Goal: Task Accomplishment & Management: Complete application form

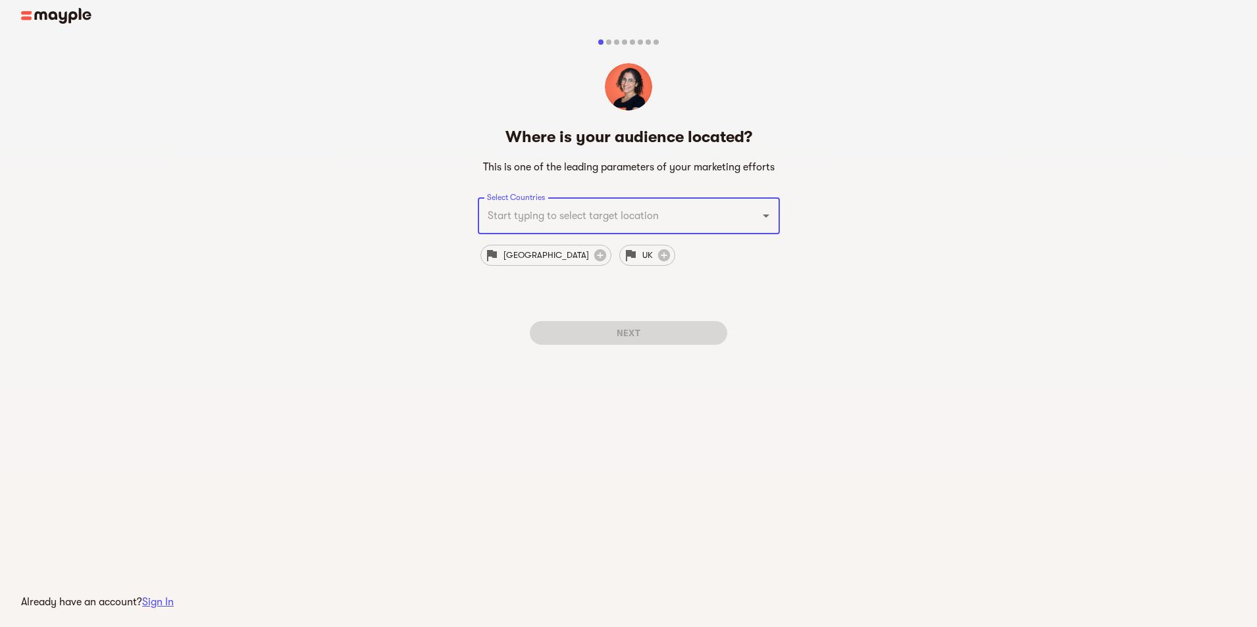
click at [767, 228] on div "Select Countries" at bounding box center [629, 215] width 302 height 37
click at [767, 211] on icon "Open" at bounding box center [766, 216] width 16 height 16
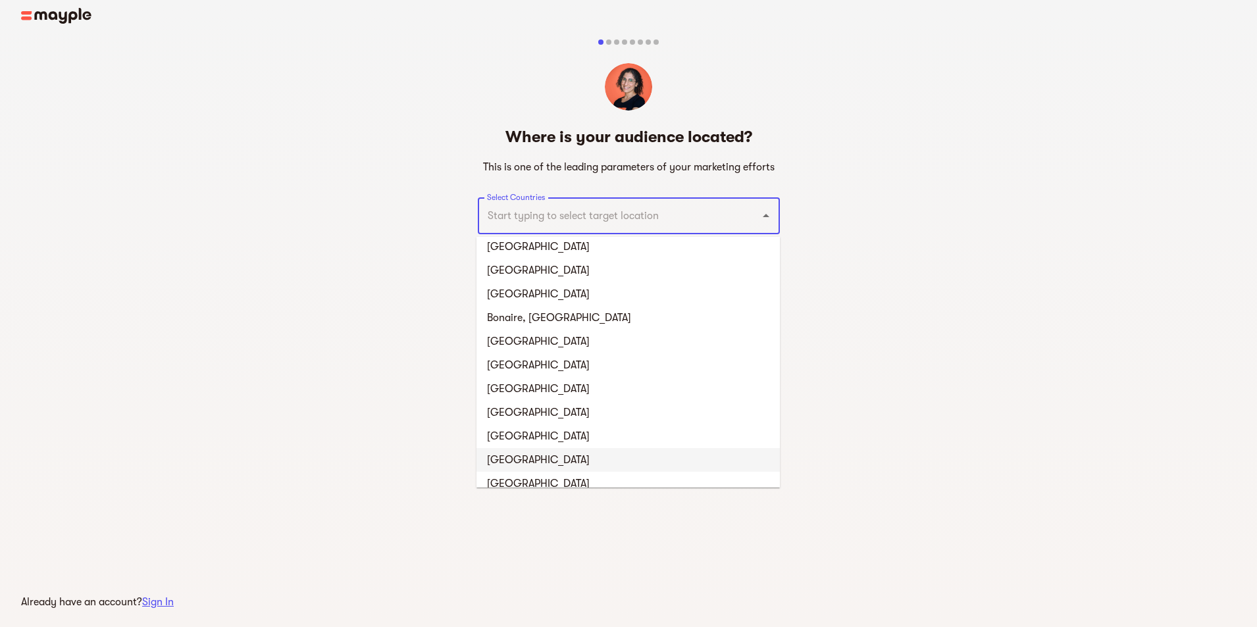
scroll to position [790, 0]
click at [662, 404] on li "[GEOGRAPHIC_DATA]" at bounding box center [627, 412] width 303 height 24
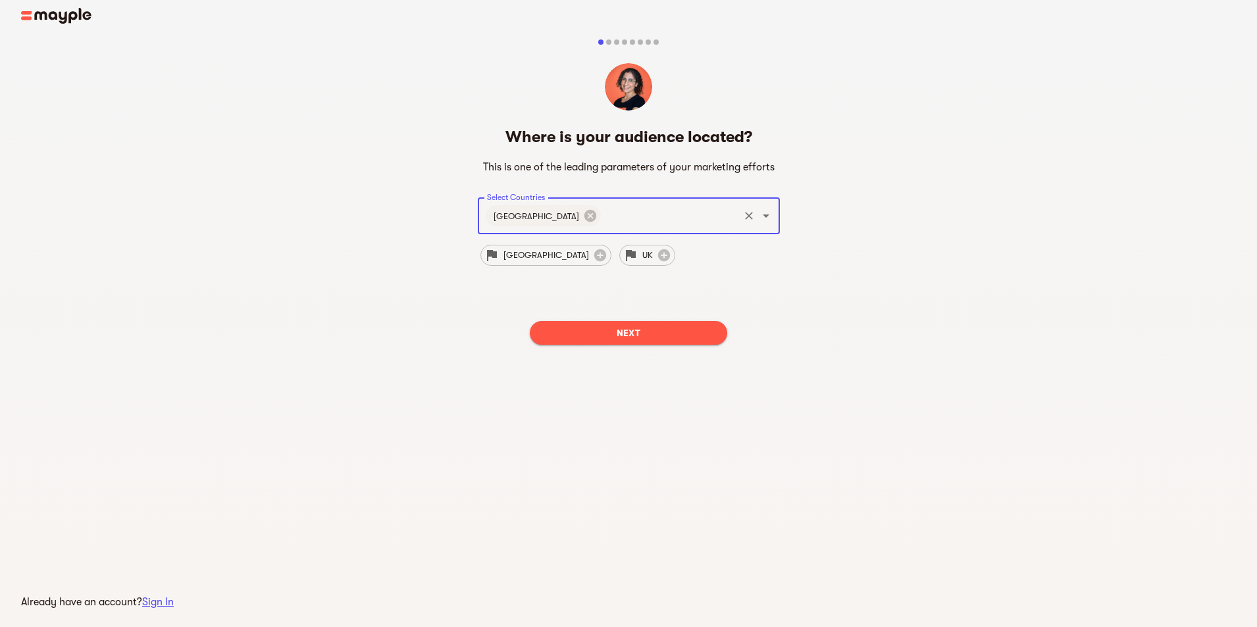
click at [647, 317] on div "Next" at bounding box center [629, 333] width 302 height 45
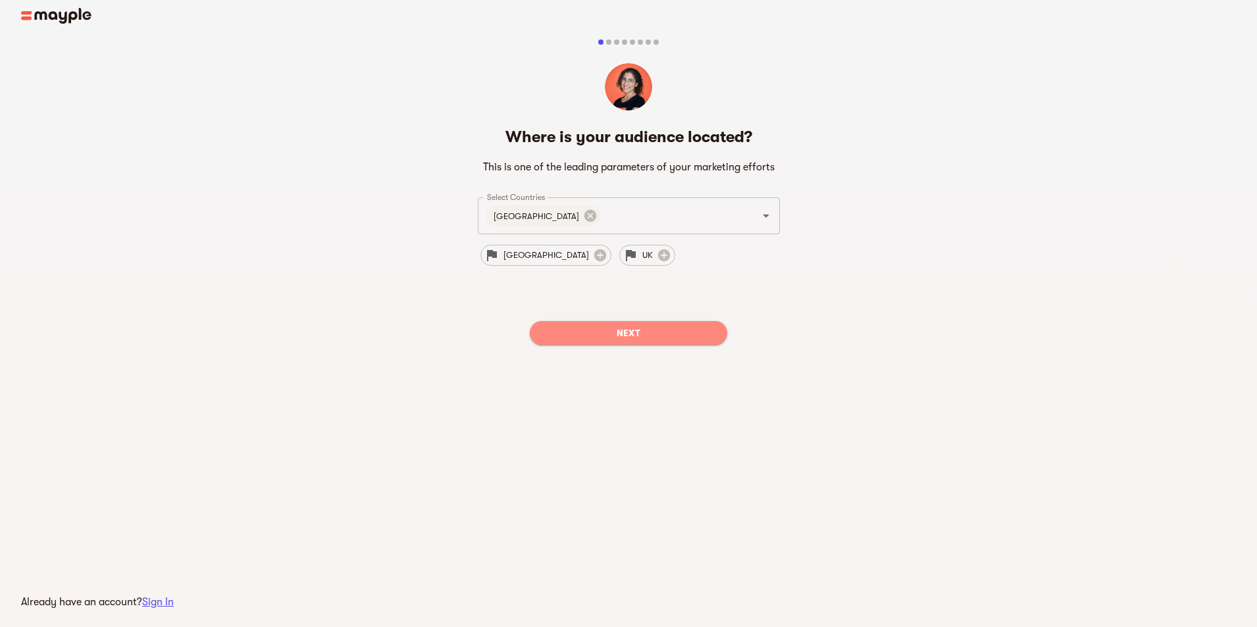
click at [652, 329] on span "Next" at bounding box center [628, 333] width 176 height 16
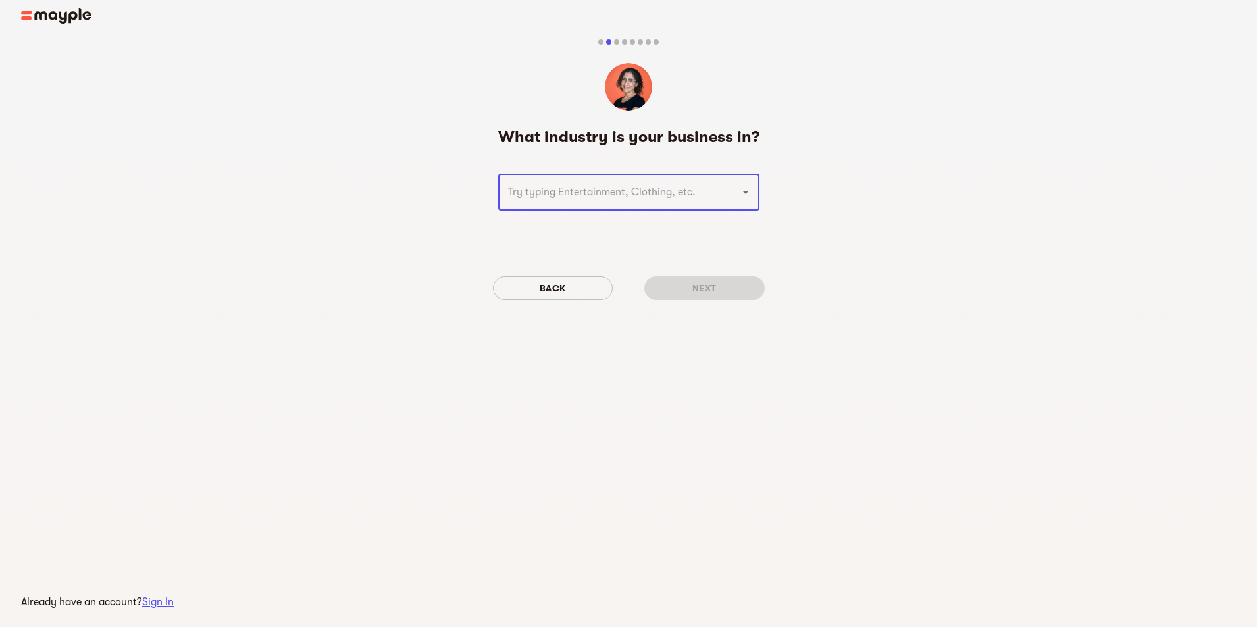
click at [737, 205] on div "​" at bounding box center [628, 192] width 261 height 37
click at [730, 181] on div "​" at bounding box center [628, 192] width 261 height 37
click at [746, 193] on icon "Open" at bounding box center [746, 192] width 16 height 16
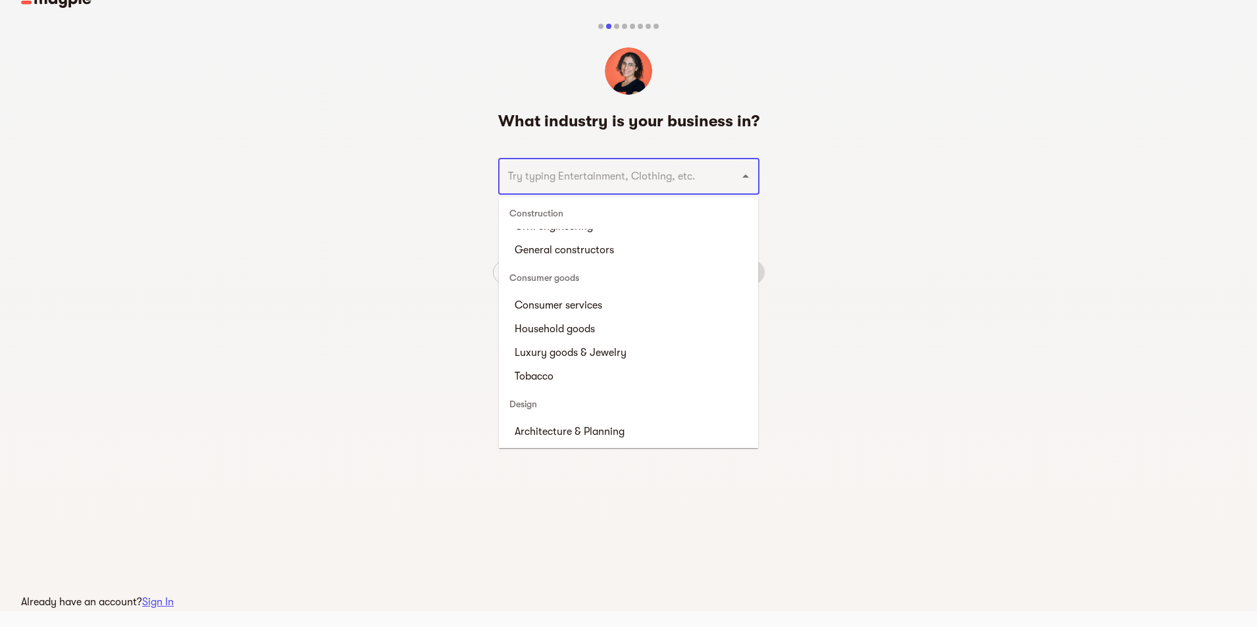
scroll to position [724, 0]
click at [628, 299] on li "Consumer services" at bounding box center [628, 304] width 259 height 24
type input "Consumer services"
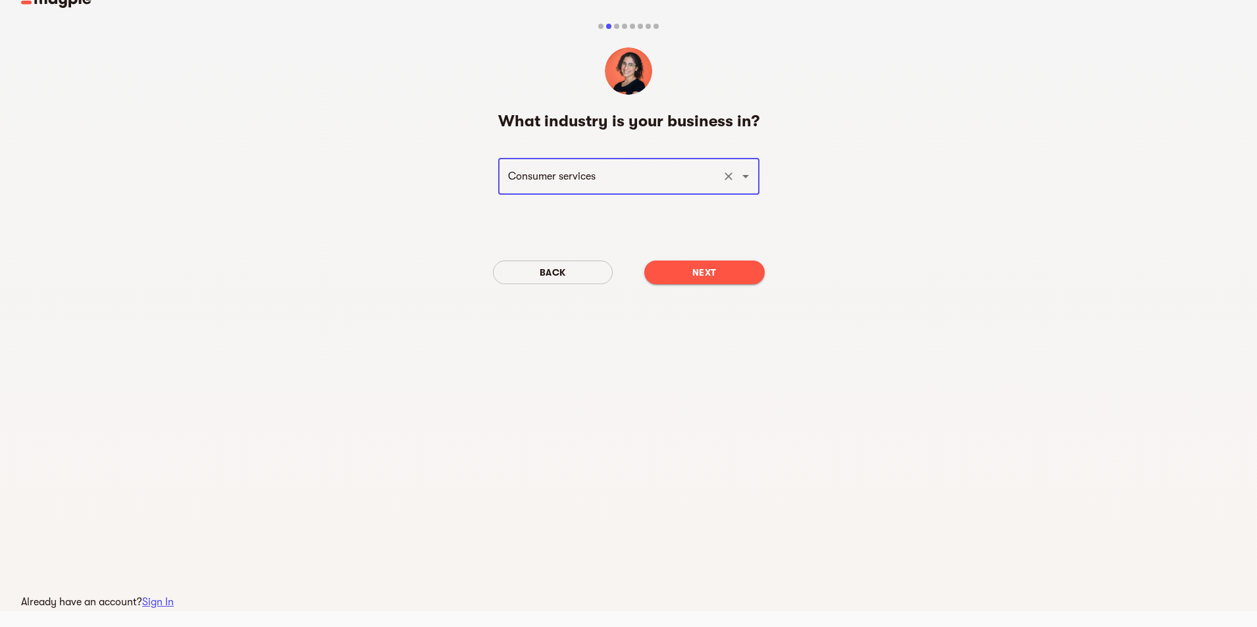
click at [713, 278] on span "Next" at bounding box center [704, 273] width 99 height 16
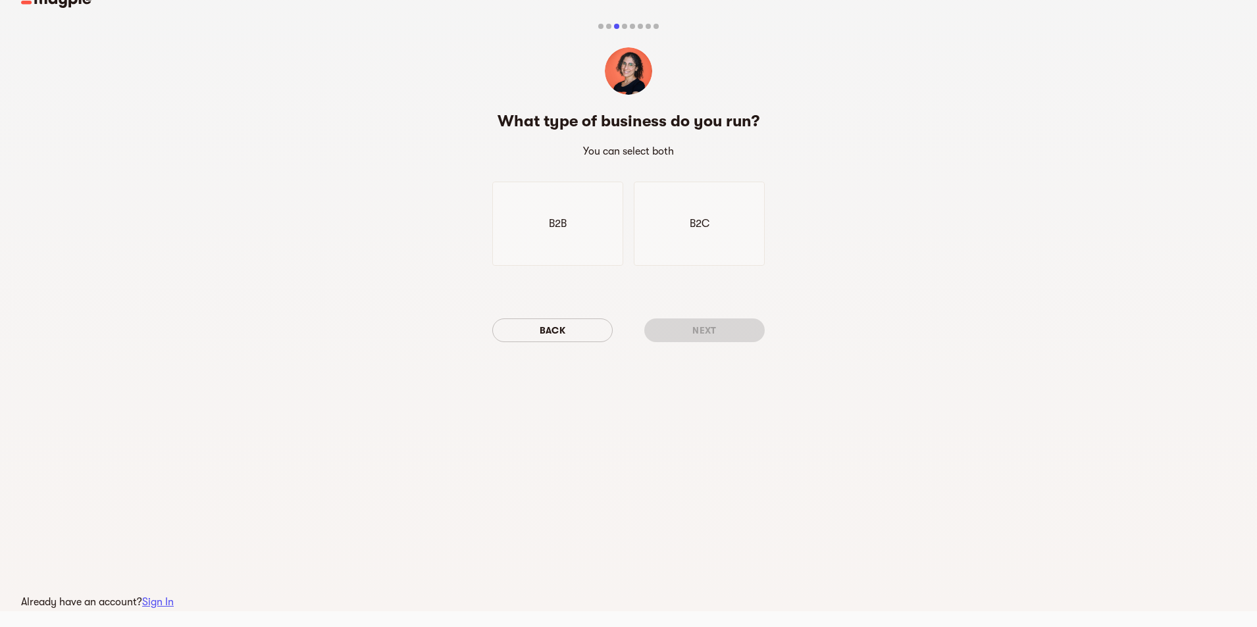
scroll to position [0, 0]
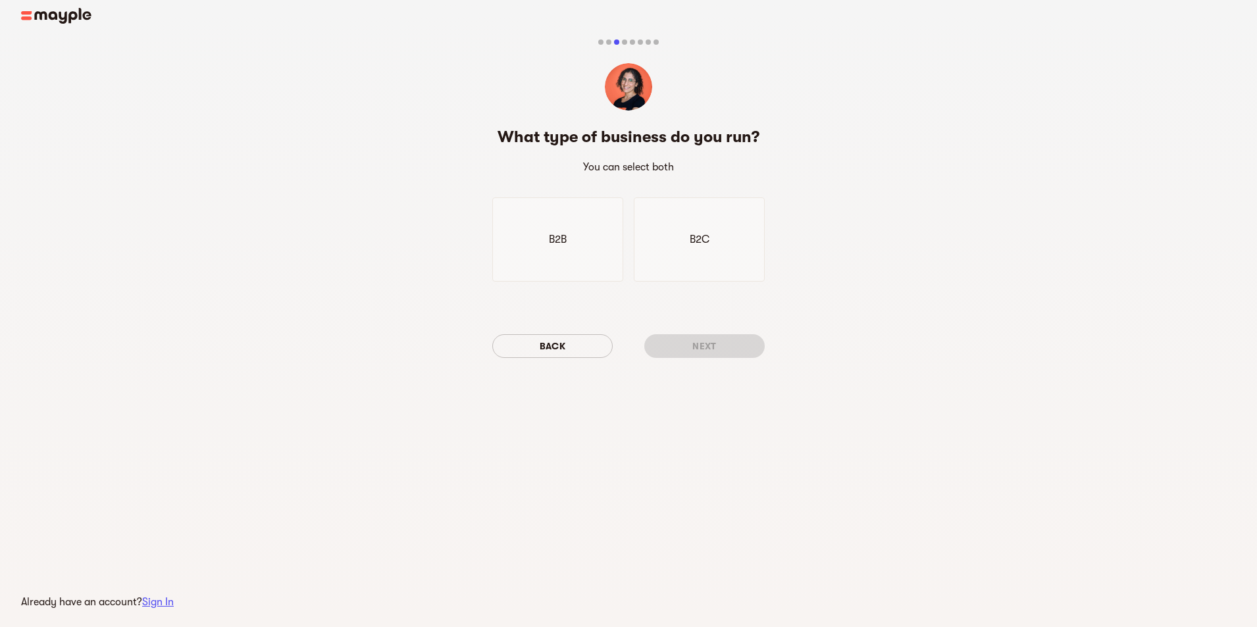
click at [627, 128] on h5 "What type of business do you run?" at bounding box center [629, 136] width 262 height 21
drag, startPoint x: 627, startPoint y: 128, endPoint x: 778, endPoint y: 99, distance: 154.1
click at [778, 99] on div "Que tipo de negócio você administra? Você pode selecionar ambos B2B B2C Voltar …" at bounding box center [628, 214] width 1257 height 403
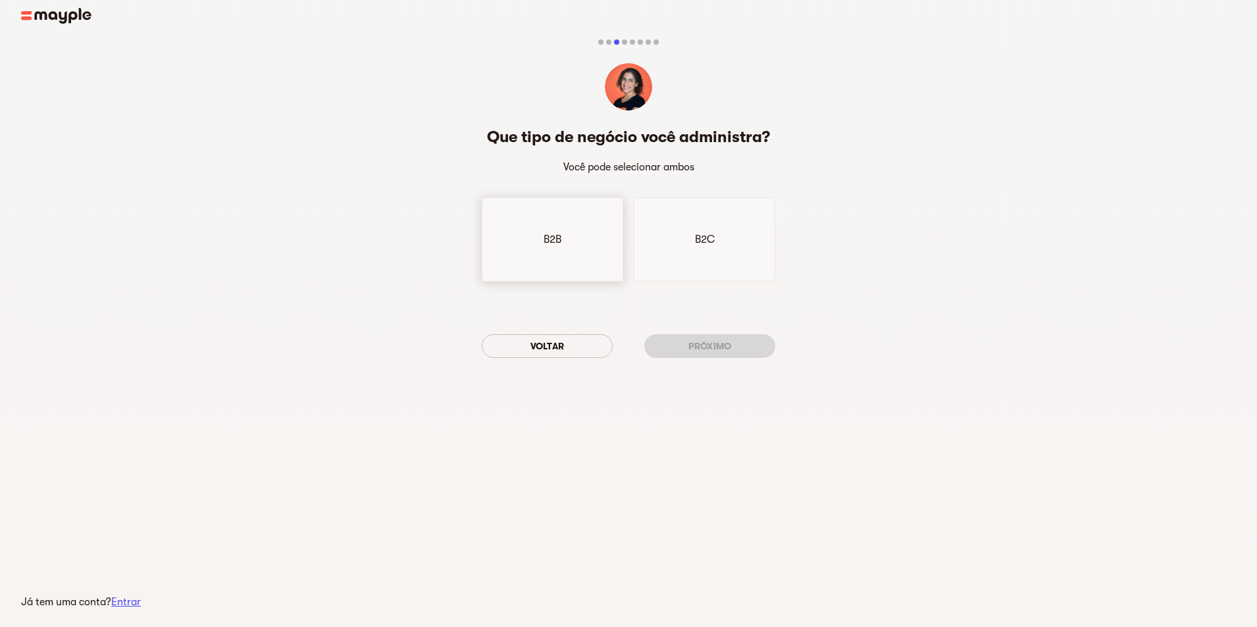
click at [540, 251] on div "B2B" at bounding box center [552, 239] width 141 height 84
click at [779, 242] on div "Que tipo de negócio você administra? Você pode selecionar ambos B2B B2C Voltar …" at bounding box center [628, 214] width 1257 height 403
click at [763, 265] on div "B2C" at bounding box center [704, 239] width 141 height 84
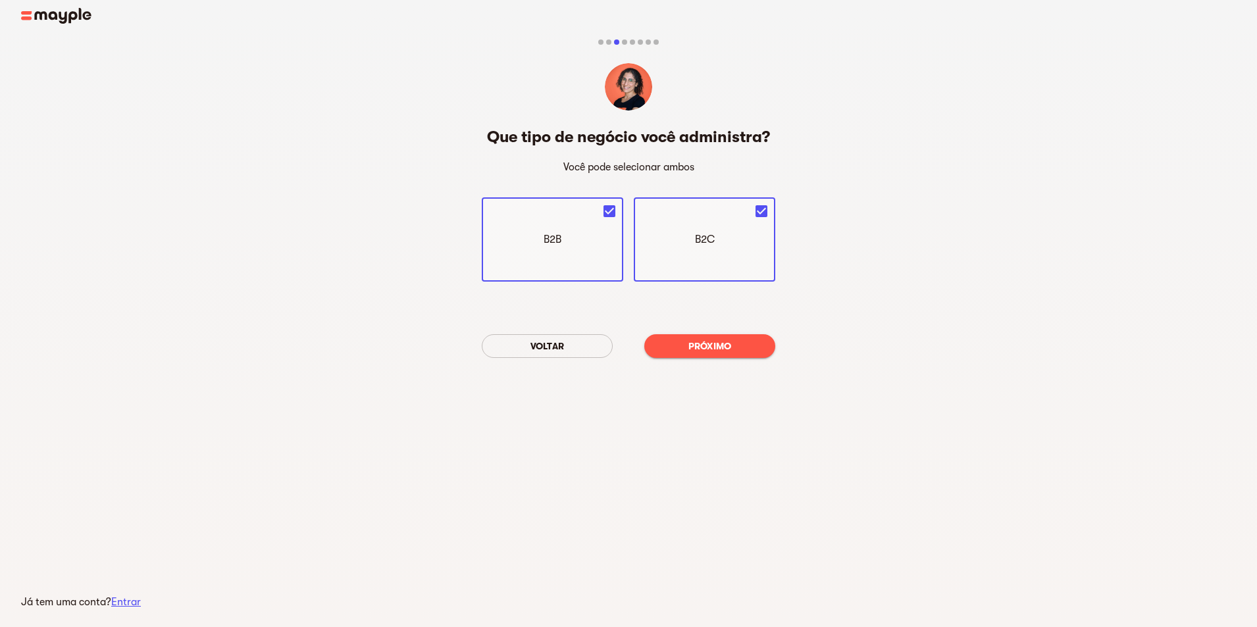
click at [762, 355] on button "Próximo" at bounding box center [709, 346] width 131 height 24
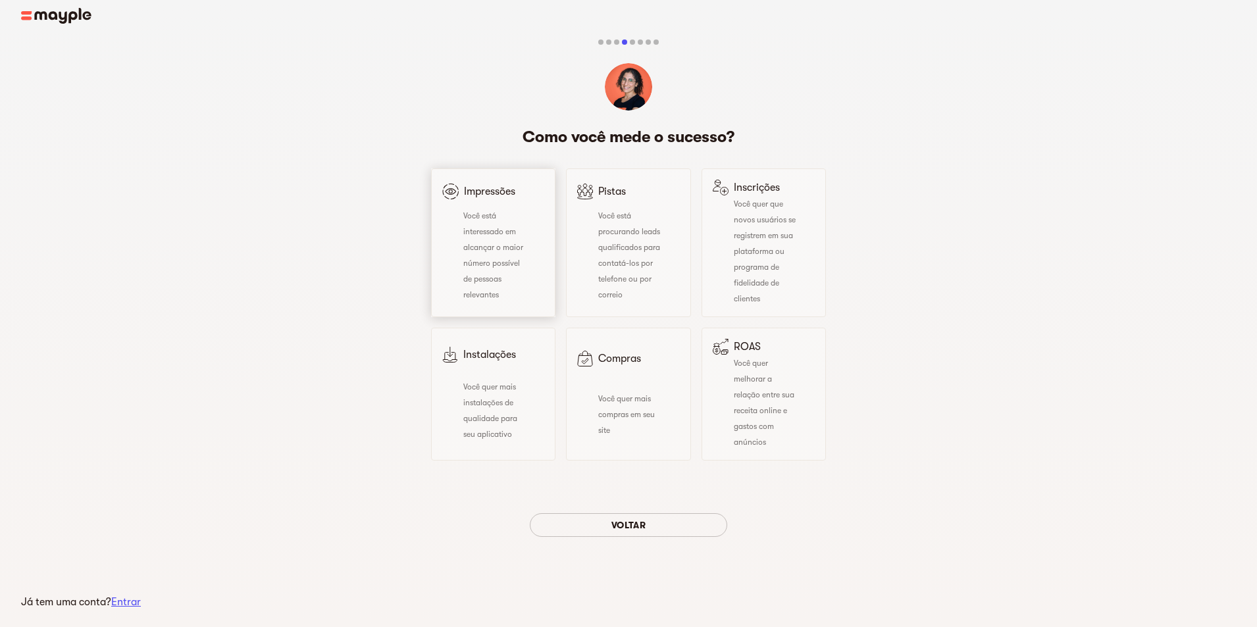
click at [509, 271] on div "Você está interessado em alcançar o maior número possível de pessoas relevantes" at bounding box center [485, 254] width 86 height 95
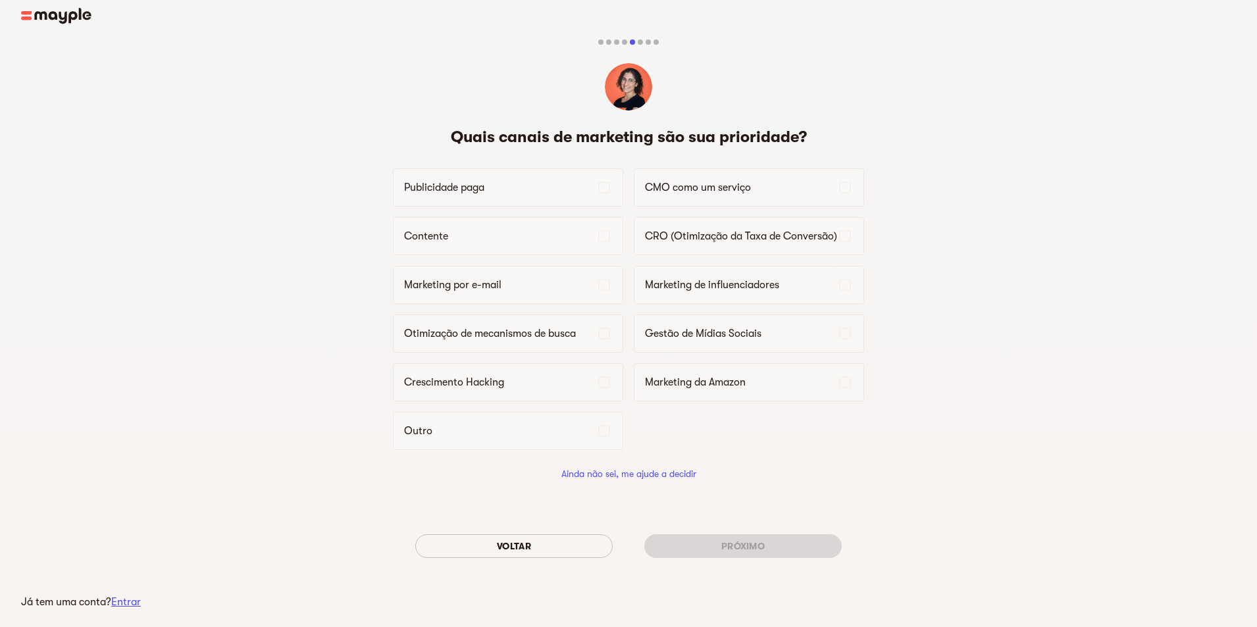
drag, startPoint x: 905, startPoint y: 233, endPoint x: 1506, endPoint y: 283, distance: 603.6
click at [1257, 283] on html "Já tem uma conta? Entrar Quais canais de marketing são sua prioridade? Publicid…" at bounding box center [628, 321] width 1257 height 643
click at [836, 285] on p "Marketing de influenciadores" at bounding box center [741, 285] width 192 height 16
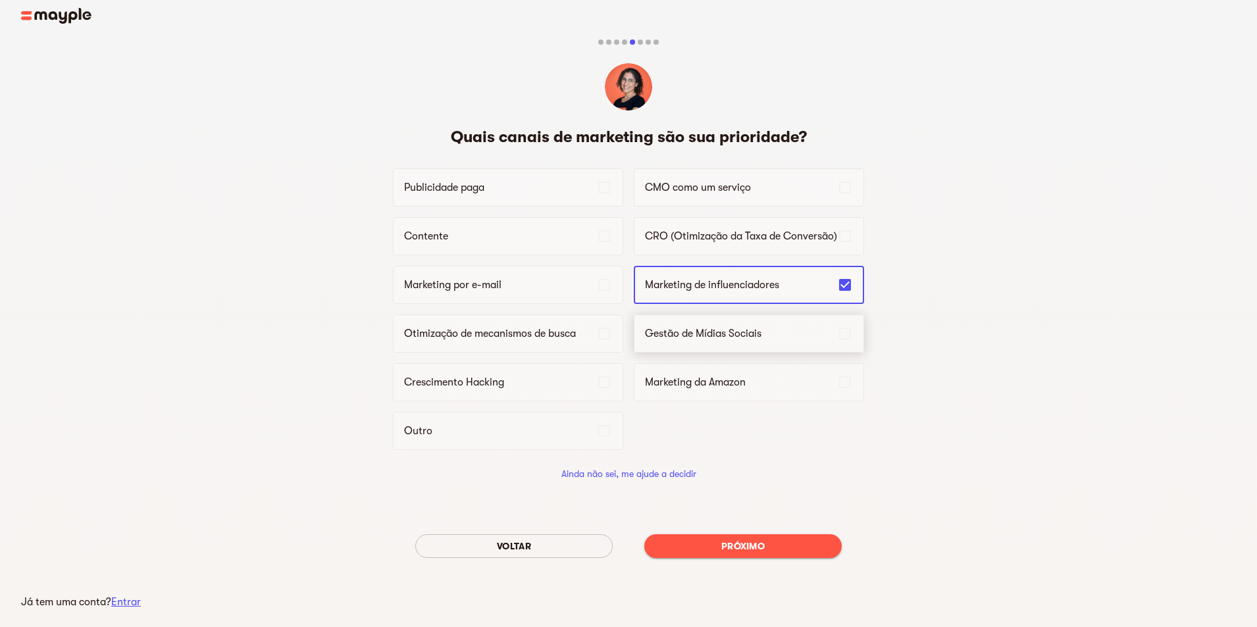
click at [851, 334] on icon at bounding box center [845, 334] width 16 height 16
click at [525, 389] on p "Crescimento Hacking" at bounding box center [500, 382] width 192 height 16
click at [461, 179] on div "Publicidade paga" at bounding box center [508, 187] width 230 height 38
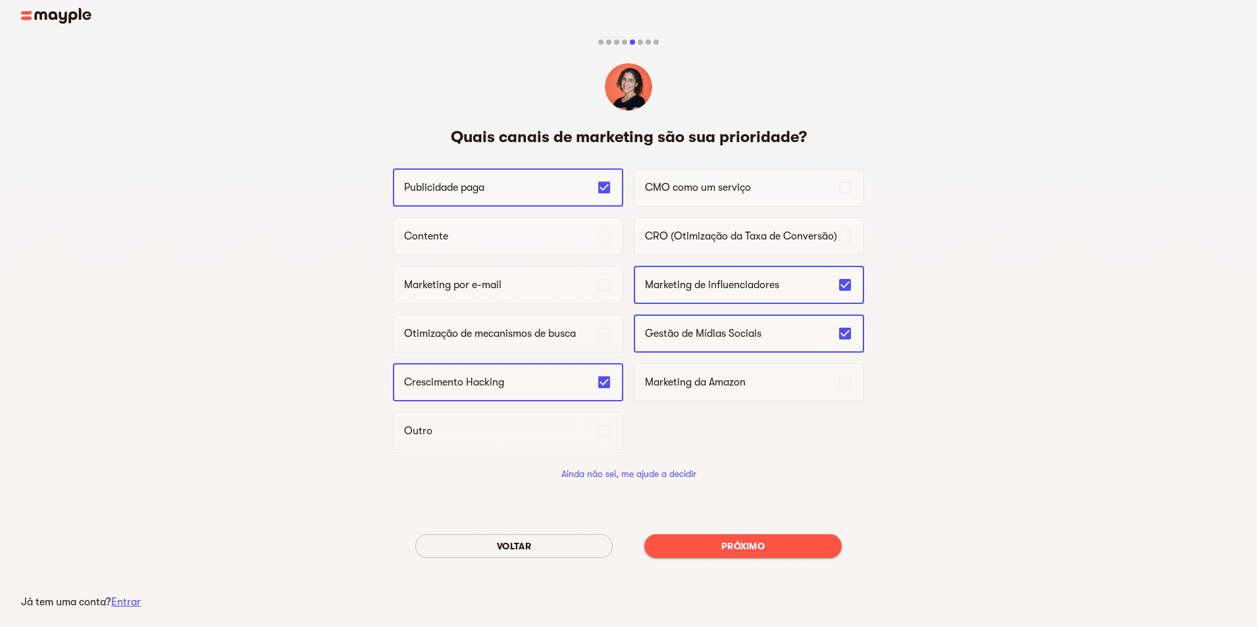
drag, startPoint x: 675, startPoint y: 559, endPoint x: 677, endPoint y: 548, distance: 12.0
click at [677, 558] on div "Voltar Próximo" at bounding box center [628, 546] width 471 height 45
click at [679, 546] on span "Próximo" at bounding box center [743, 546] width 176 height 16
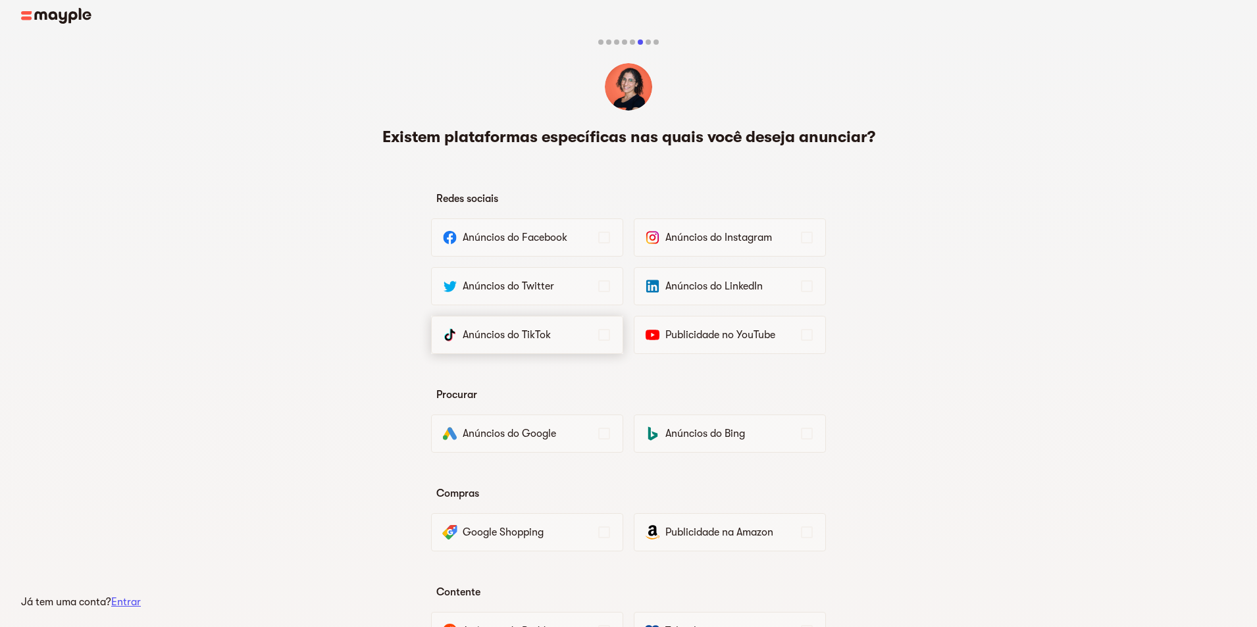
click at [594, 353] on div "Anúncios do TikTok" at bounding box center [527, 335] width 192 height 38
click at [529, 243] on font "Anúncios do Facebook" at bounding box center [515, 238] width 105 height 12
click at [671, 242] on font "Anúncios do Instagram" at bounding box center [718, 238] width 107 height 12
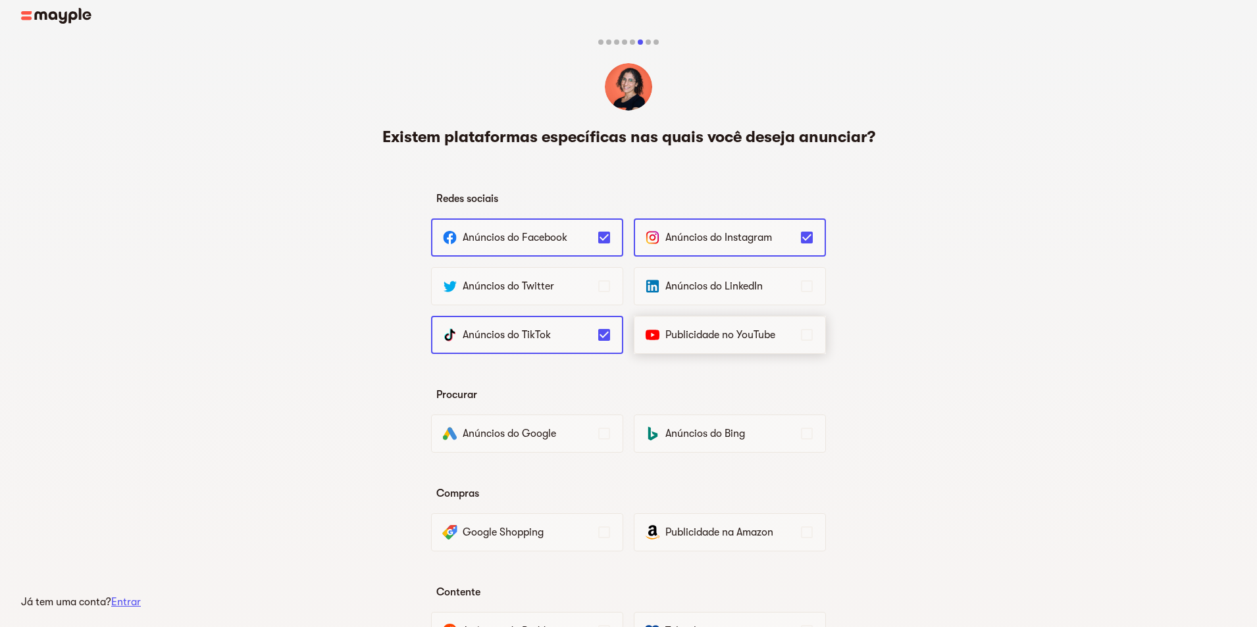
click at [738, 338] on font "Publicidade no YouTube" at bounding box center [720, 335] width 110 height 12
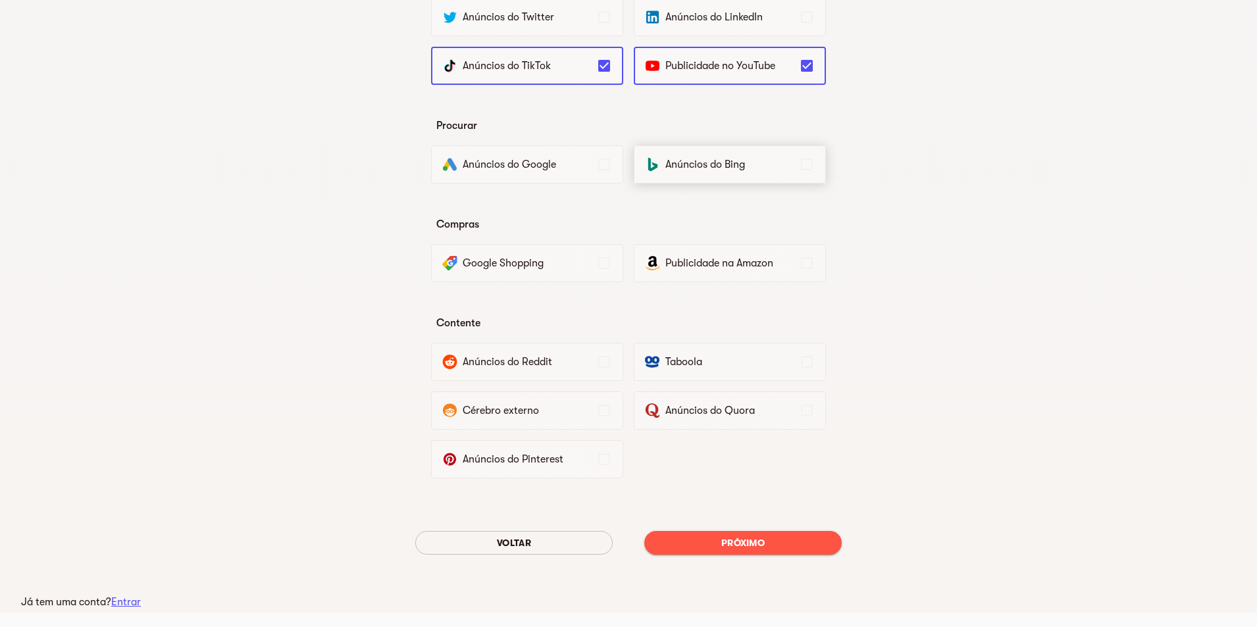
scroll to position [270, 0]
click at [802, 546] on span "Próximo" at bounding box center [743, 542] width 176 height 16
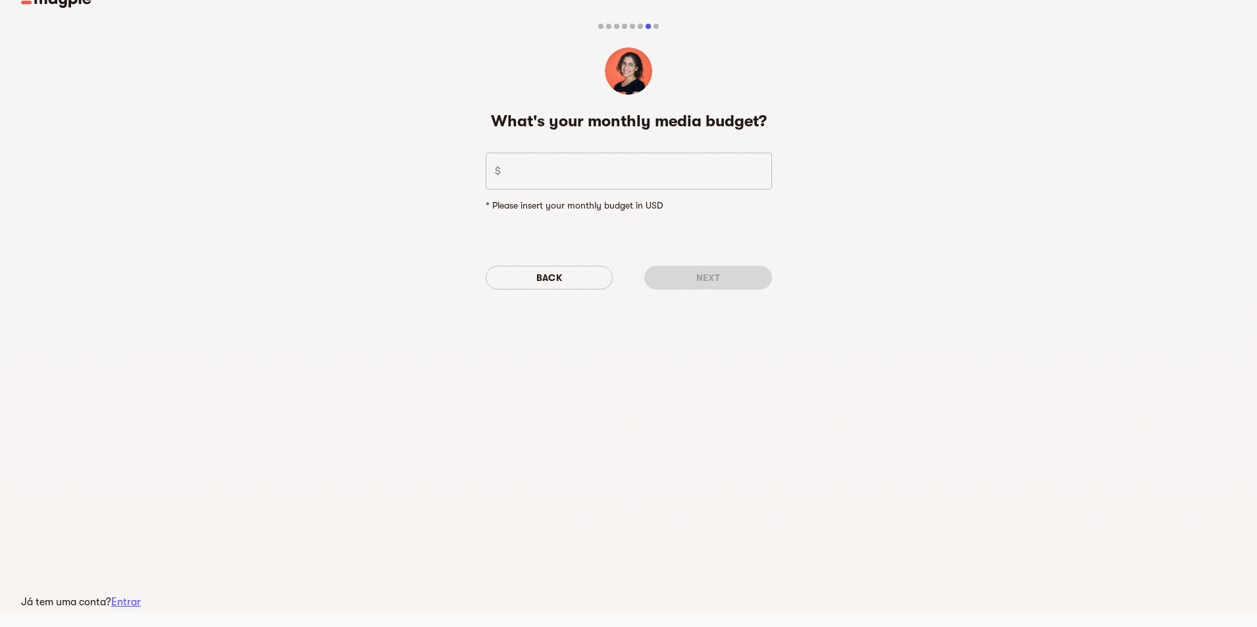
scroll to position [0, 0]
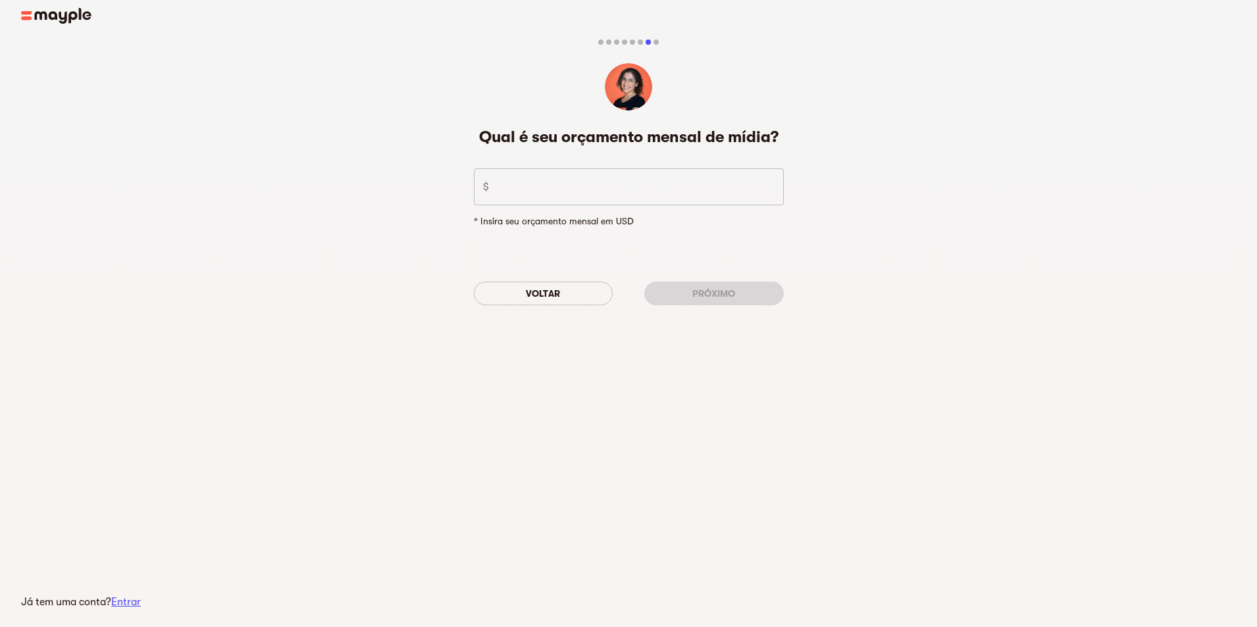
click at [588, 195] on input "number" at bounding box center [639, 186] width 290 height 37
type input "1"
type input "500"
click at [697, 286] on button "Próximo" at bounding box center [714, 294] width 140 height 24
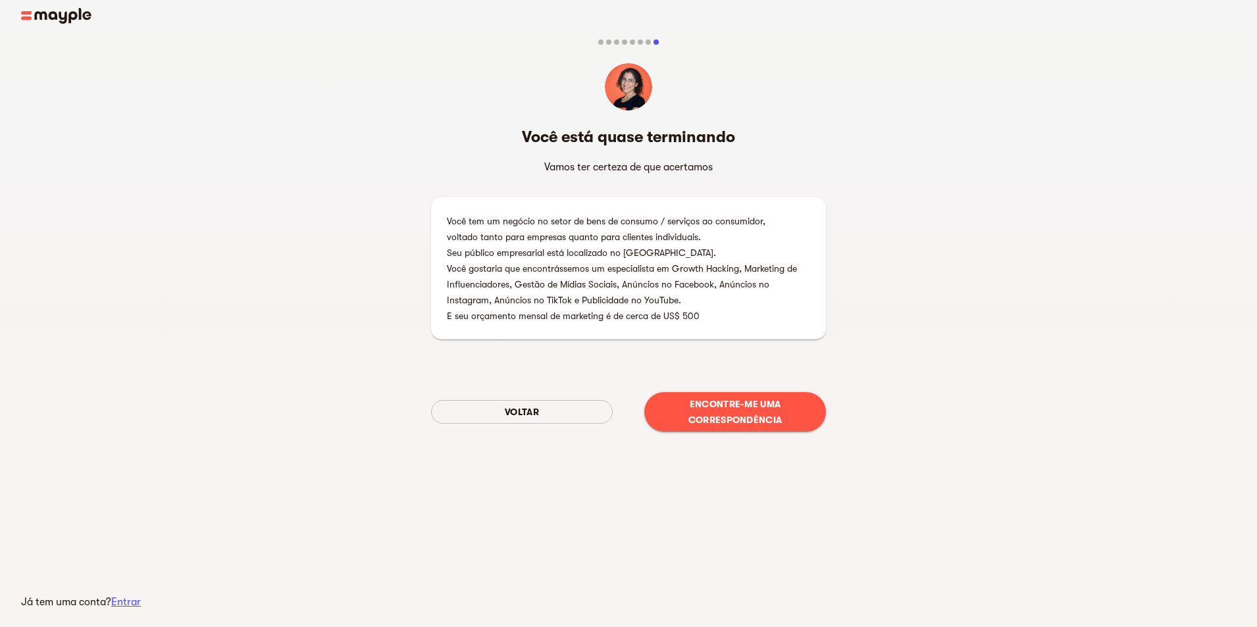
click at [731, 421] on font "Encontre-me uma correspondência" at bounding box center [734, 412] width 93 height 26
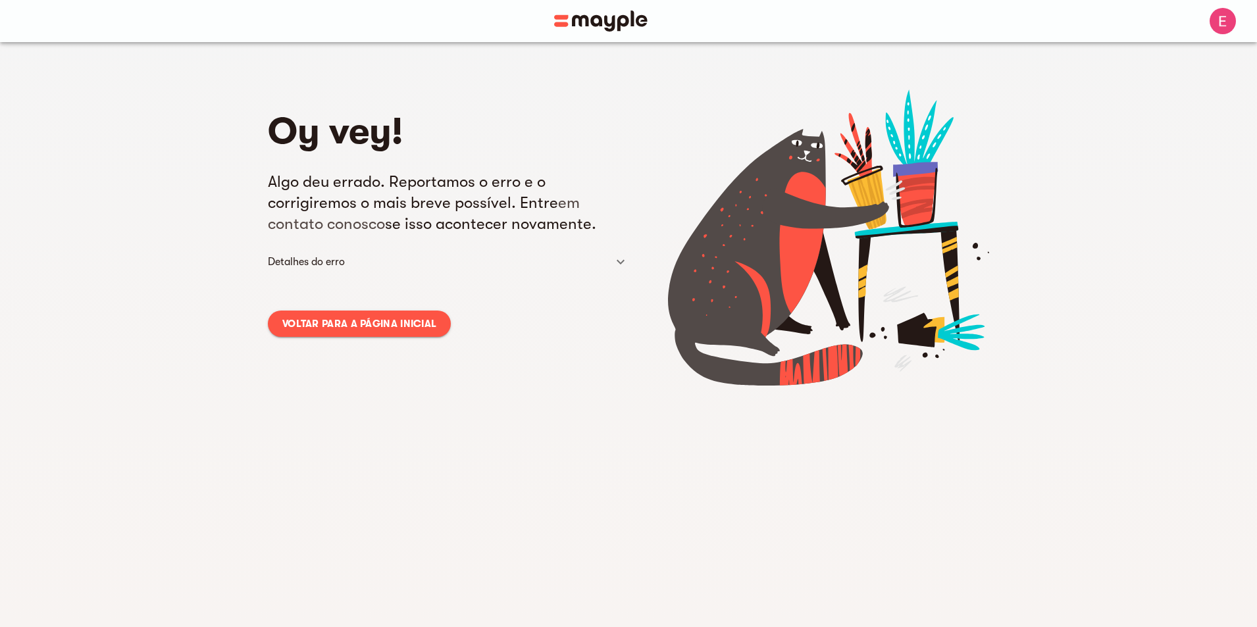
click at [382, 338] on div "Oy vey! Algo deu errado. Reportamos o erro e o corrigiremos o mais breve possív…" at bounding box center [448, 380] width 361 height 580
click at [386, 330] on font "Voltar para a página inicial" at bounding box center [359, 324] width 154 height 16
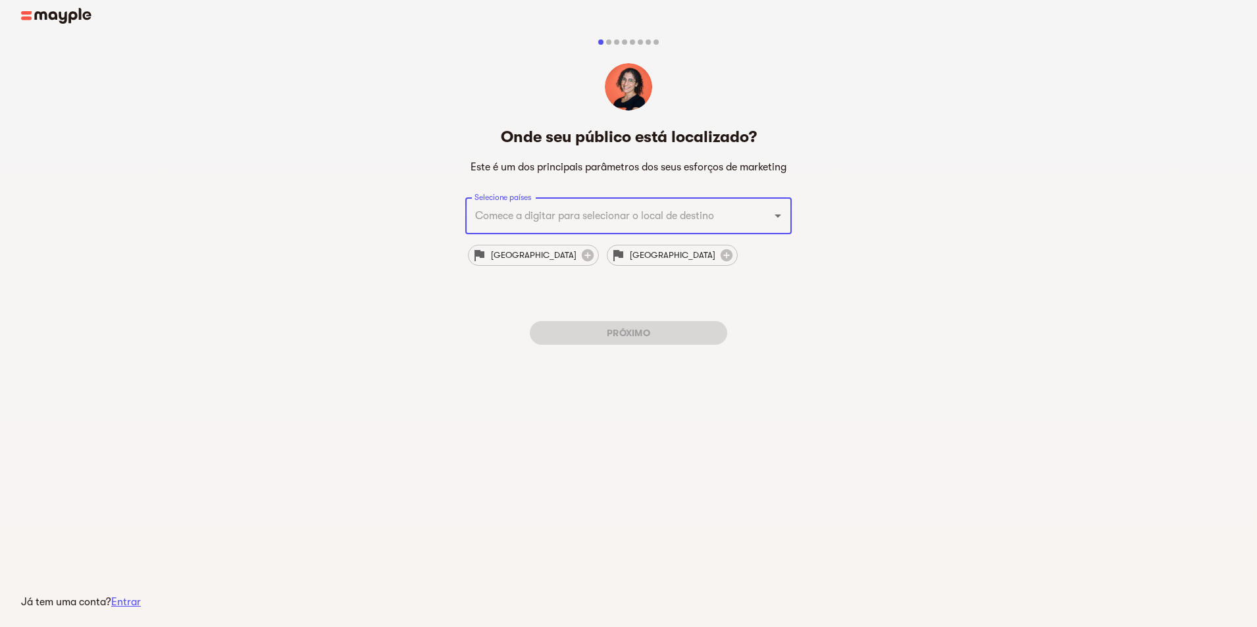
click at [611, 209] on input "Selecione países" at bounding box center [610, 215] width 278 height 25
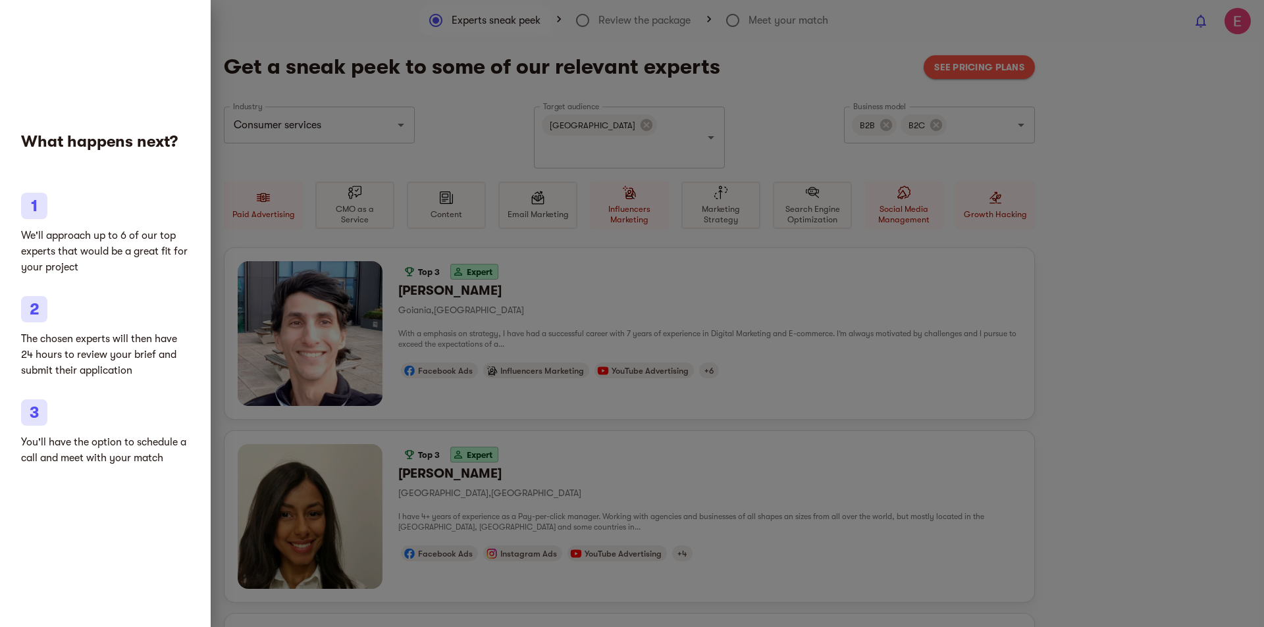
click at [622, 288] on div at bounding box center [632, 313] width 1264 height 627
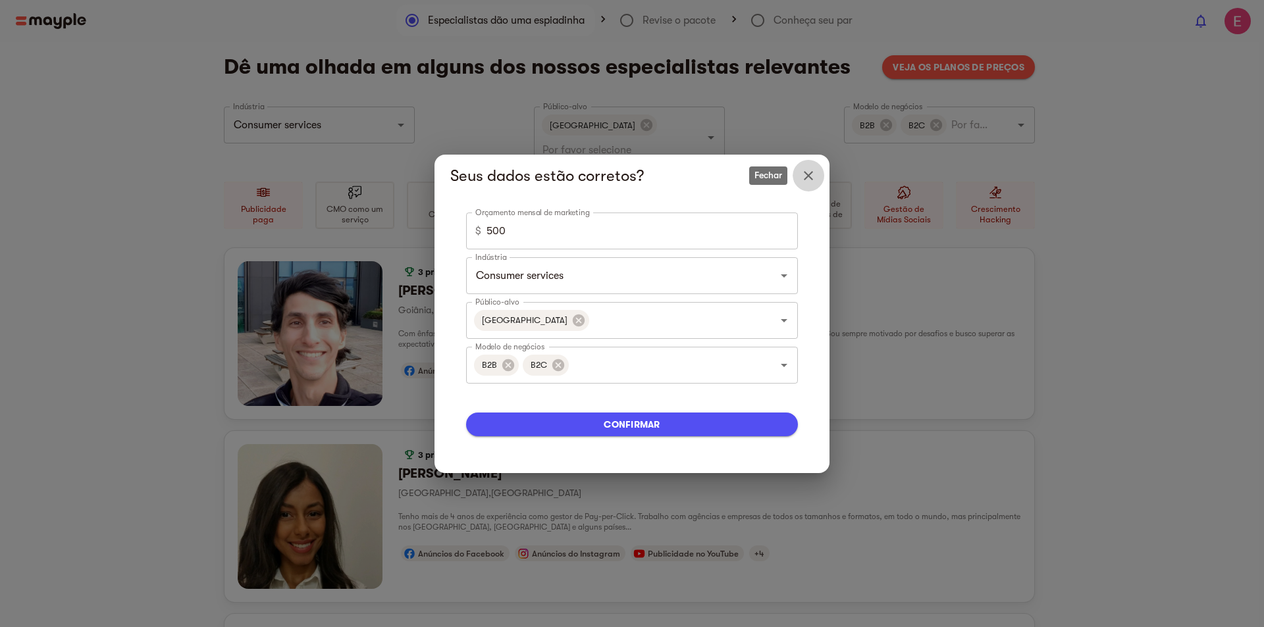
click at [817, 177] on button "Fechar" at bounding box center [808, 176] width 32 height 32
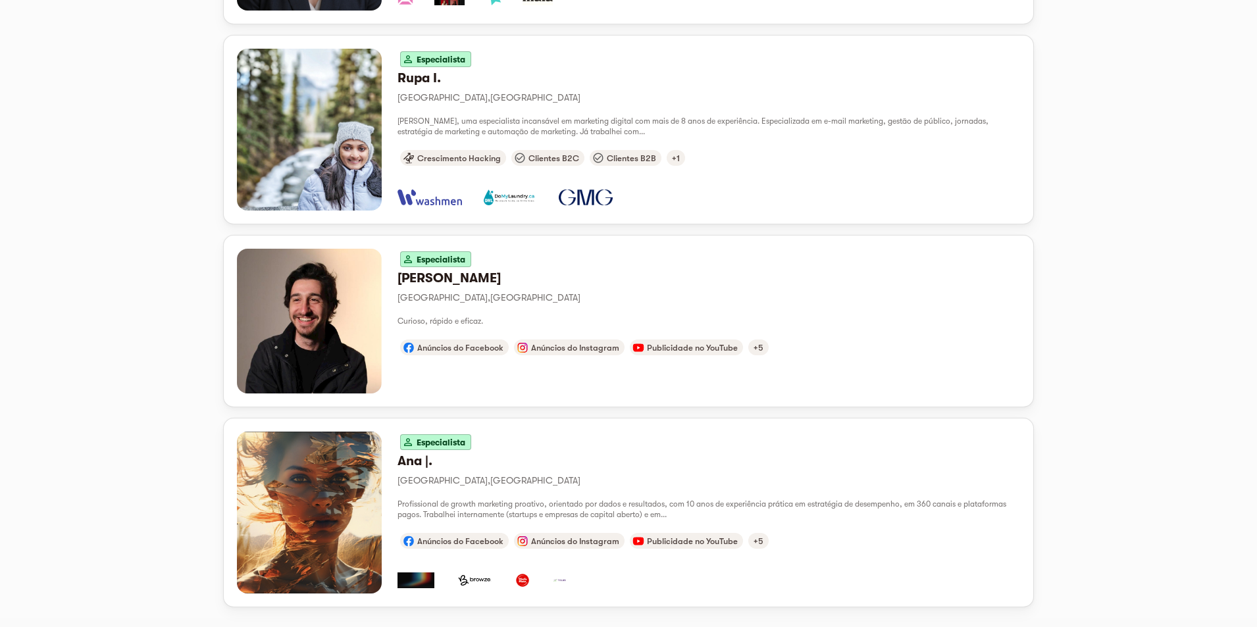
scroll to position [1358, 0]
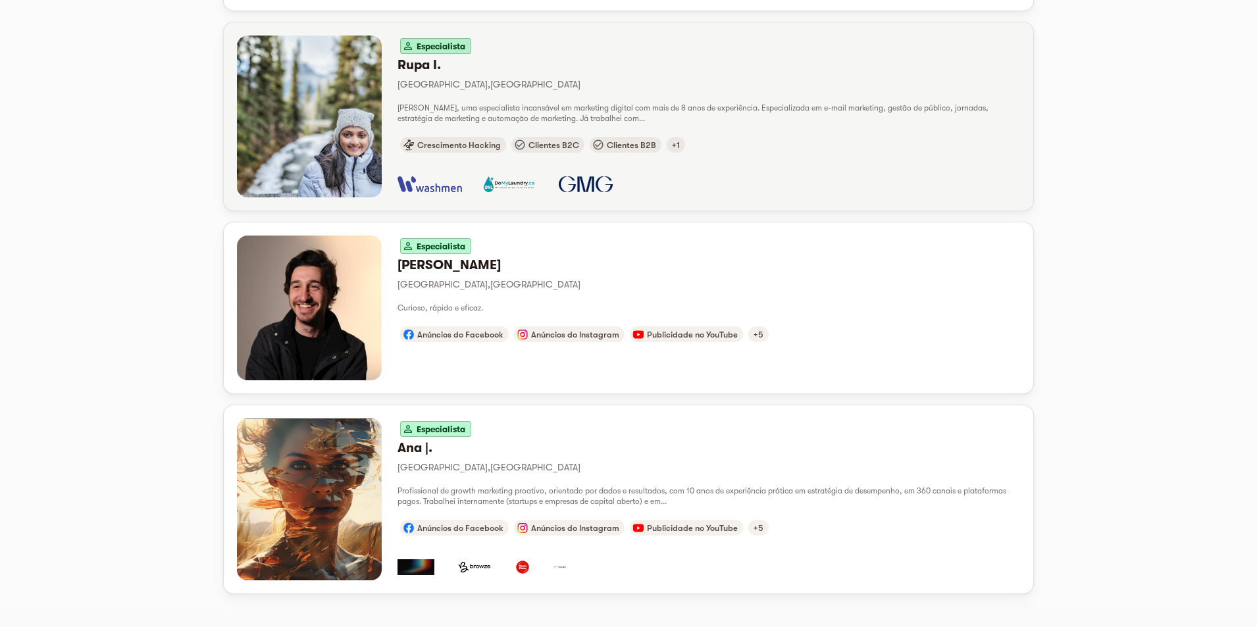
click at [564, 140] on font "Clientes B2C" at bounding box center [553, 145] width 51 height 10
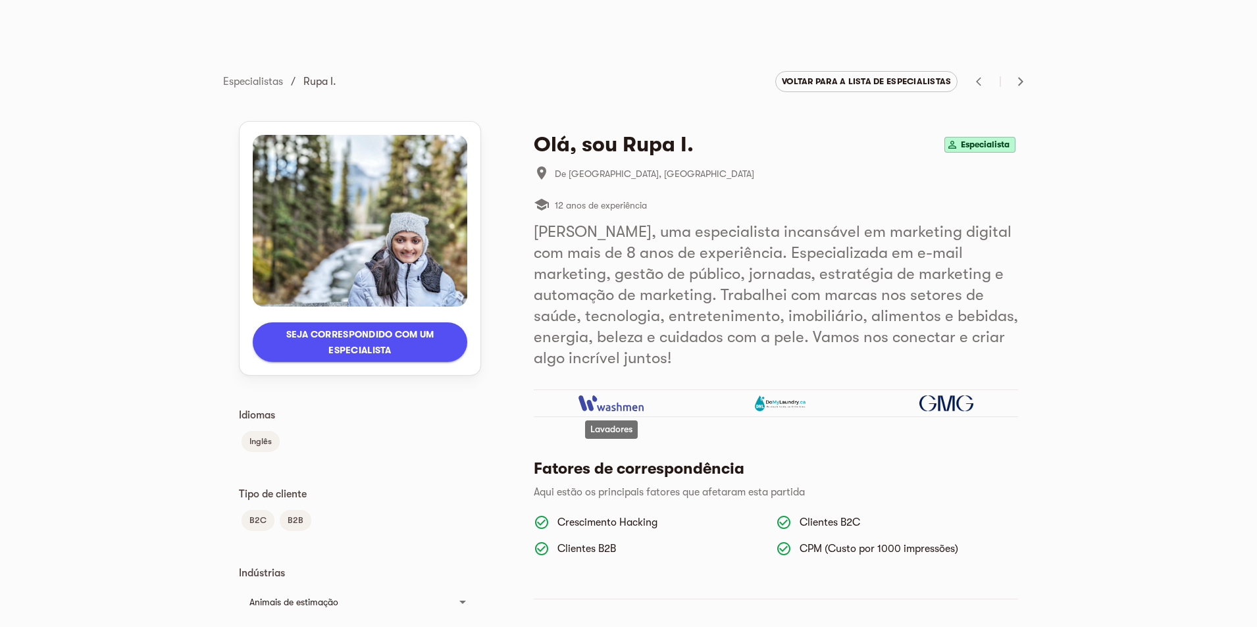
click at [640, 407] on img at bounding box center [610, 404] width 64 height 16
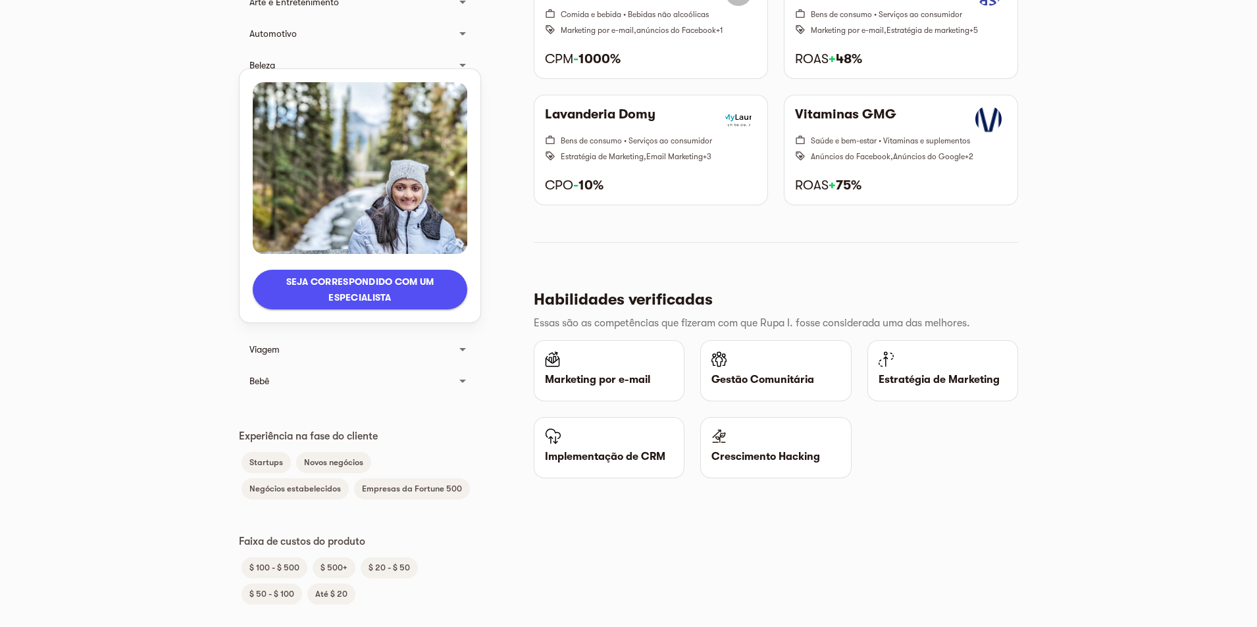
scroll to position [1191, 0]
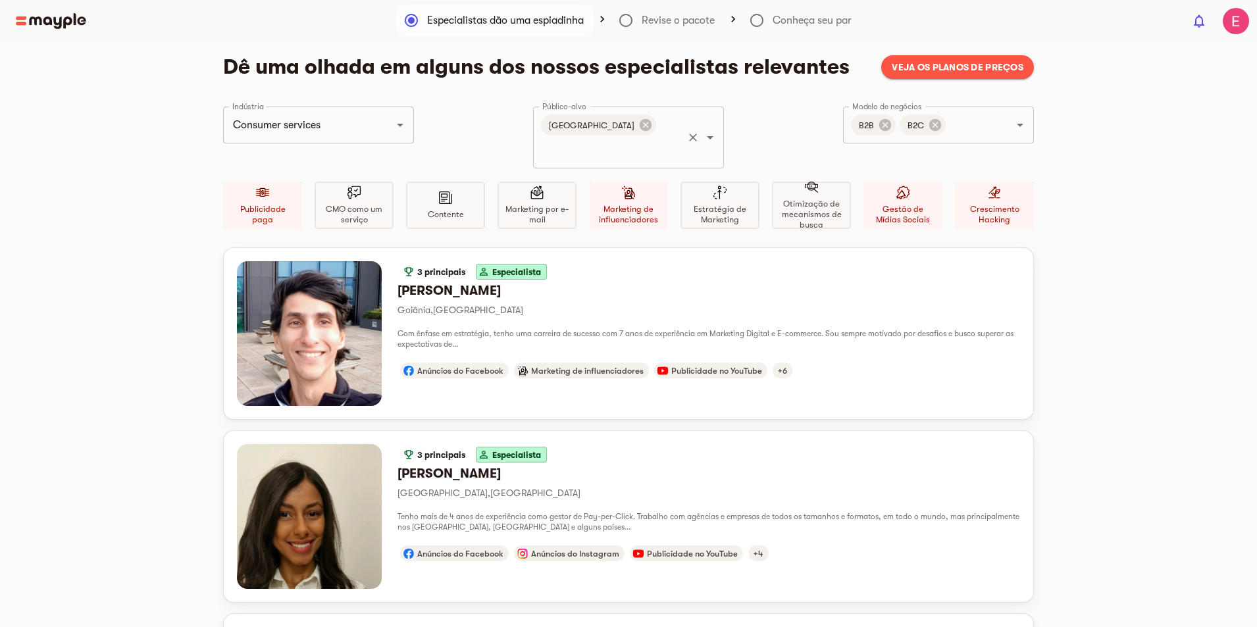
click at [627, 138] on input "Público-alvo" at bounding box center [610, 150] width 142 height 25
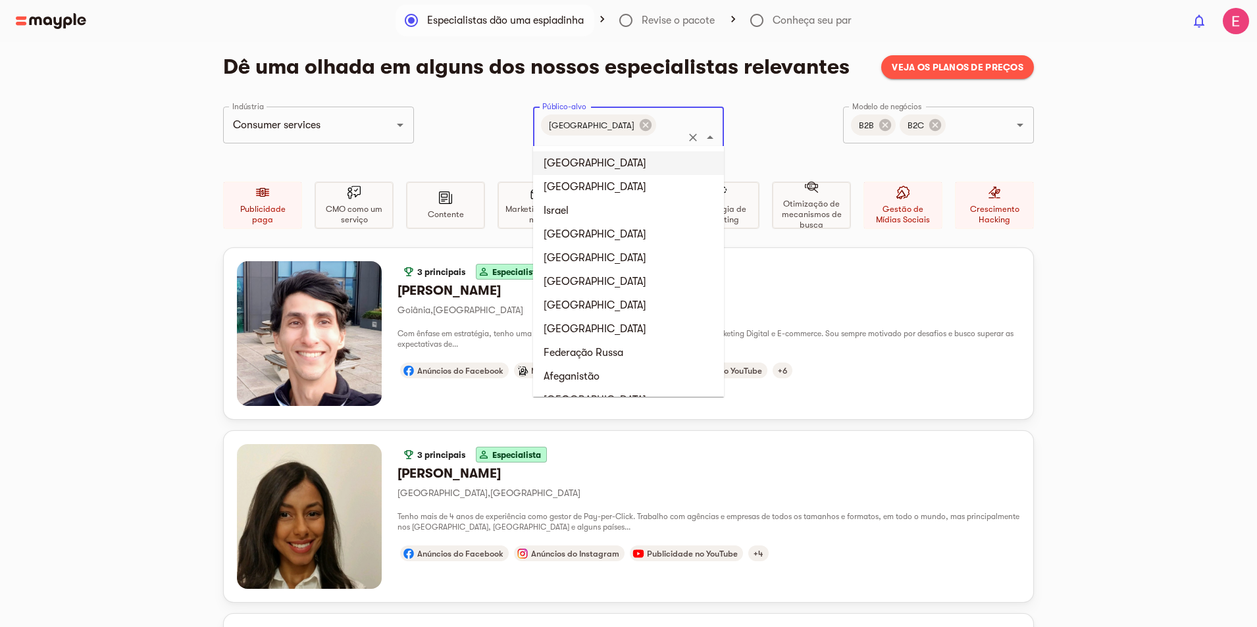
click at [631, 161] on li "[GEOGRAPHIC_DATA]" at bounding box center [628, 163] width 191 height 24
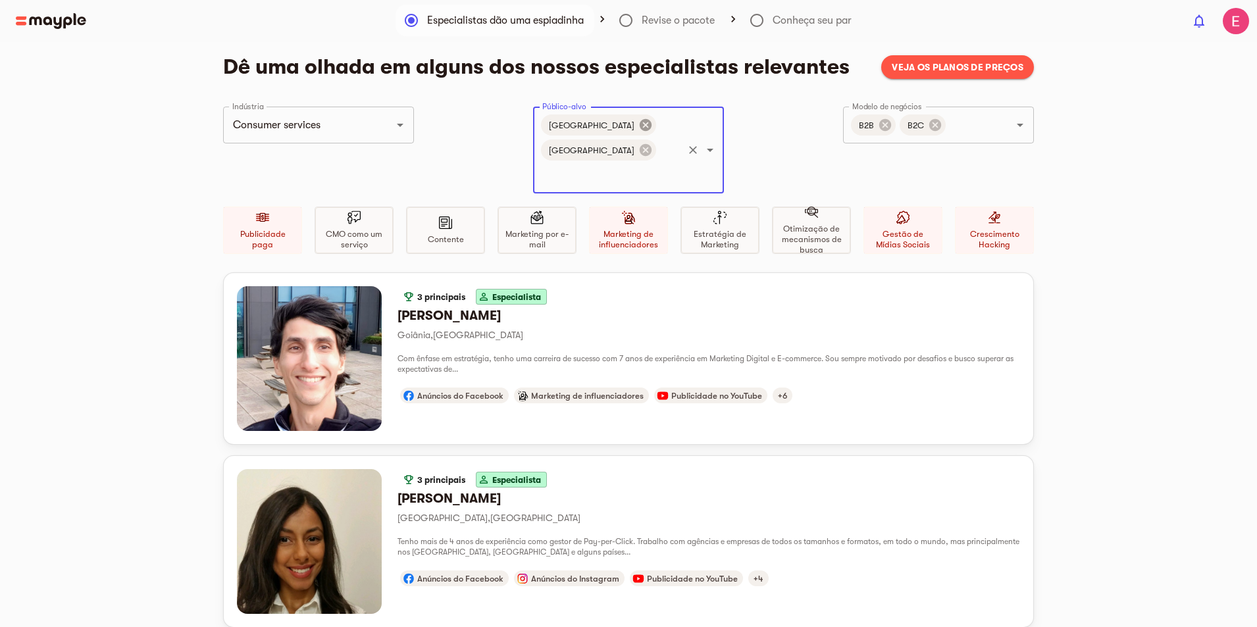
click at [638, 120] on icon at bounding box center [645, 125] width 14 height 14
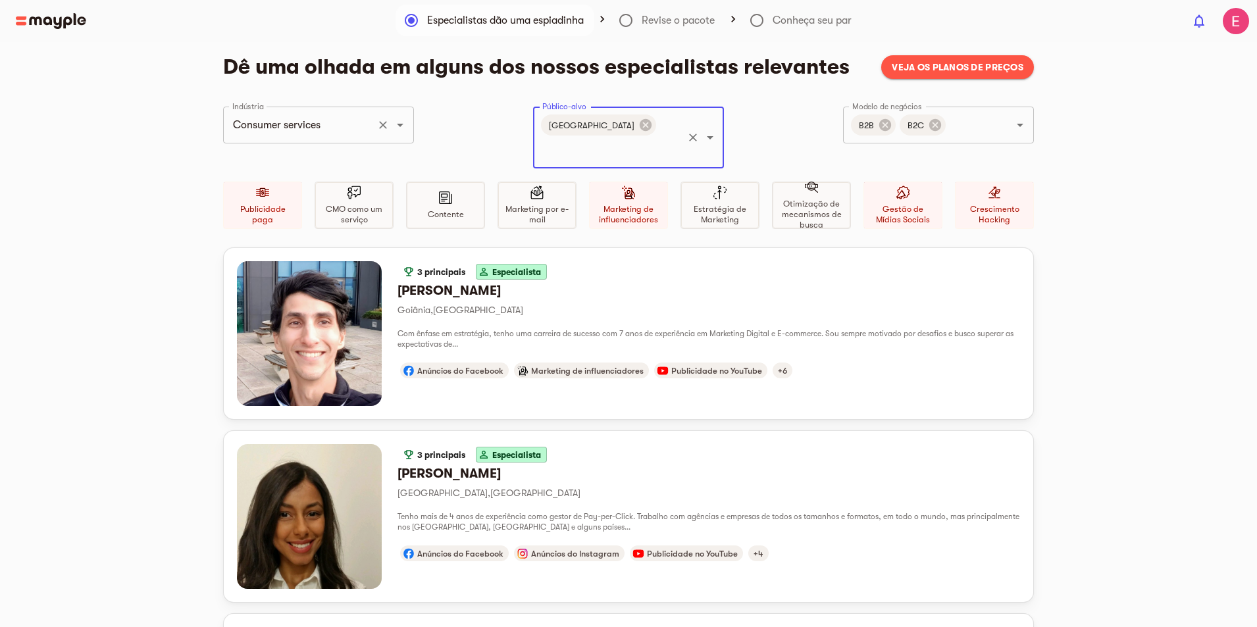
click at [350, 126] on input "Consumer services" at bounding box center [300, 125] width 142 height 25
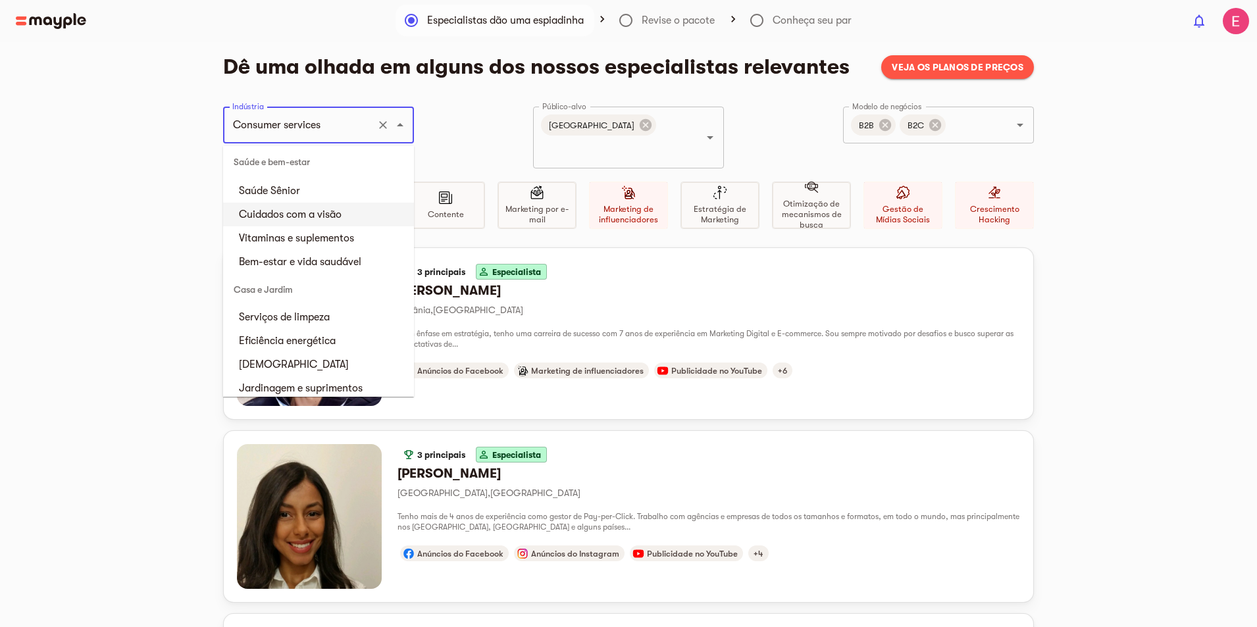
scroll to position [2303, 0]
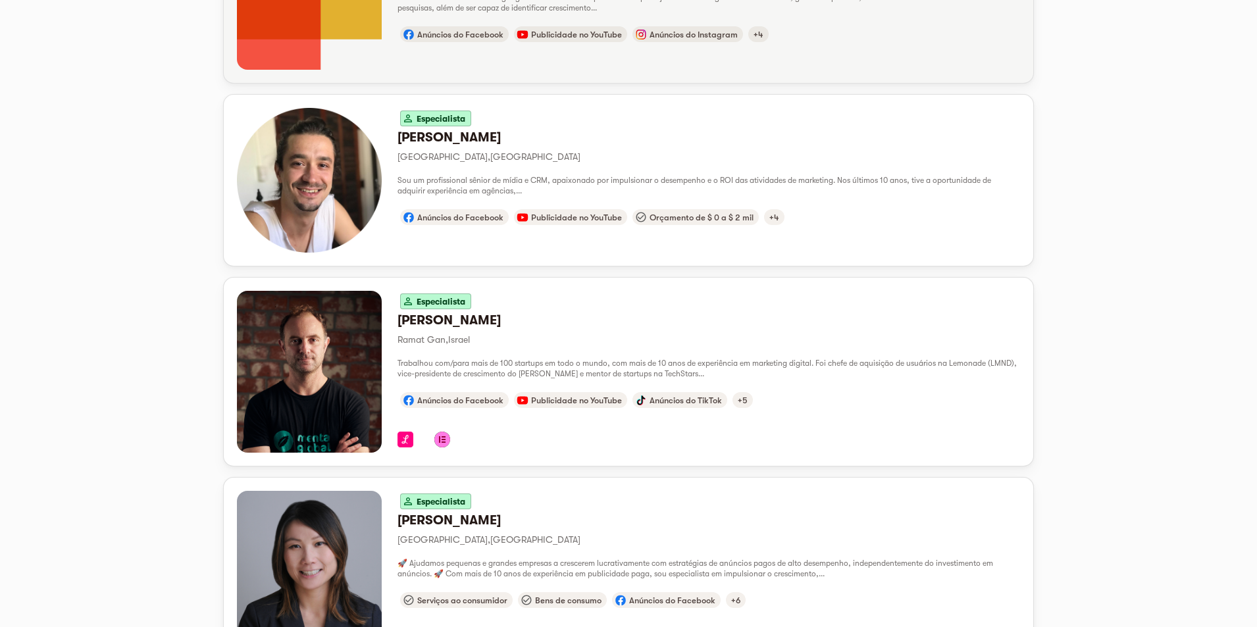
scroll to position [724, 0]
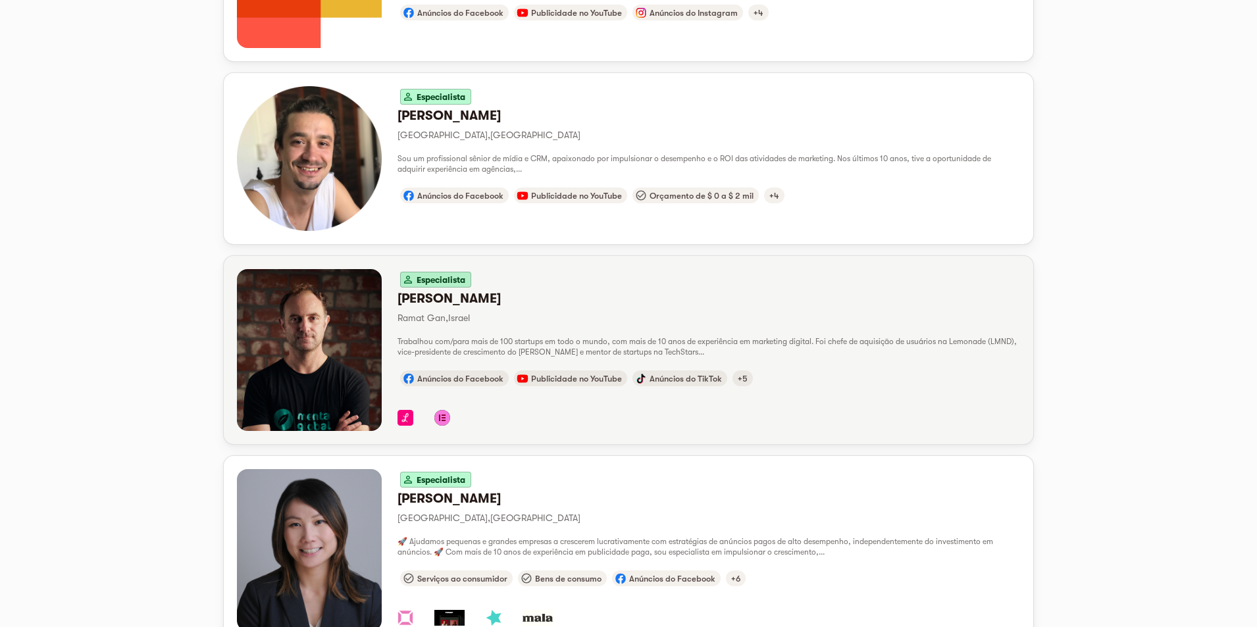
click at [544, 290] on h6 "Doron D." at bounding box center [708, 298] width 623 height 17
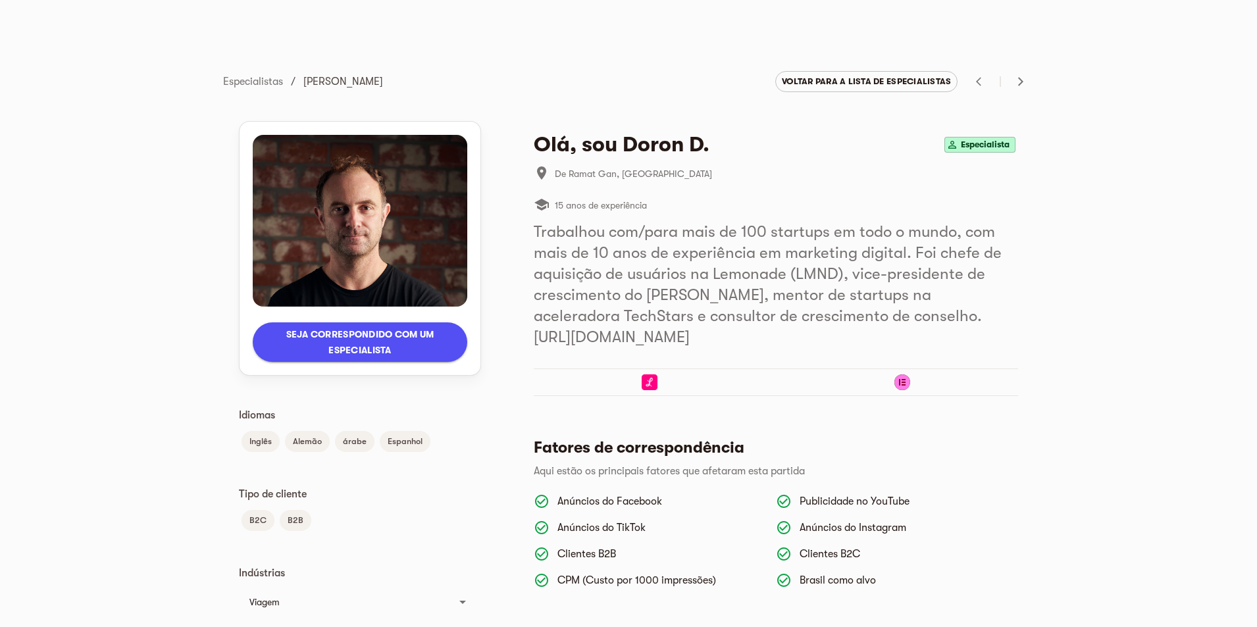
click at [738, 272] on font "Trabalhou com/para mais de 100 startups em todo o mundo, com mais de 10 anos de…" at bounding box center [768, 284] width 468 height 124
drag, startPoint x: 526, startPoint y: 339, endPoint x: 702, endPoint y: 352, distance: 176.2
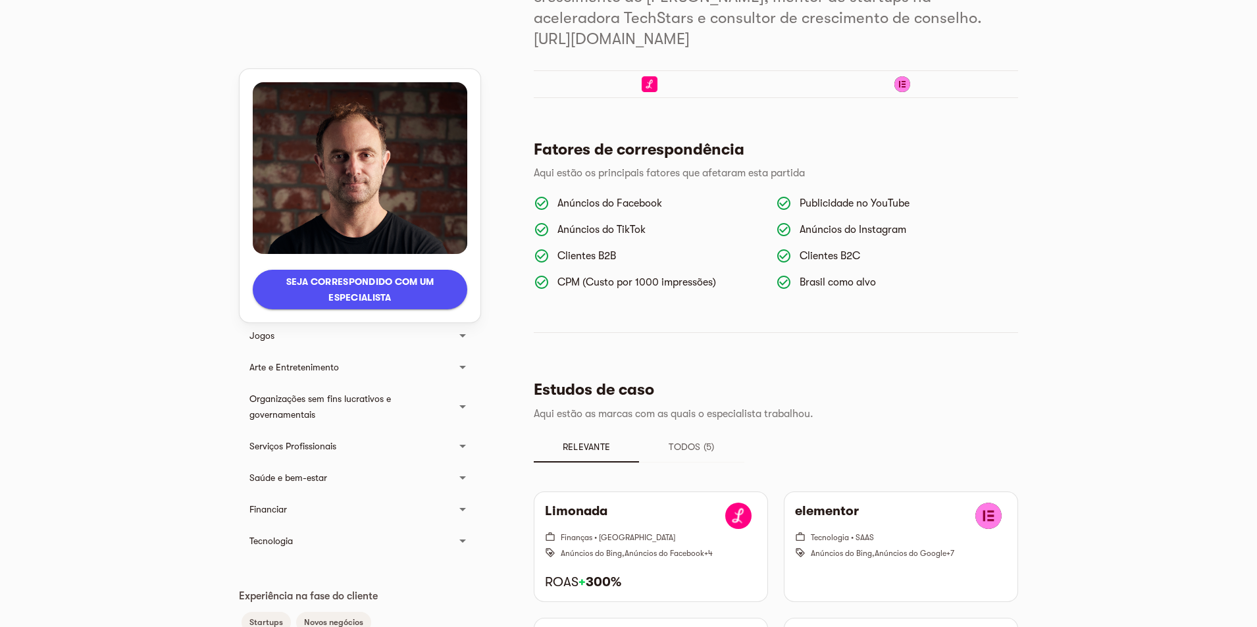
scroll to position [329, 0]
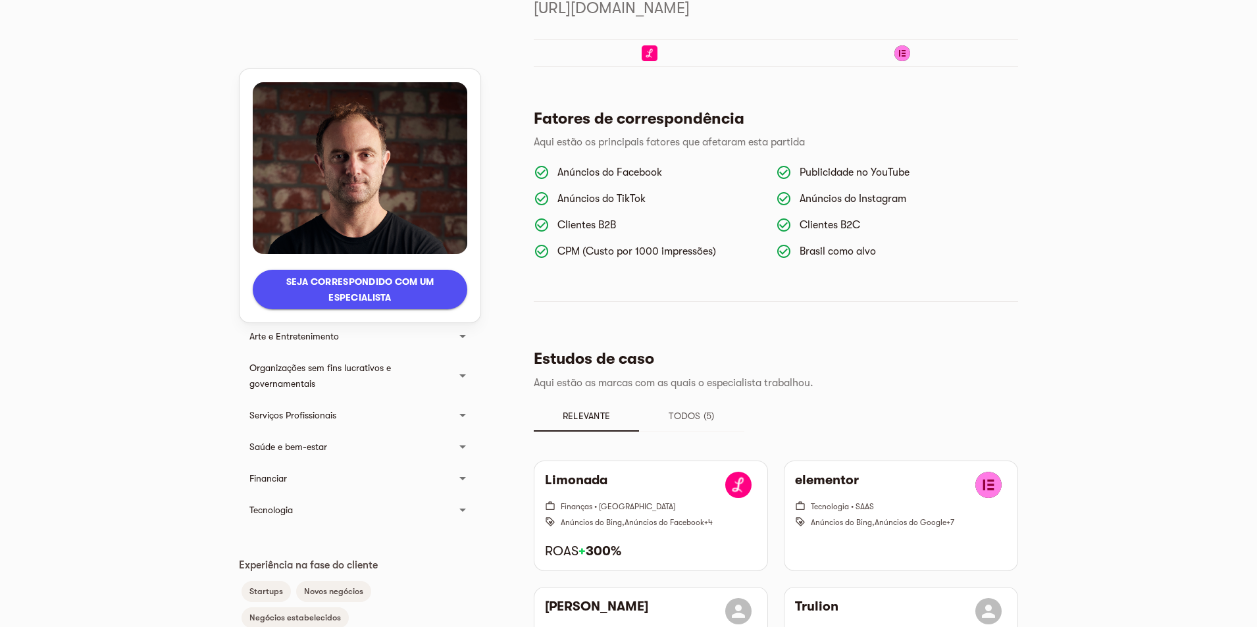
click at [71, 274] on main "Especialistas / Doron D. Voltar para a lista de especialistas Seja correspondid…" at bounding box center [628, 535] width 1257 height 1728
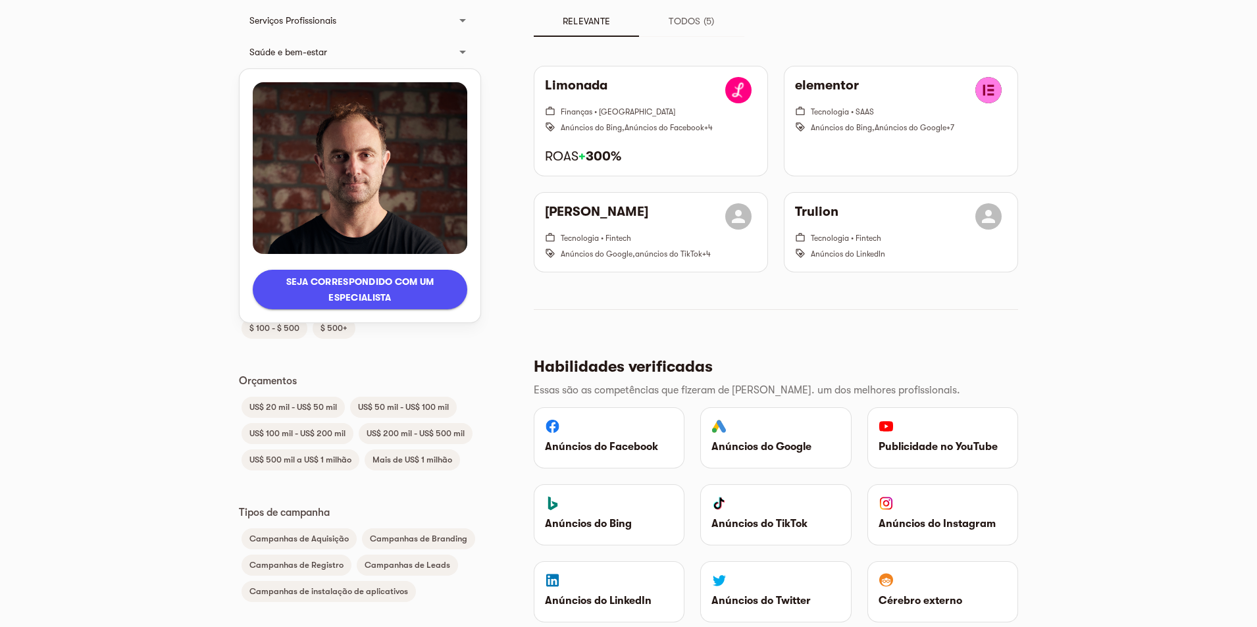
scroll to position [526, 0]
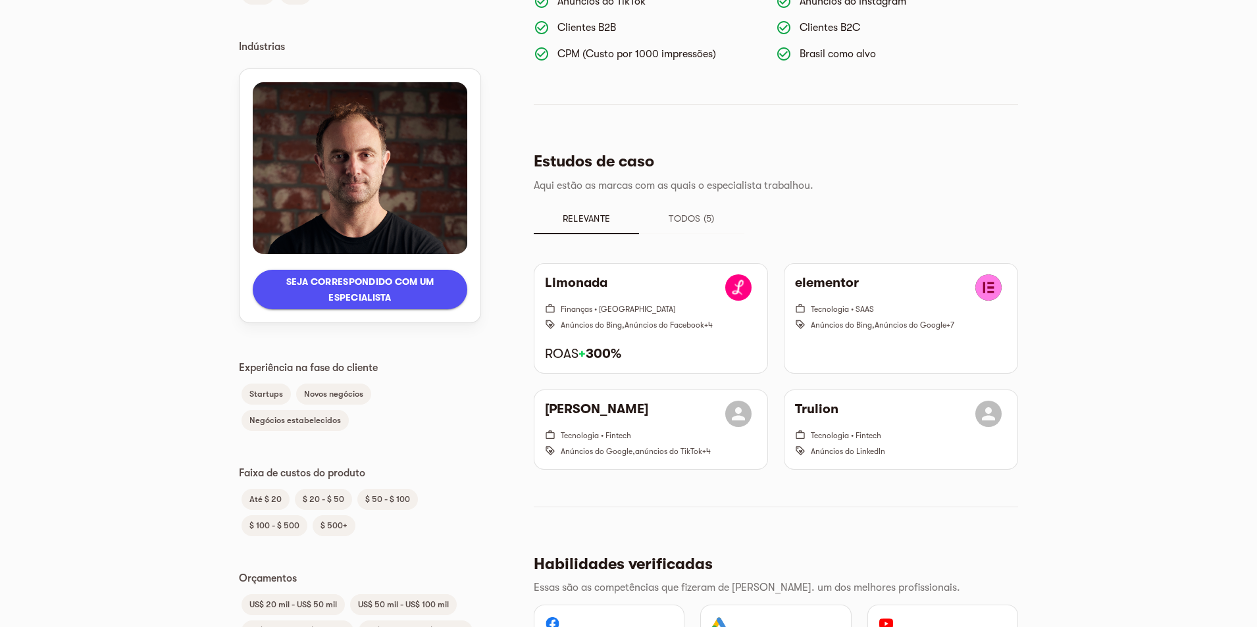
click at [269, 501] on font "Até $ 20" at bounding box center [265, 499] width 32 height 10
click at [270, 393] on font "Startups" at bounding box center [266, 394] width 34 height 10
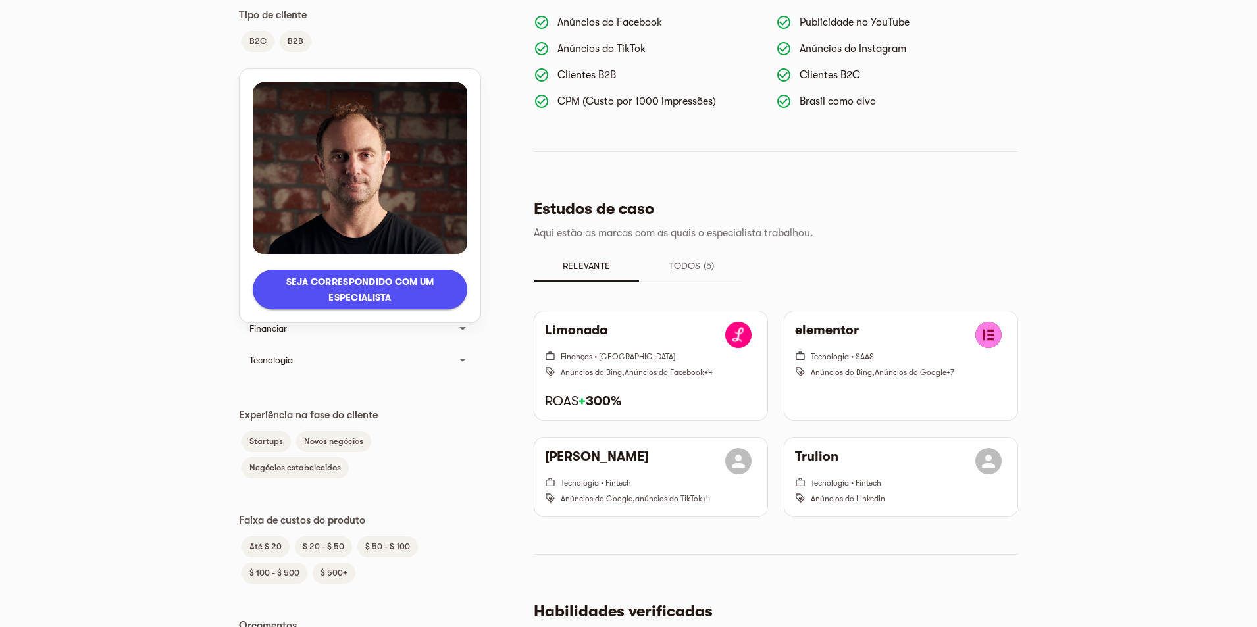
scroll to position [216, 0]
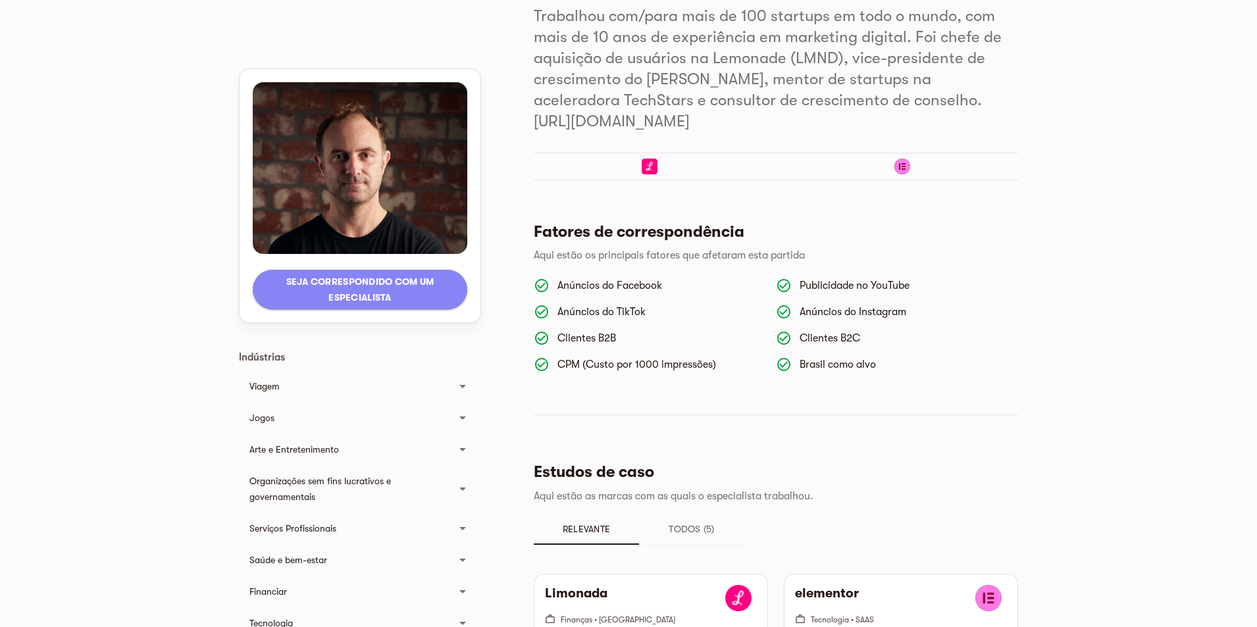
click at [346, 289] on font "Seja correspondido com um especialista" at bounding box center [359, 290] width 193 height 32
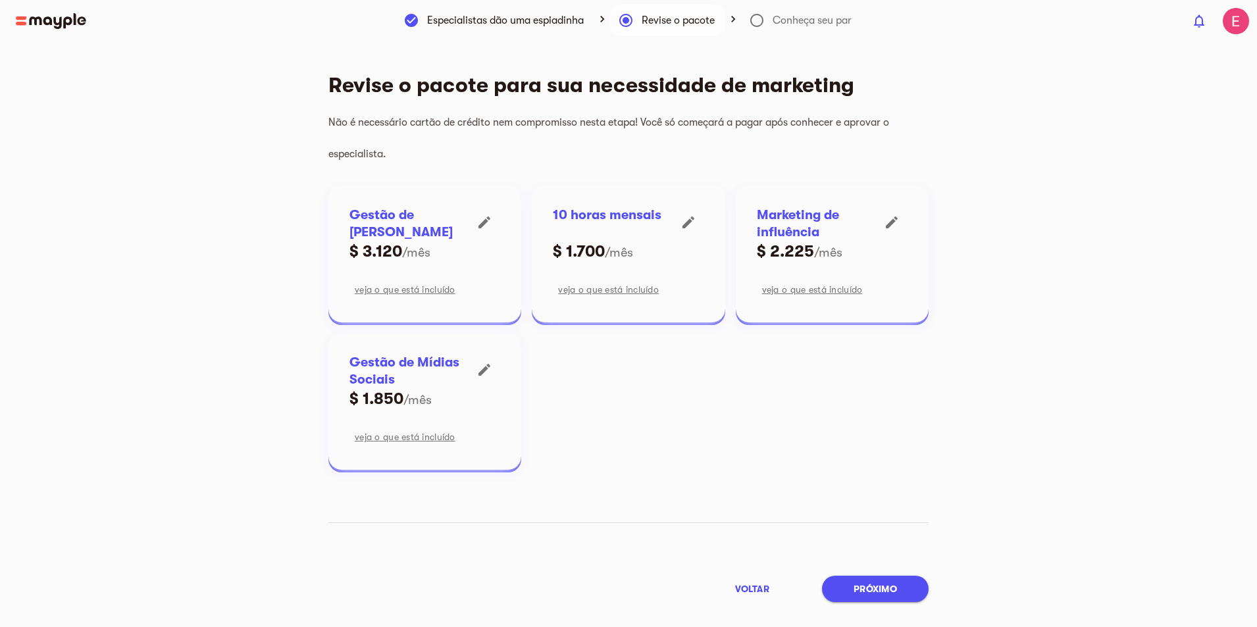
click at [410, 394] on font "/mês" at bounding box center [417, 399] width 28 height 15
click at [875, 603] on main "Especialistas dão uma espiadinha Revise o pacote Conheça seu par Revise o pacot…" at bounding box center [628, 355] width 1257 height 627
click at [871, 594] on font "Próximo" at bounding box center [875, 589] width 43 height 11
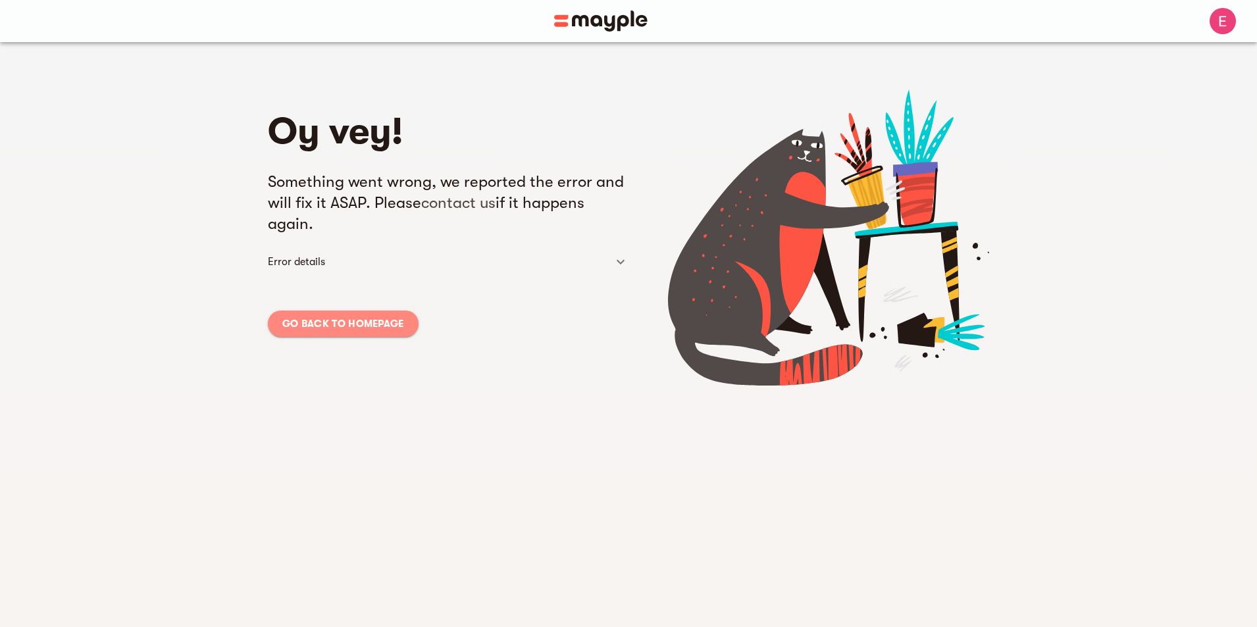
click at [323, 313] on link "Go back to homepage" at bounding box center [343, 324] width 151 height 26
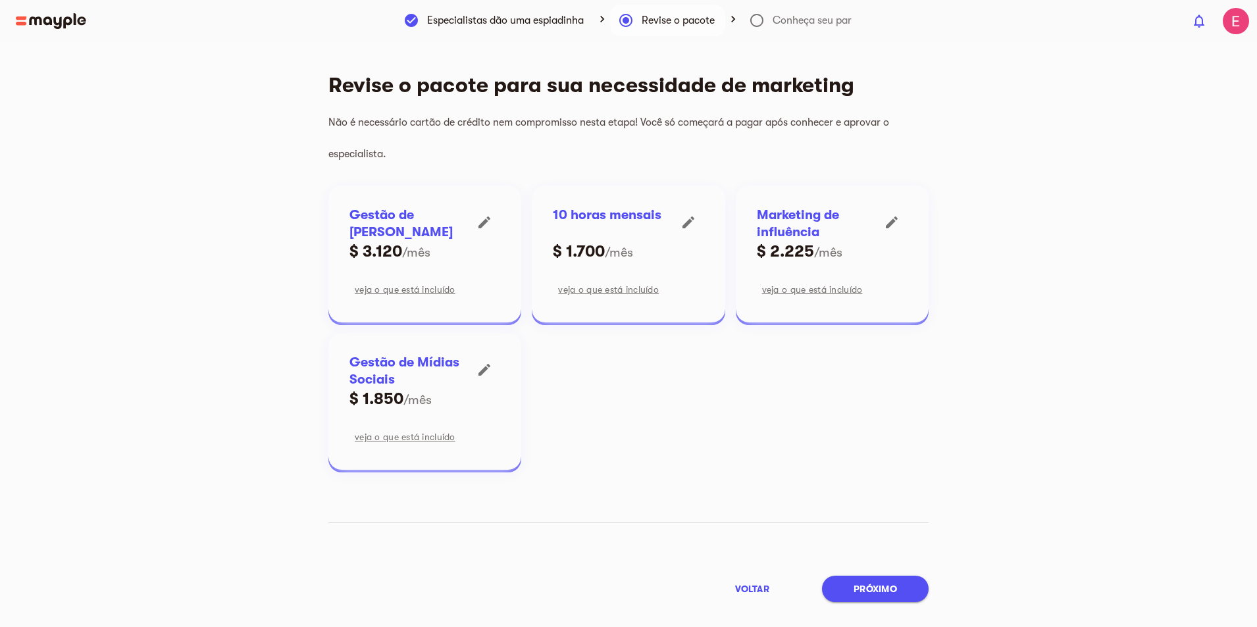
click at [421, 234] on h6 "Gestão de Mídia Paga" at bounding box center [408, 224] width 119 height 34
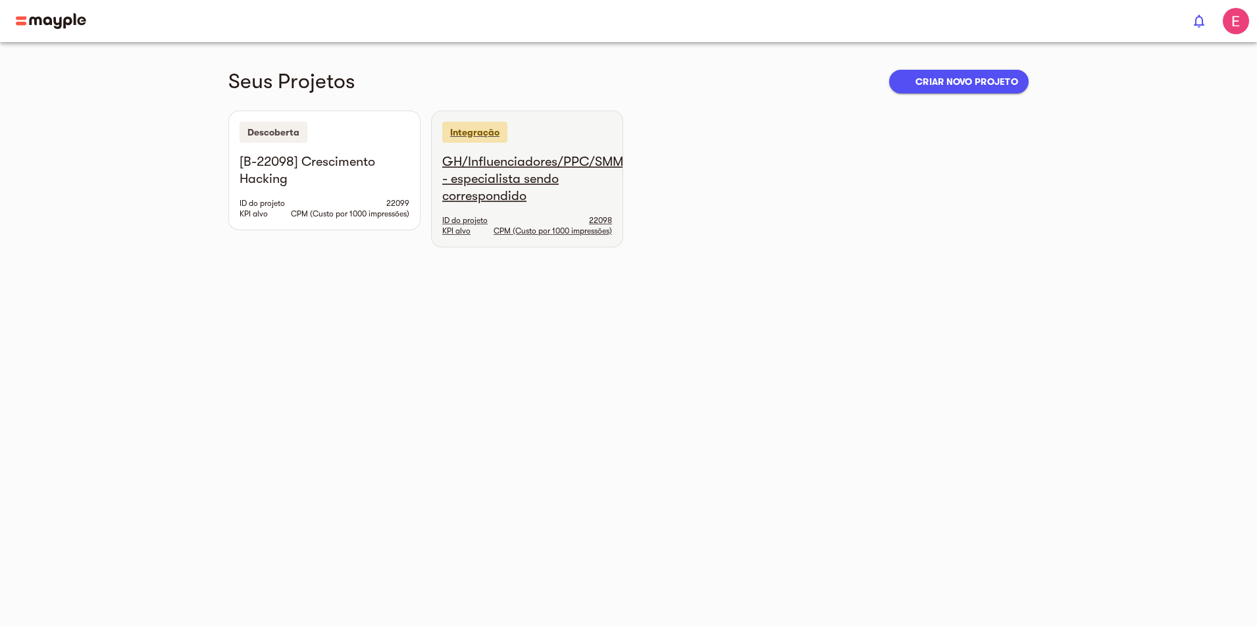
click at [461, 194] on div "GH/Influenciadores/PPC/SMM - especialista sendo correspondido ID do projeto 220…" at bounding box center [527, 199] width 191 height 93
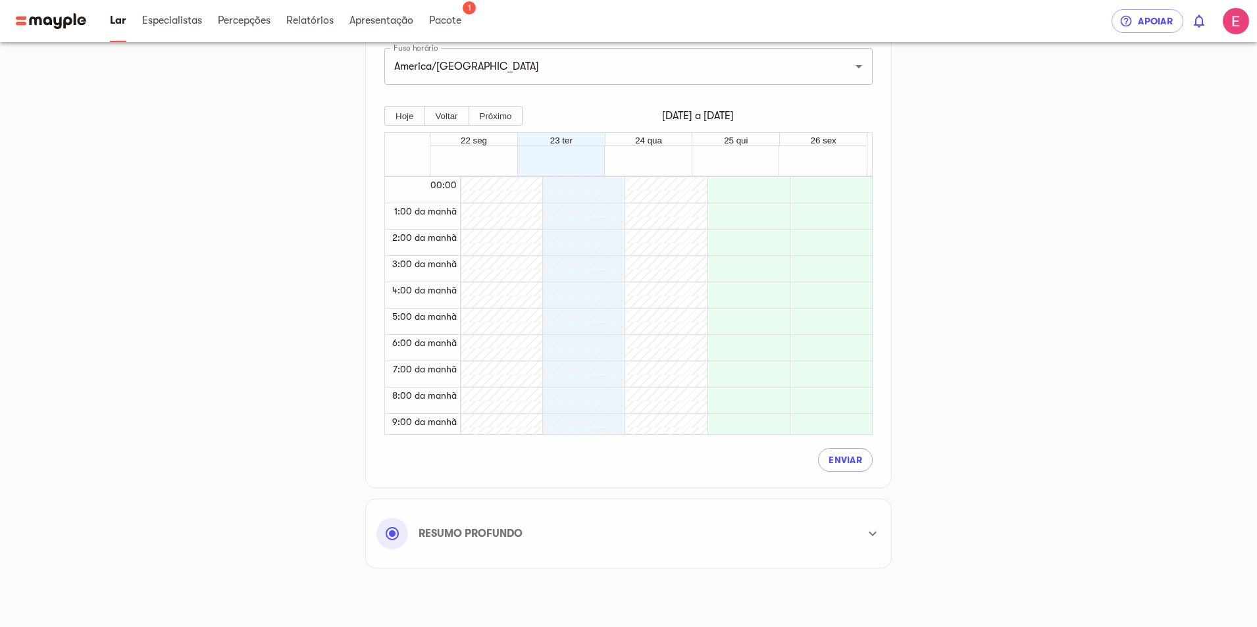
scroll to position [381, 0]
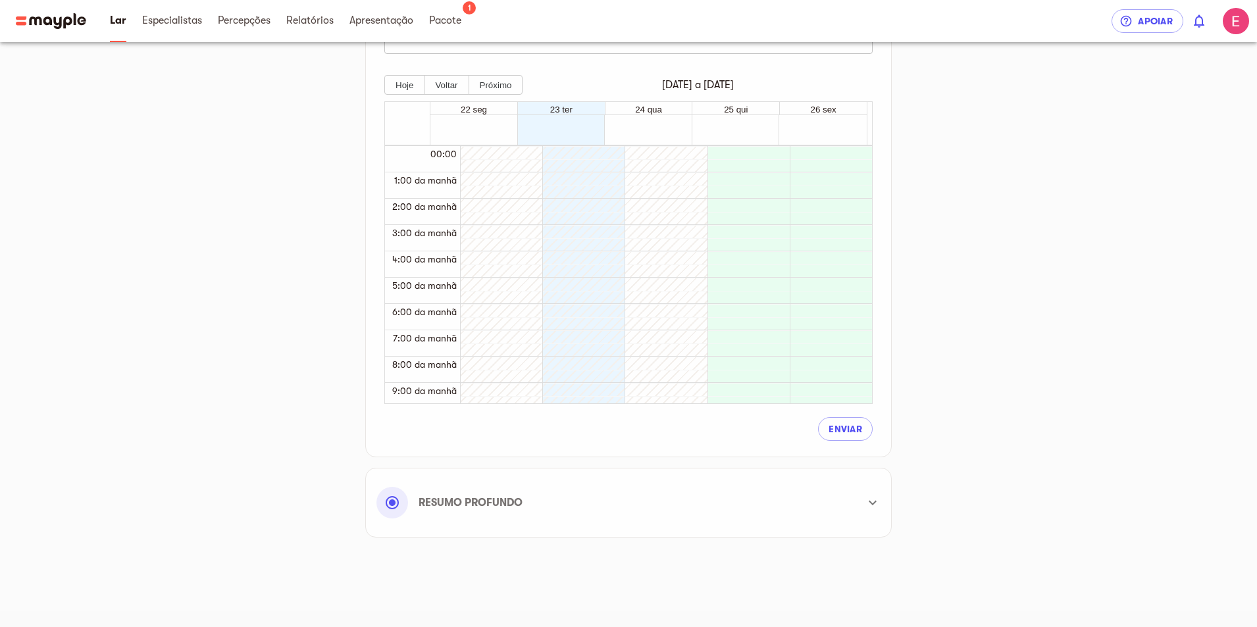
click at [478, 184] on div at bounding box center [498, 462] width 76 height 632
drag, startPoint x: 439, startPoint y: 392, endPoint x: 483, endPoint y: 410, distance: 47.8
click at [439, 393] on font "9:00 da manhã" at bounding box center [424, 391] width 64 height 11
drag, startPoint x: 537, startPoint y: 397, endPoint x: 548, endPoint y: 397, distance: 10.6
click at [538, 397] on div at bounding box center [502, 402] width 82 height 13
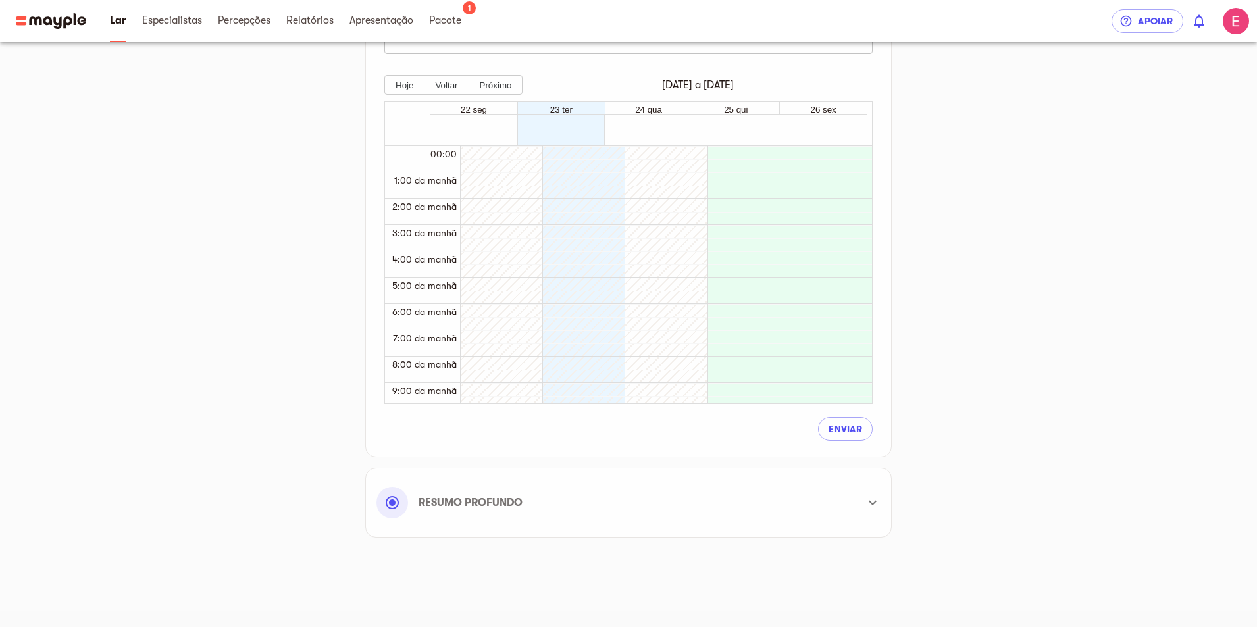
click at [910, 388] on div "Prepare-se para o pontapé inicial Conheça seu especialista Conectar contas Plan…" at bounding box center [628, 113] width 800 height 871
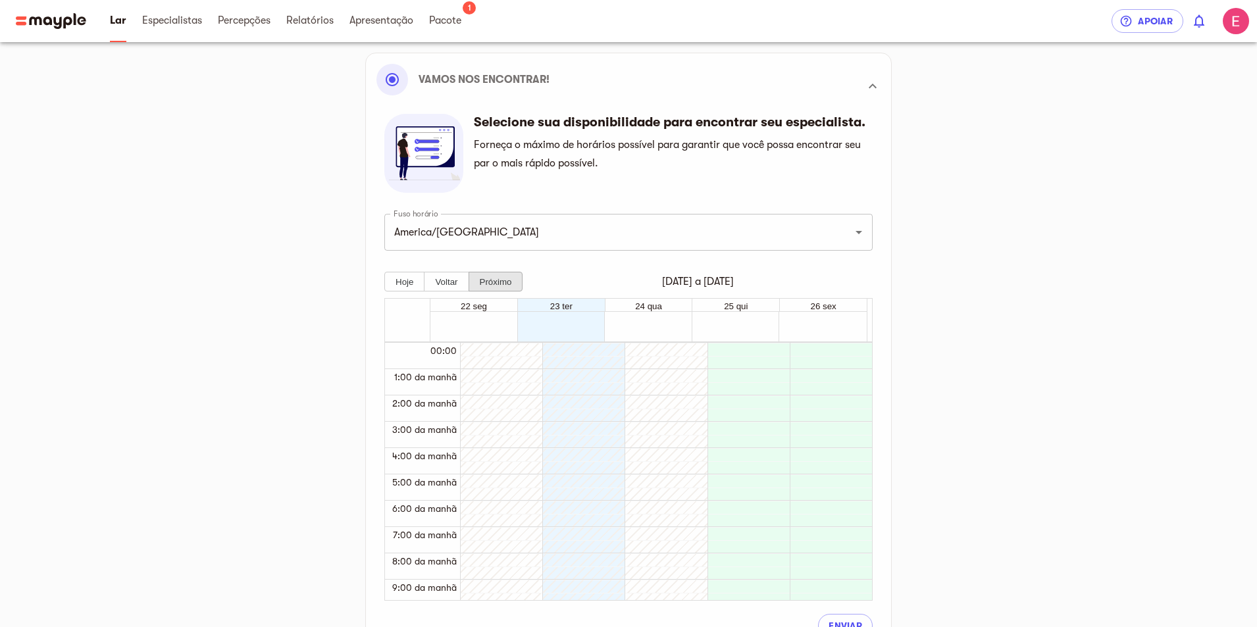
drag, startPoint x: 525, startPoint y: 278, endPoint x: 501, endPoint y: 279, distance: 24.4
click at [517, 282] on div "Hoje Voltar Próximo 22 a 26 de setembro" at bounding box center [628, 282] width 488 height 20
click at [501, 279] on font "Próximo" at bounding box center [496, 282] width 32 height 10
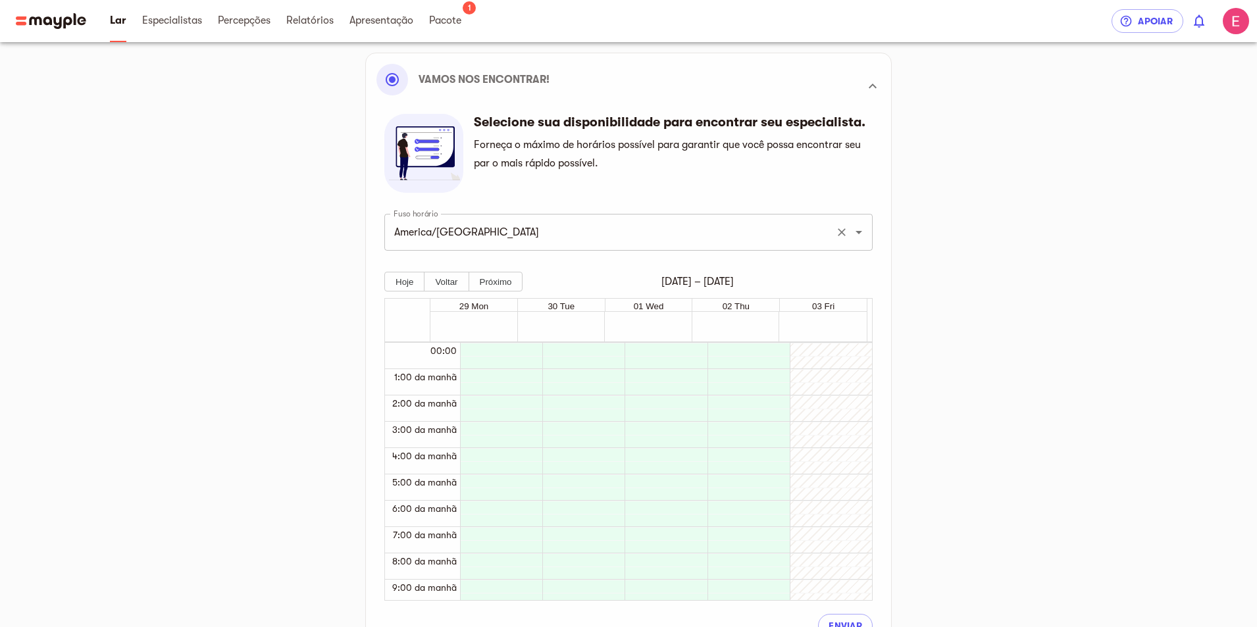
click at [521, 240] on input "America/Montevideo" at bounding box center [610, 232] width 440 height 25
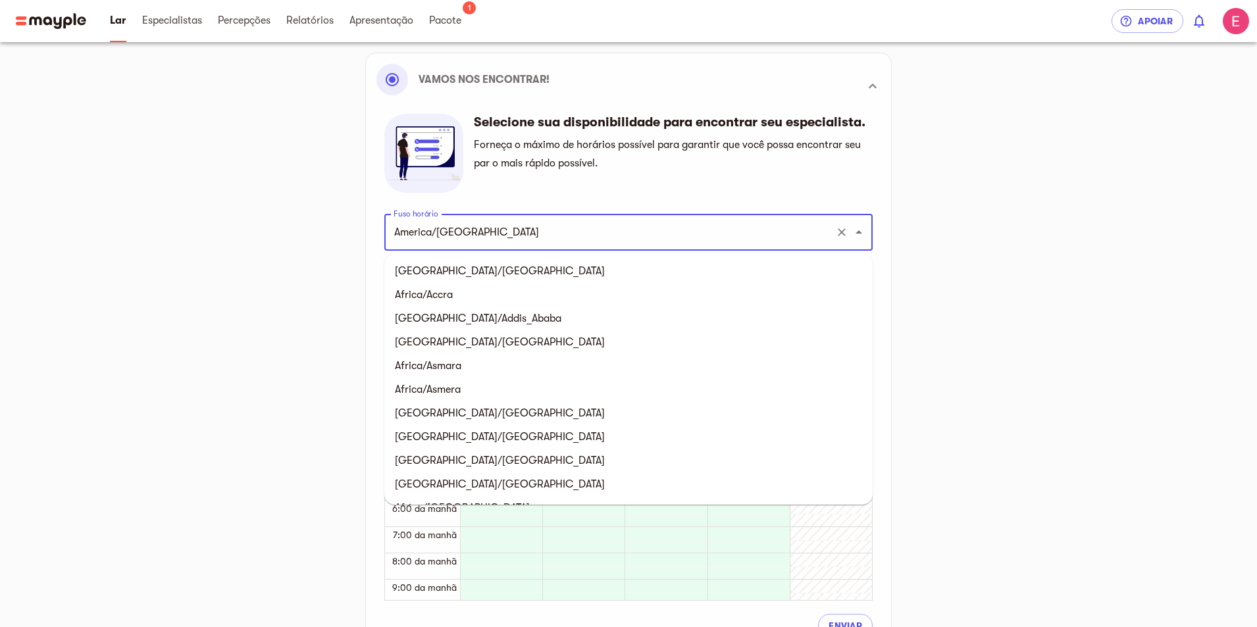
scroll to position [3714, 0]
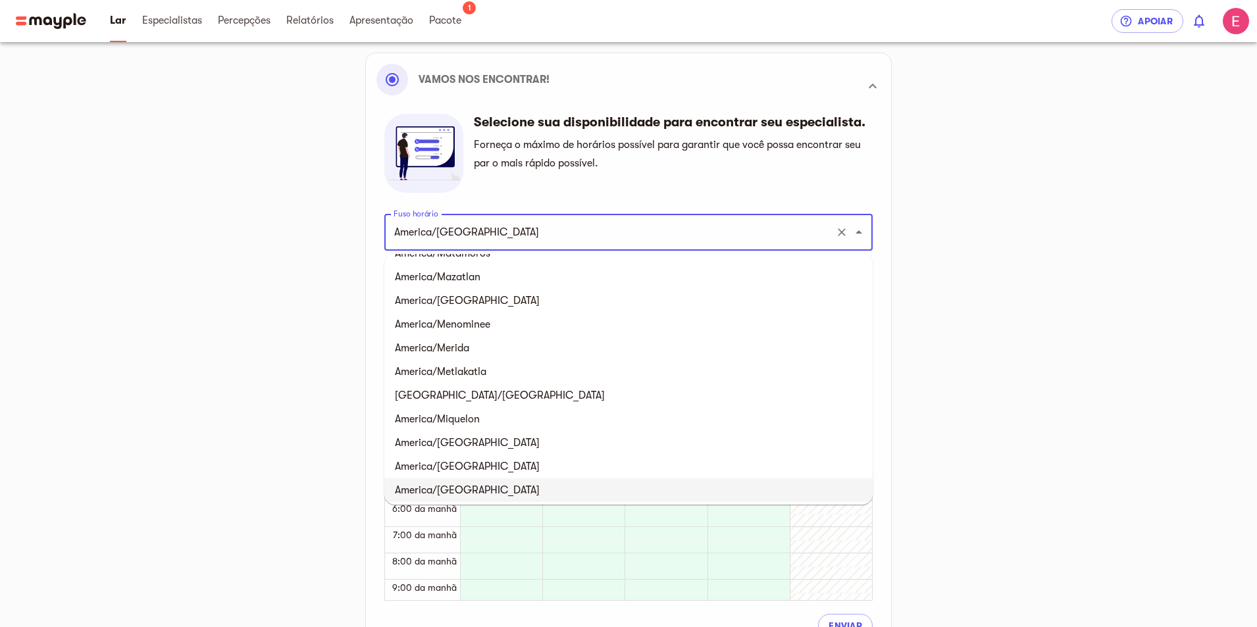
click at [342, 246] on div "Prepare-se para o pontapé inicial Conheça seu especialista Conectar contas Plan…" at bounding box center [628, 309] width 800 height 871
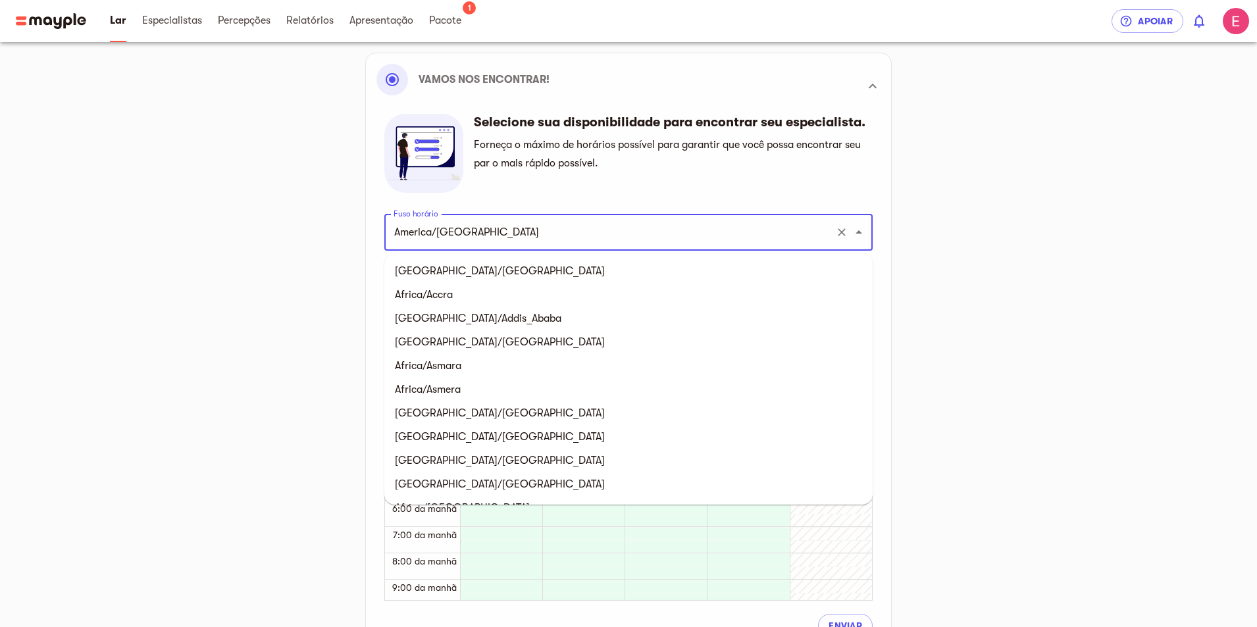
click at [503, 234] on input "America/Montevideo" at bounding box center [610, 232] width 440 height 25
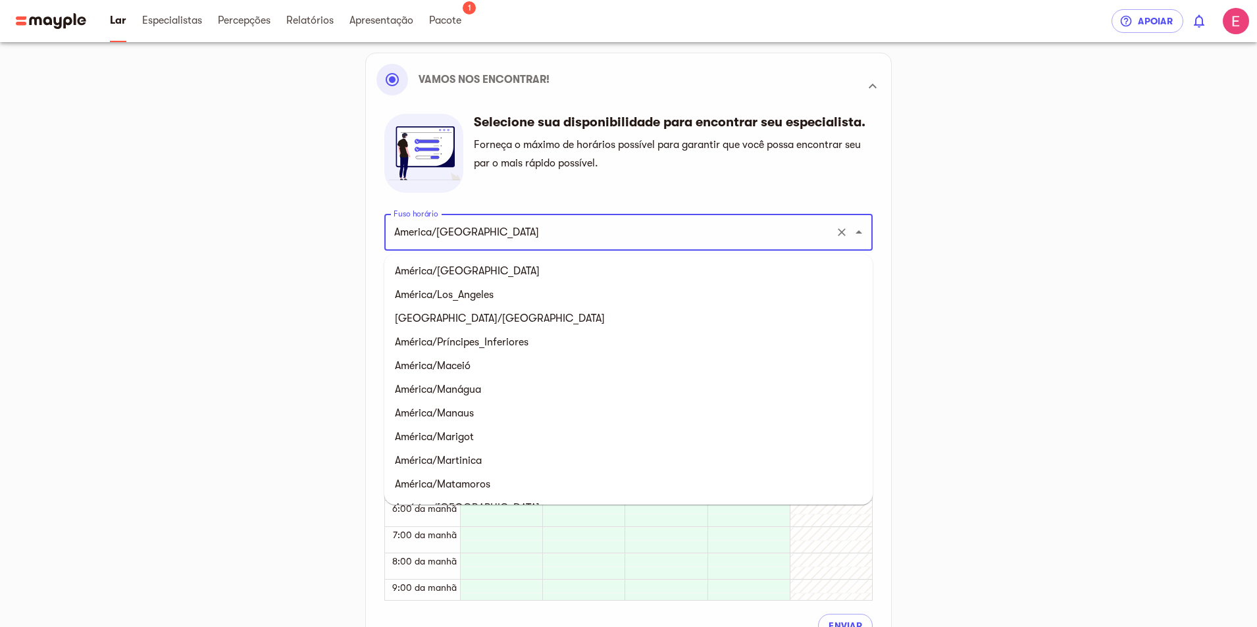
scroll to position [3385, 0]
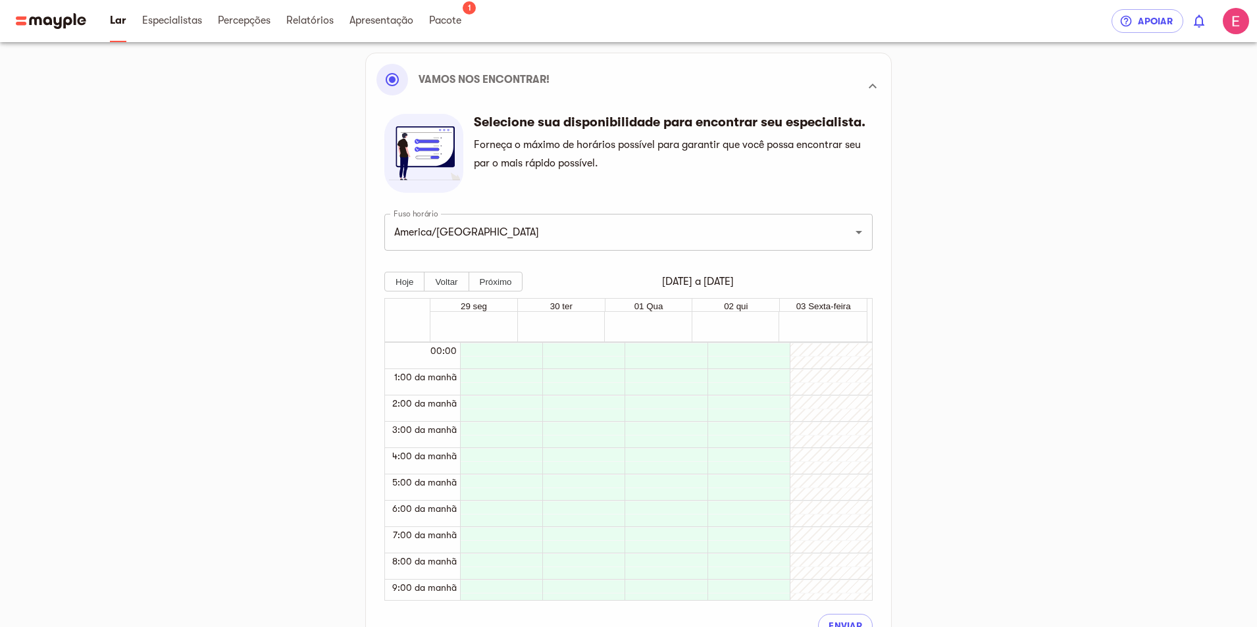
click at [309, 280] on div "Prepare-se para o pontapé inicial Conheça seu especialista Conectar contas Plan…" at bounding box center [628, 309] width 800 height 871
click at [448, 226] on input "America/Montevideo" at bounding box center [610, 232] width 440 height 25
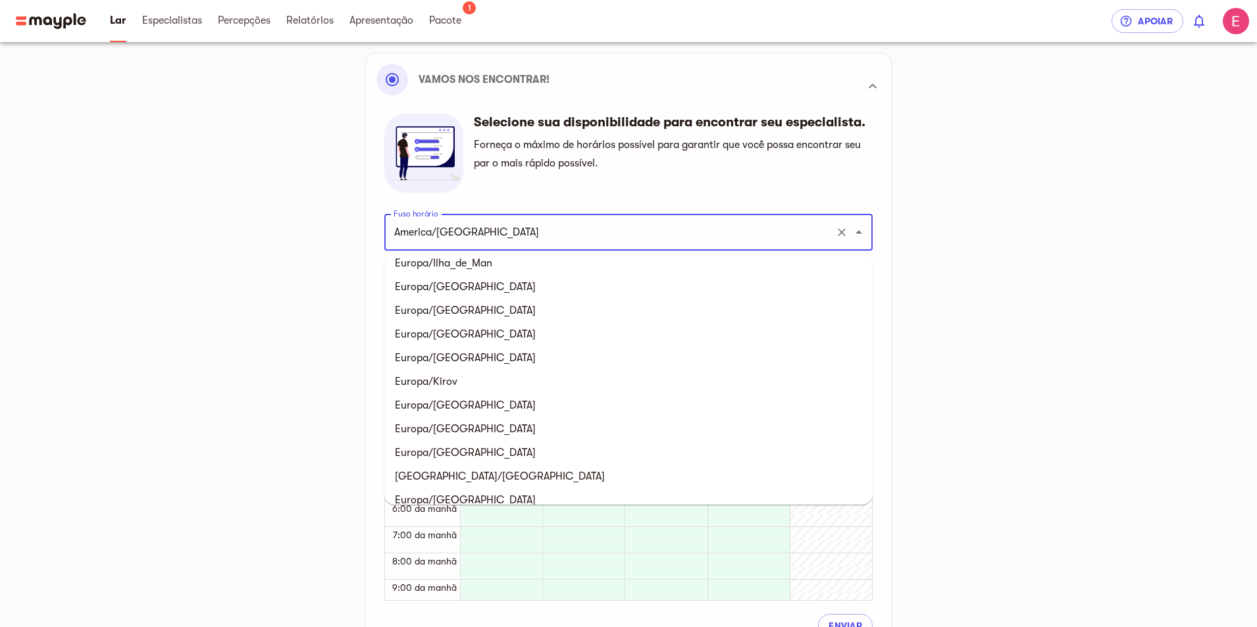
scroll to position [10548, 0]
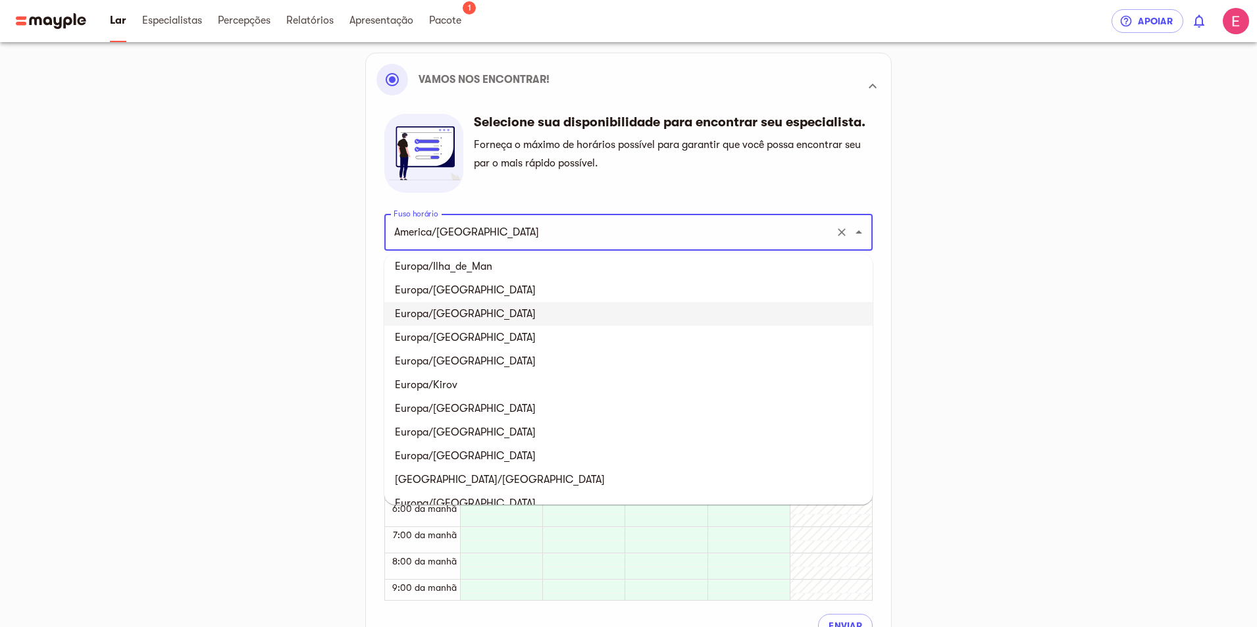
click at [328, 280] on div "Prepare-se para o pontapé inicial Conheça seu especialista Conectar contas Plan…" at bounding box center [628, 309] width 800 height 871
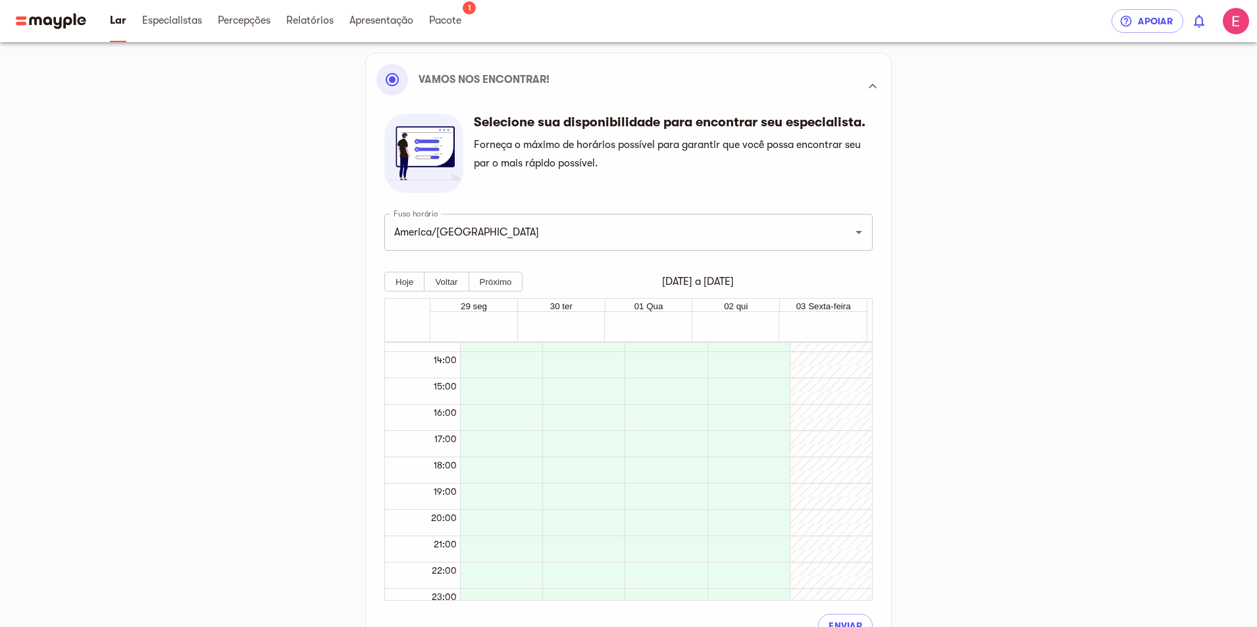
scroll to position [374, 0]
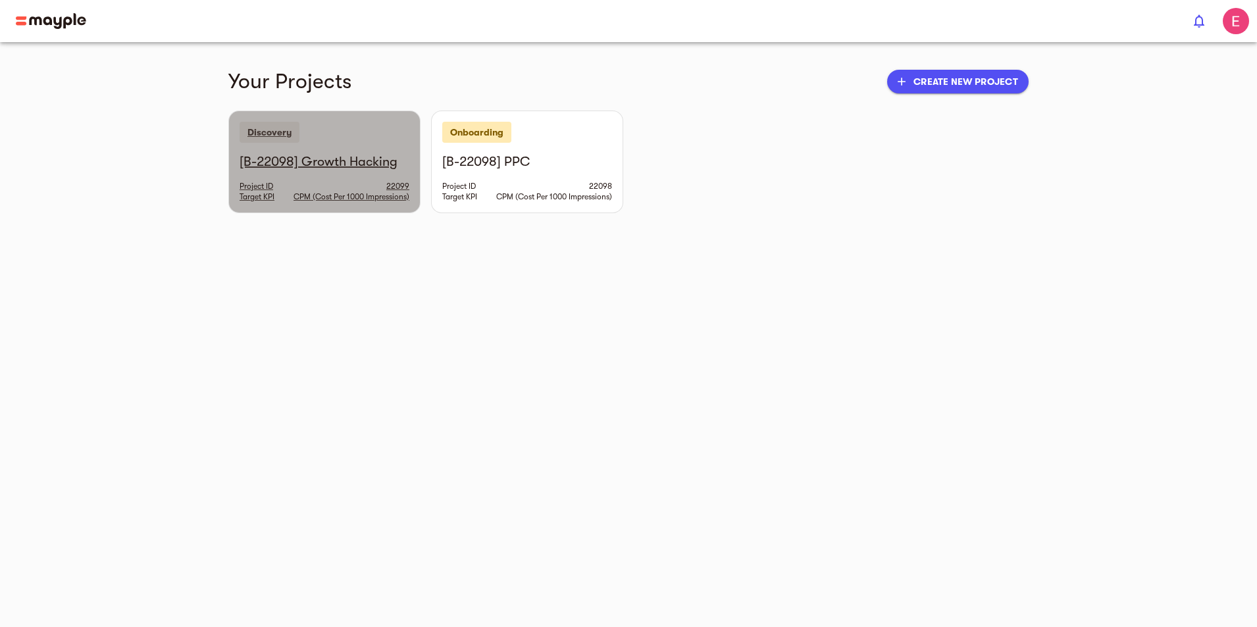
click at [229, 116] on div "Discovery" at bounding box center [324, 132] width 191 height 42
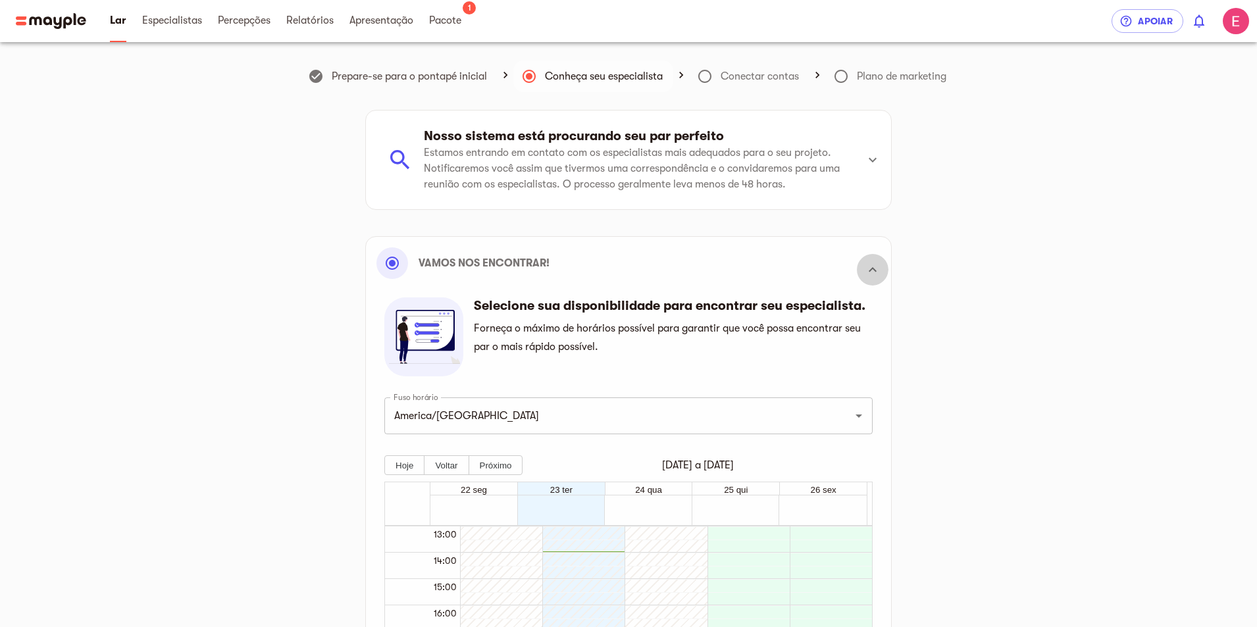
click at [869, 269] on icon at bounding box center [873, 270] width 16 height 16
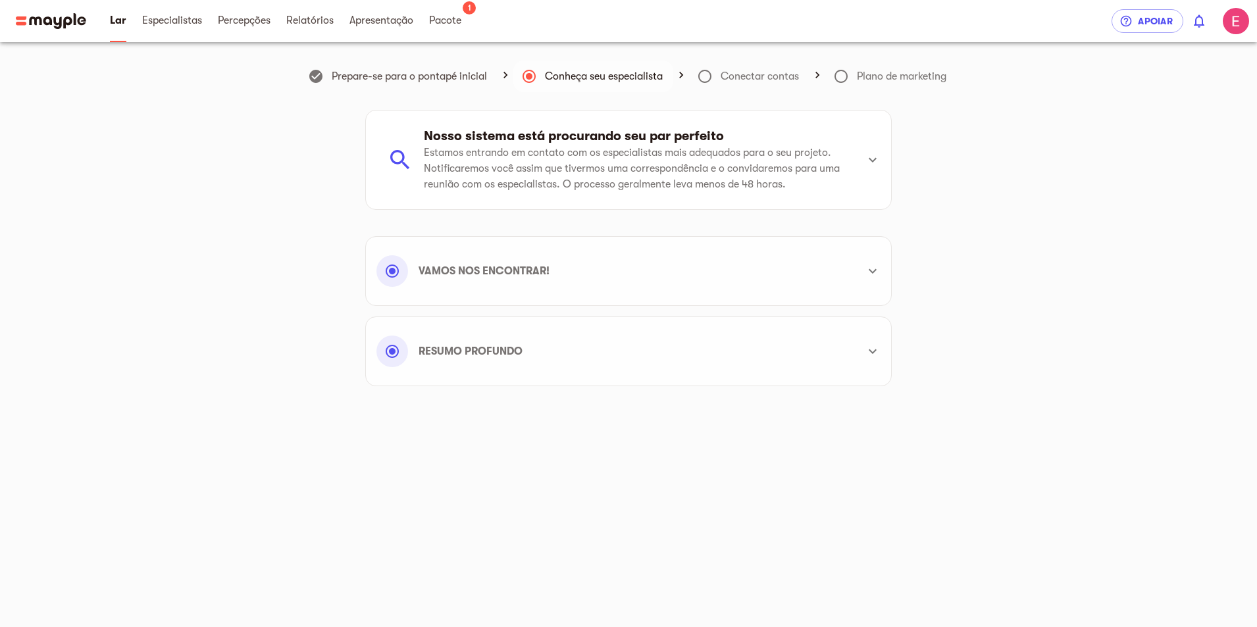
click at [417, 161] on div at bounding box center [405, 160] width 37 height 26
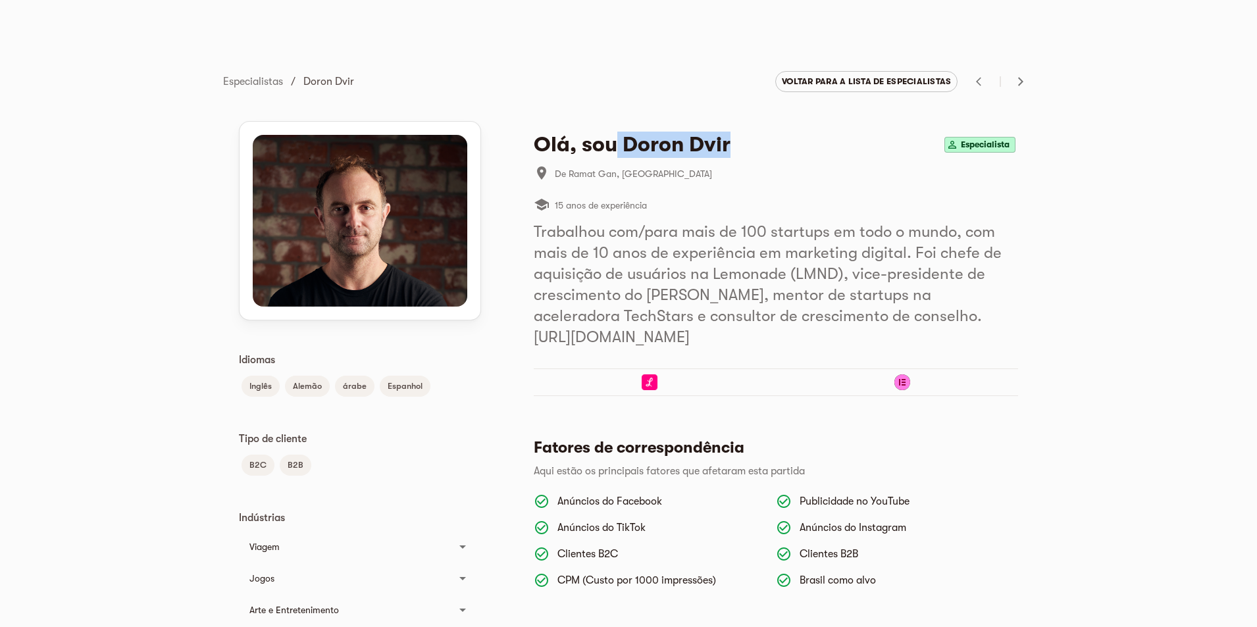
drag, startPoint x: 753, startPoint y: 136, endPoint x: 612, endPoint y: 136, distance: 140.8
click at [612, 136] on div "Olá, sou Doron Dvir Especialista" at bounding box center [776, 145] width 484 height 26
click at [994, 145] on font "Especialista" at bounding box center [985, 145] width 49 height 10
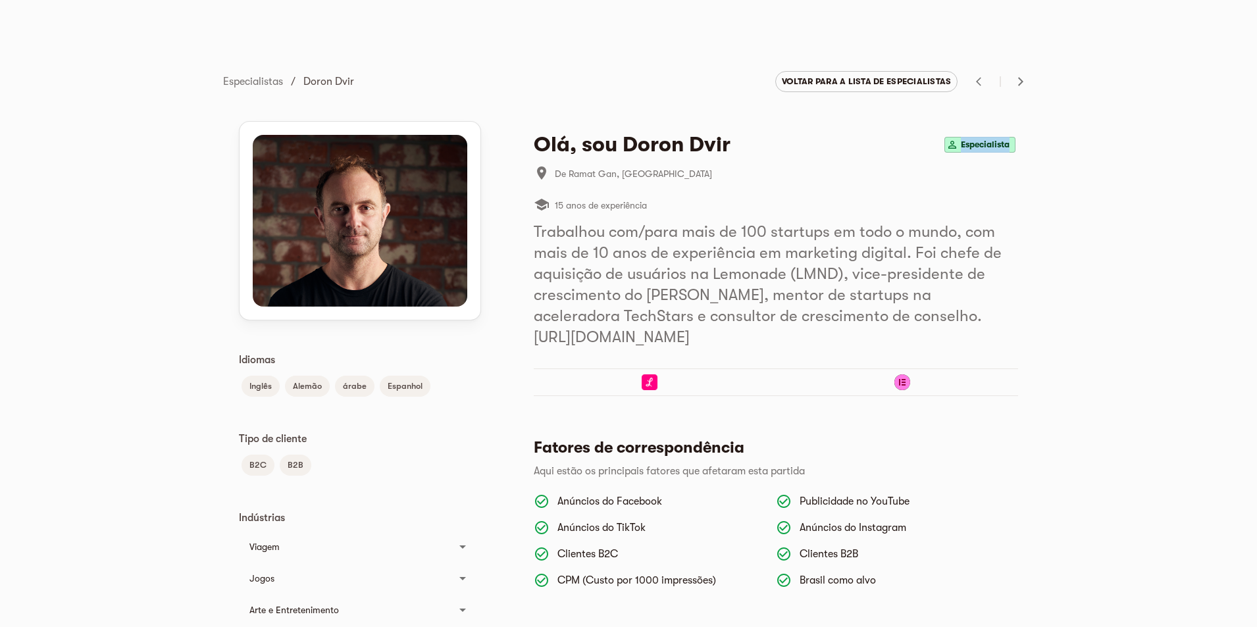
click at [994, 145] on font "Especialista" at bounding box center [985, 145] width 49 height 10
click at [414, 453] on div "B2C B2B" at bounding box center [360, 465] width 242 height 26
click at [680, 241] on h5 "Trabalhou com/para mais de 100 startups em todo o mundo, com mais de 10 anos de…" at bounding box center [776, 284] width 484 height 126
click at [1006, 143] on font "Especialista" at bounding box center [985, 145] width 49 height 10
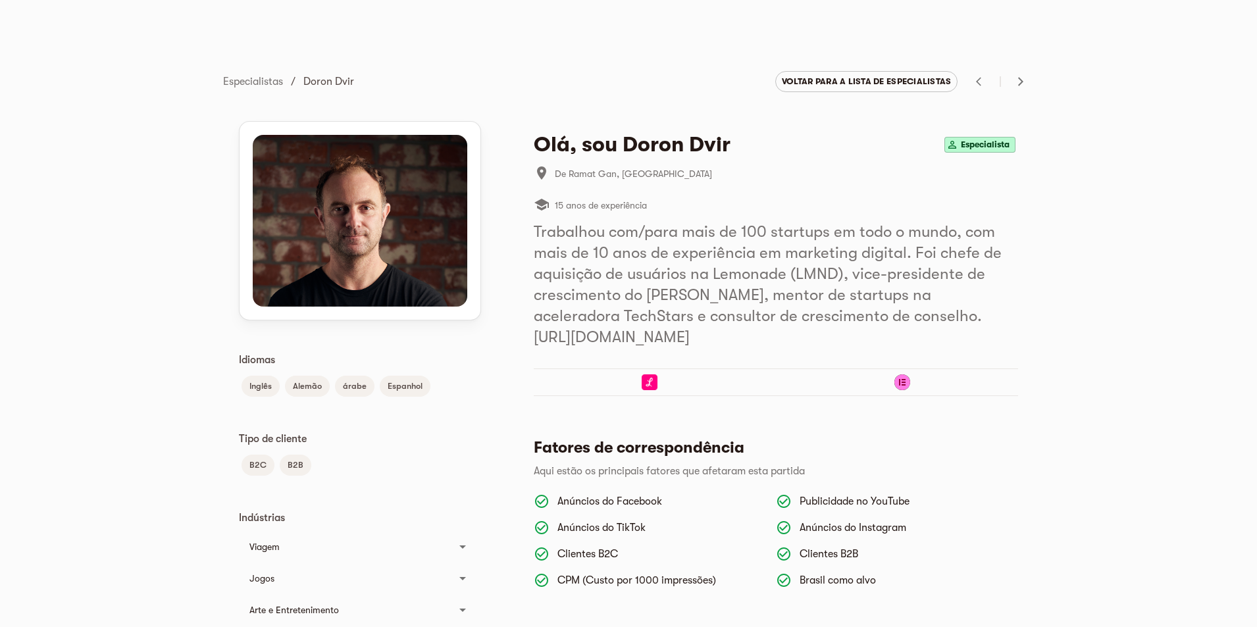
click at [998, 143] on font "Especialista" at bounding box center [985, 145] width 49 height 10
click at [410, 287] on div at bounding box center [360, 221] width 215 height 172
click at [412, 283] on div at bounding box center [360, 221] width 215 height 172
drag, startPoint x: 423, startPoint y: 207, endPoint x: 702, endPoint y: 147, distance: 284.7
click at [428, 201] on div at bounding box center [360, 221] width 215 height 172
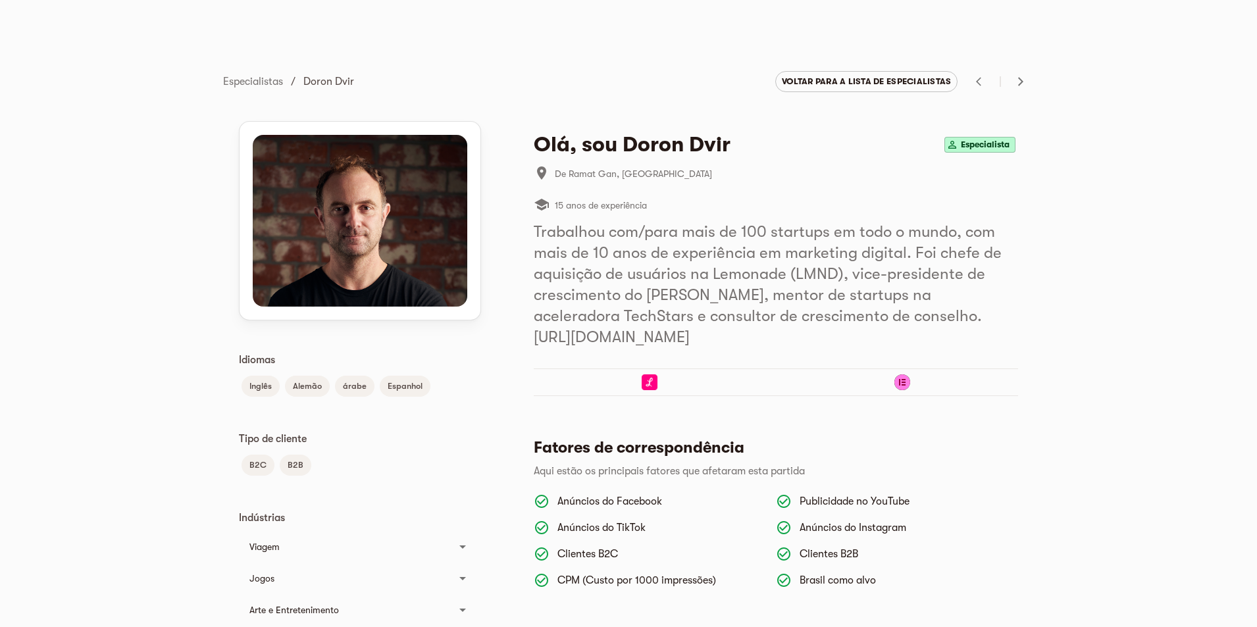
click at [1018, 89] on button "button" at bounding box center [1021, 81] width 26 height 26
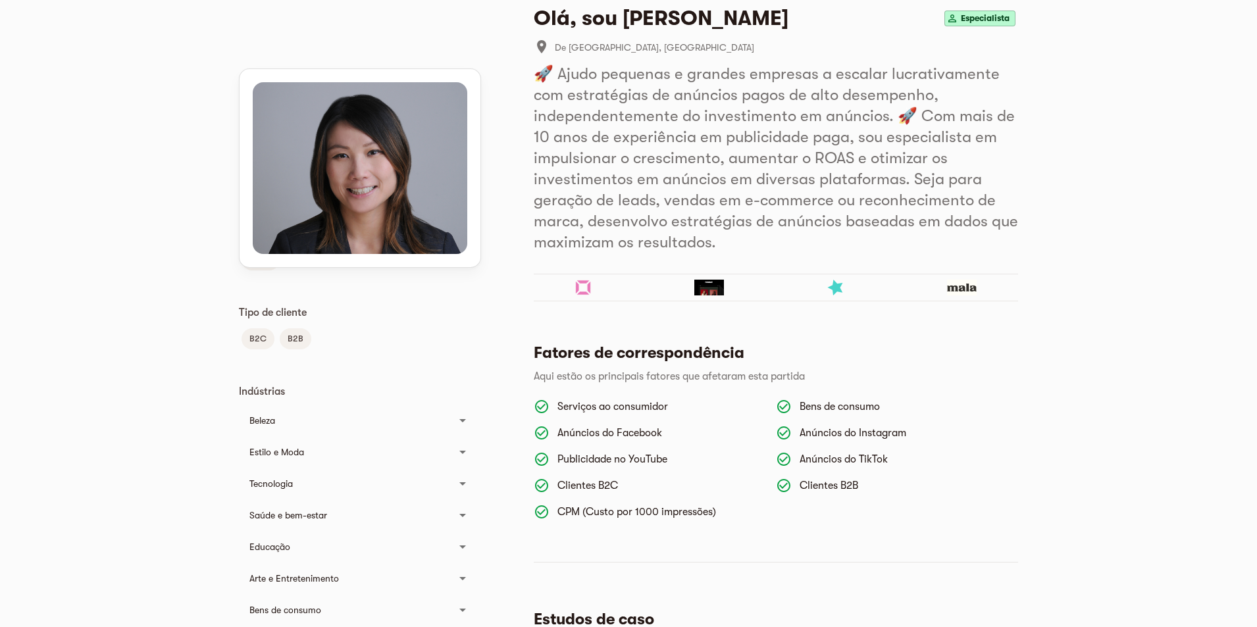
scroll to position [263, 0]
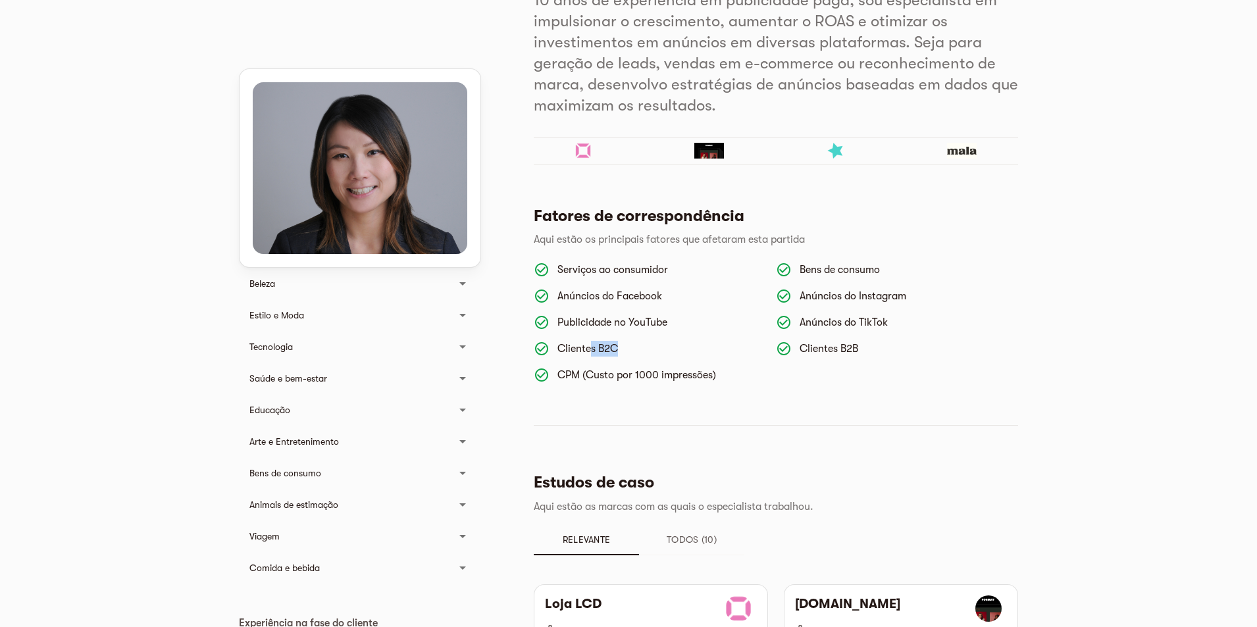
drag, startPoint x: 634, startPoint y: 350, endPoint x: 593, endPoint y: 348, distance: 40.9
click at [593, 348] on p "Clientes B2C" at bounding box center [661, 349] width 208 height 16
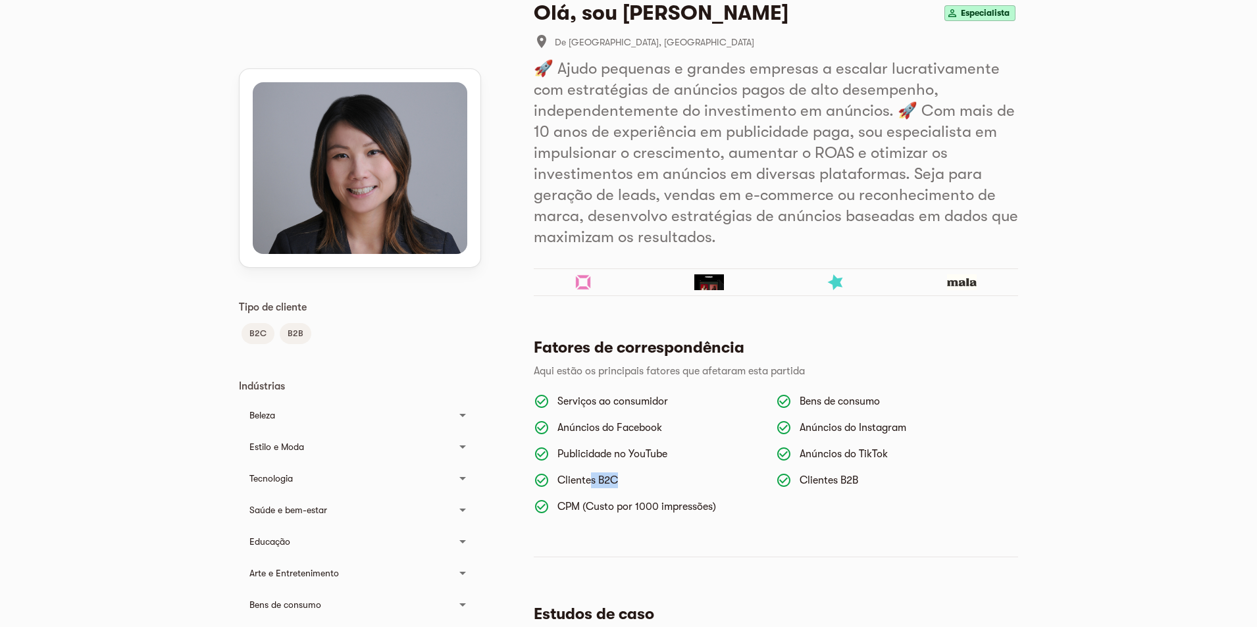
scroll to position [0, 0]
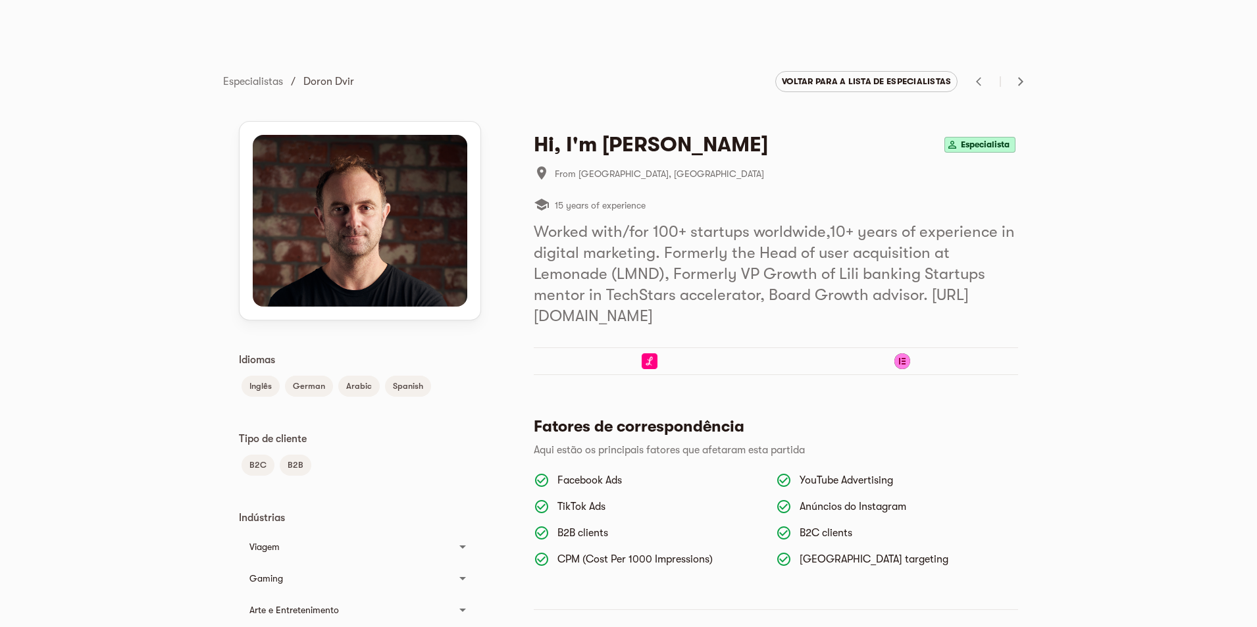
click at [993, 142] on font "Especialista" at bounding box center [985, 145] width 49 height 10
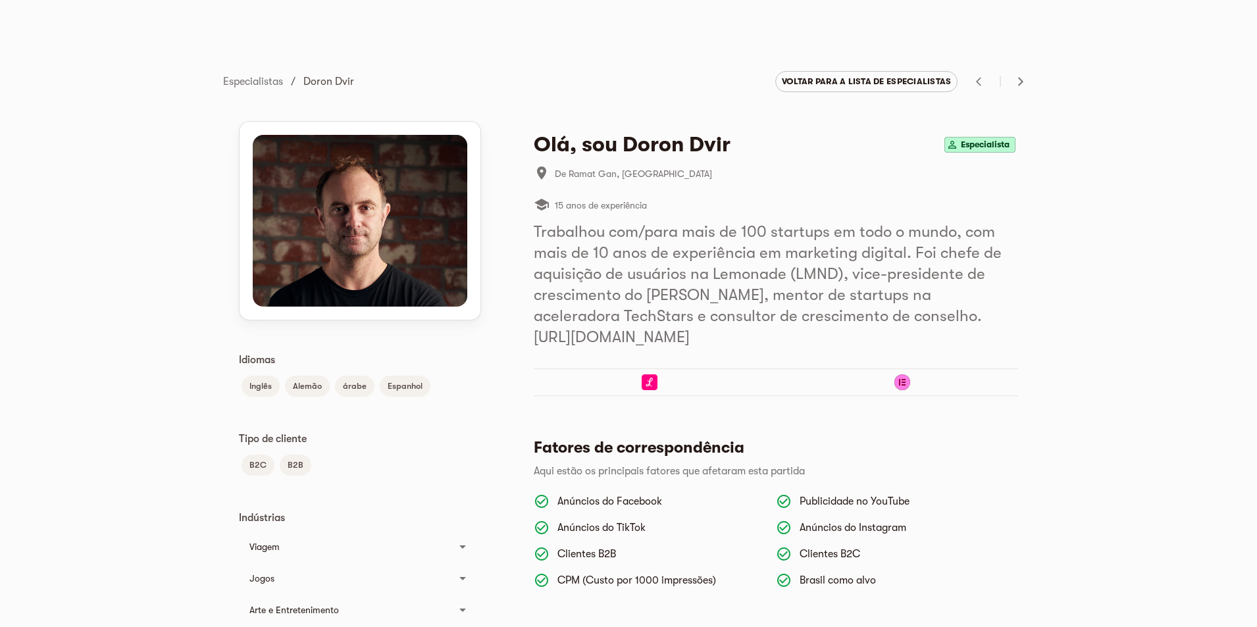
click at [562, 169] on font "De Ramat Gan, Israel" at bounding box center [633, 173] width 157 height 11
drag, startPoint x: 337, startPoint y: 130, endPoint x: 294, endPoint y: 240, distance: 117.9
click at [334, 136] on div at bounding box center [360, 221] width 241 height 198
click at [291, 266] on div at bounding box center [360, 221] width 215 height 172
drag, startPoint x: 299, startPoint y: 278, endPoint x: 324, endPoint y: 301, distance: 34.0
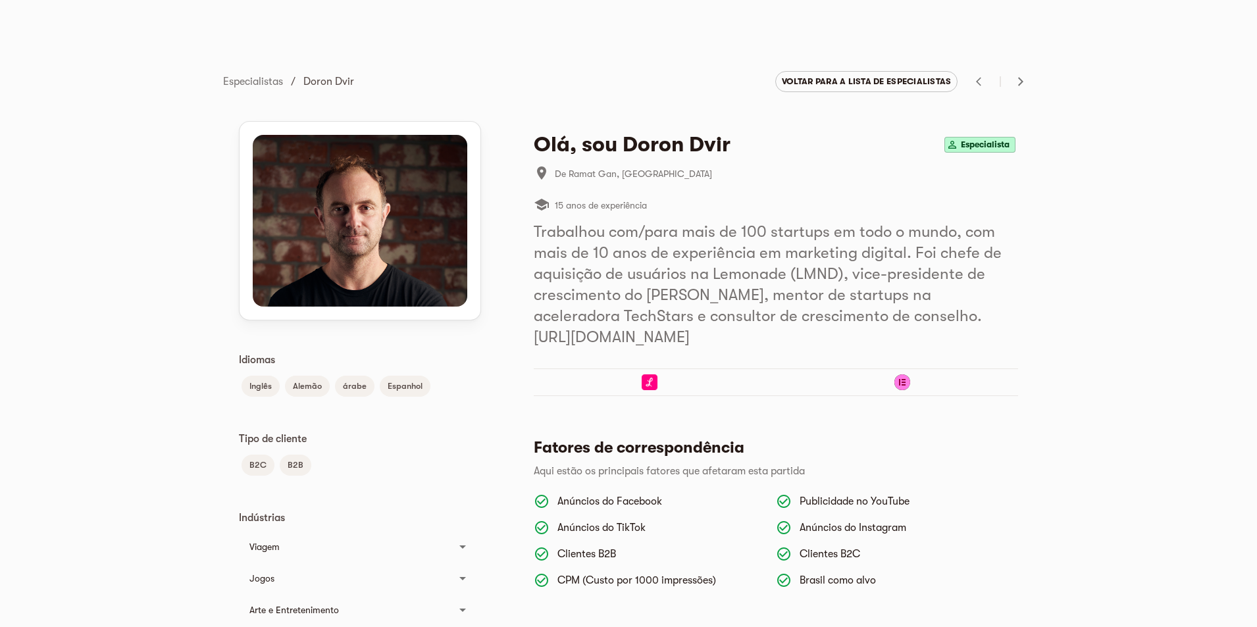
click at [305, 288] on div at bounding box center [360, 221] width 215 height 172
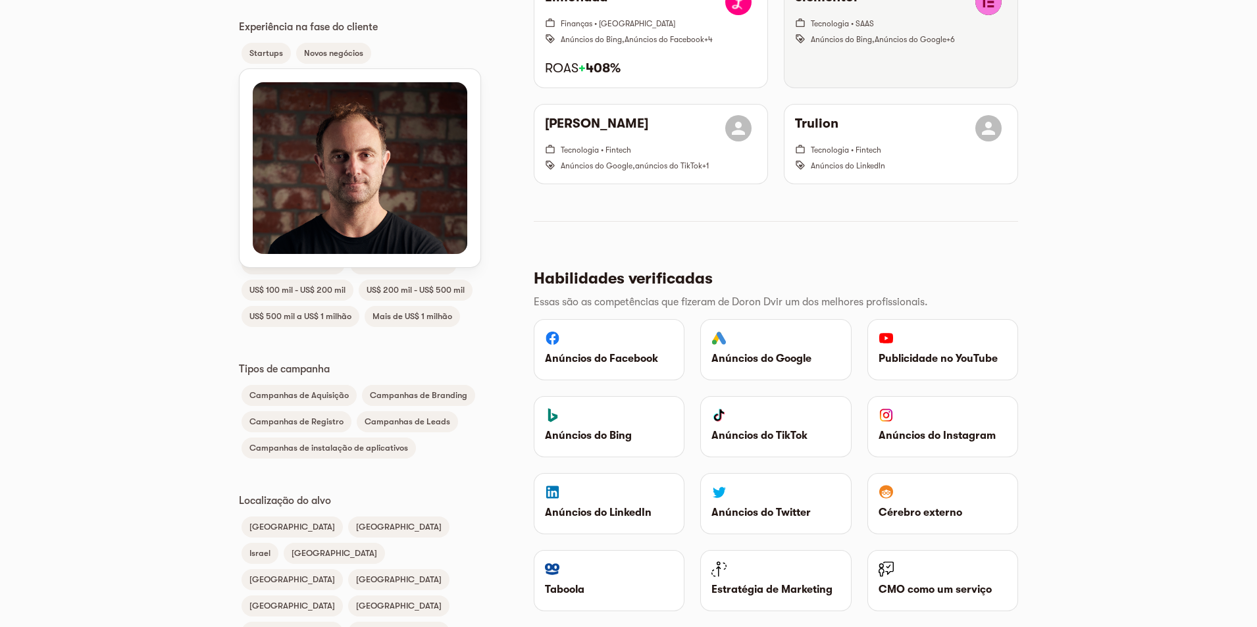
scroll to position [808, 0]
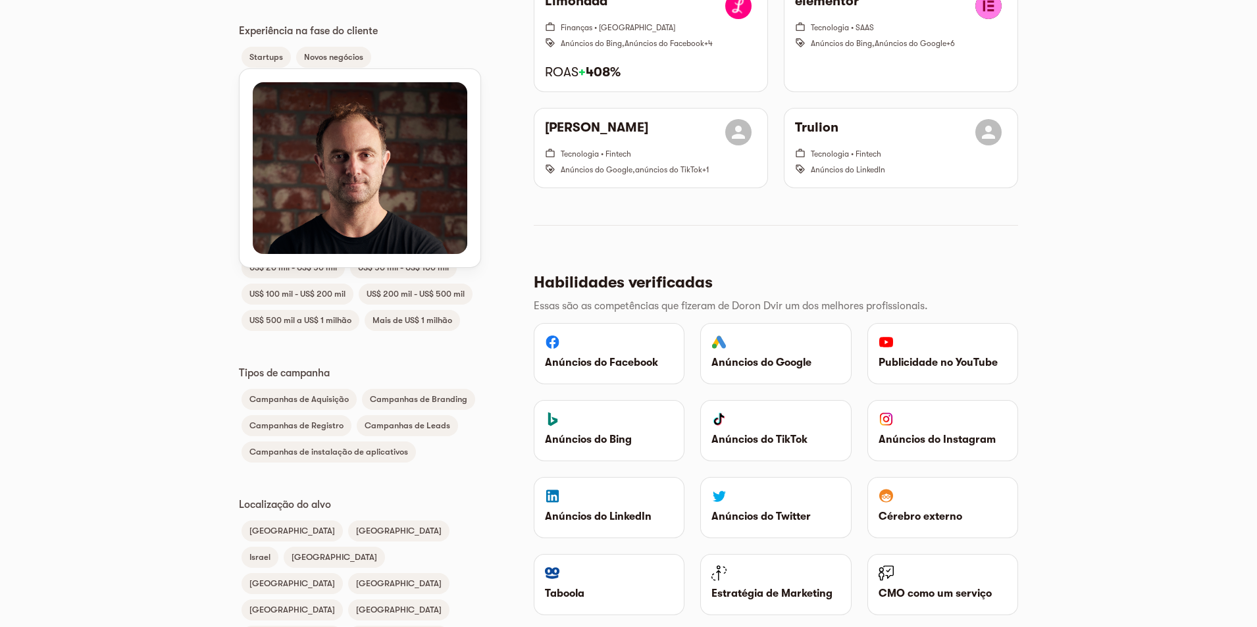
click at [503, 316] on div "Idiomas Inglês Alemão árabe Espanhol Tipo de cliente B2C B2B Indústrias Viagem …" at bounding box center [628, 103] width 779 height 1633
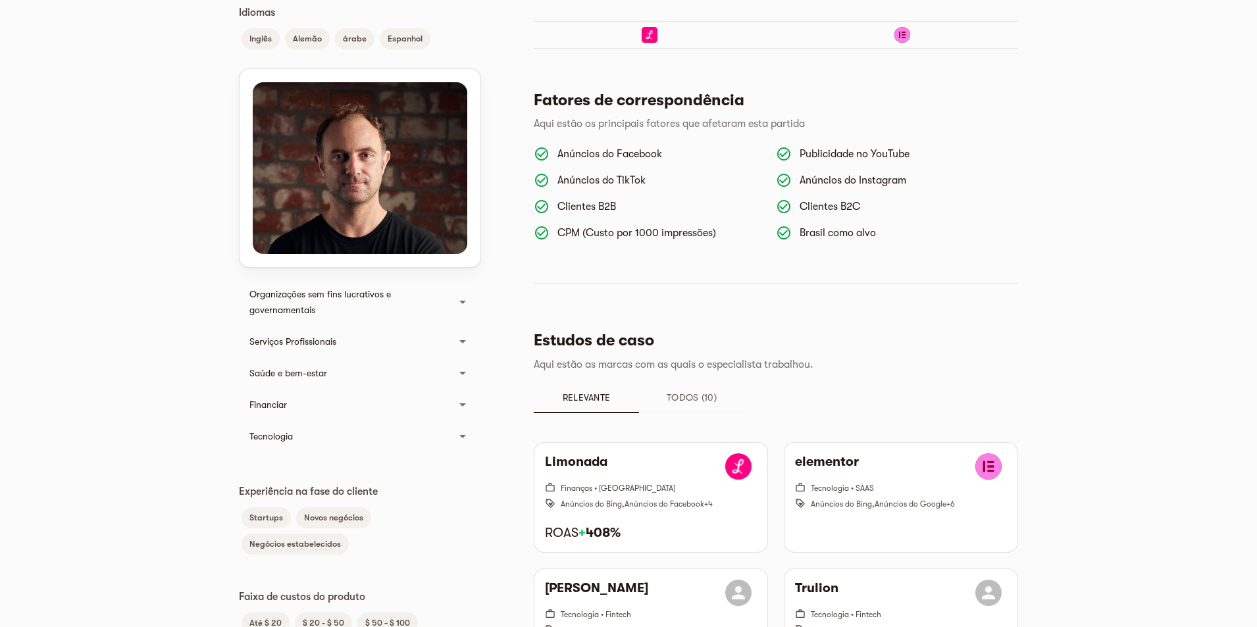
scroll to position [0, 0]
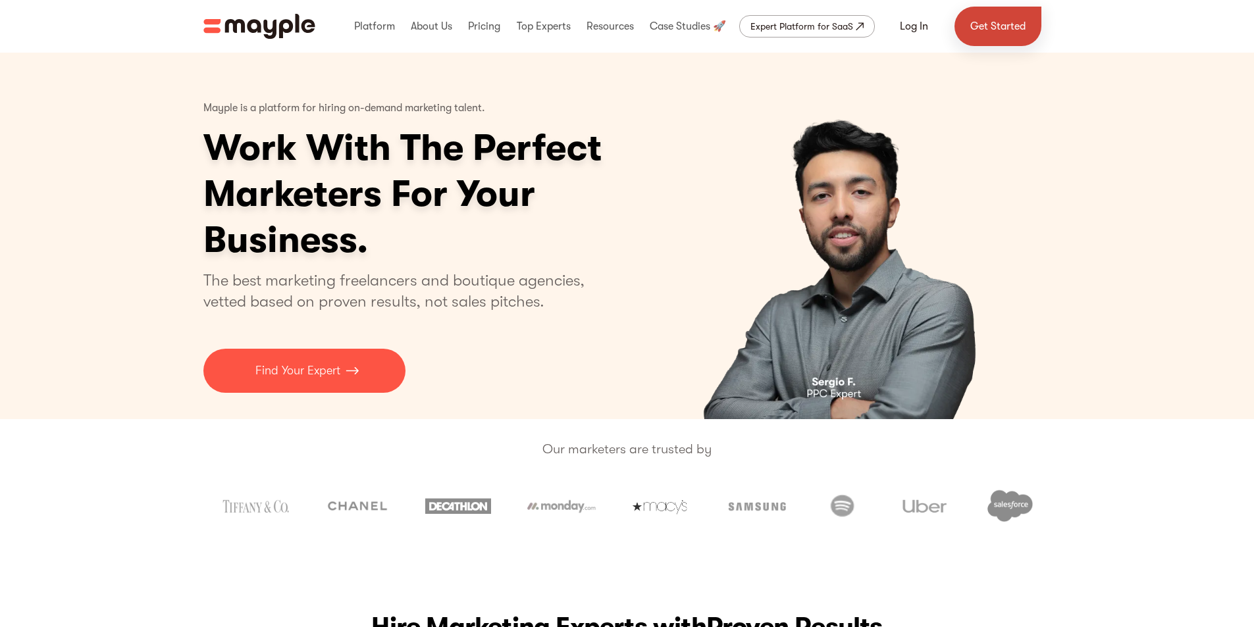
click at [1010, 30] on link "Get Started" at bounding box center [997, 26] width 87 height 39
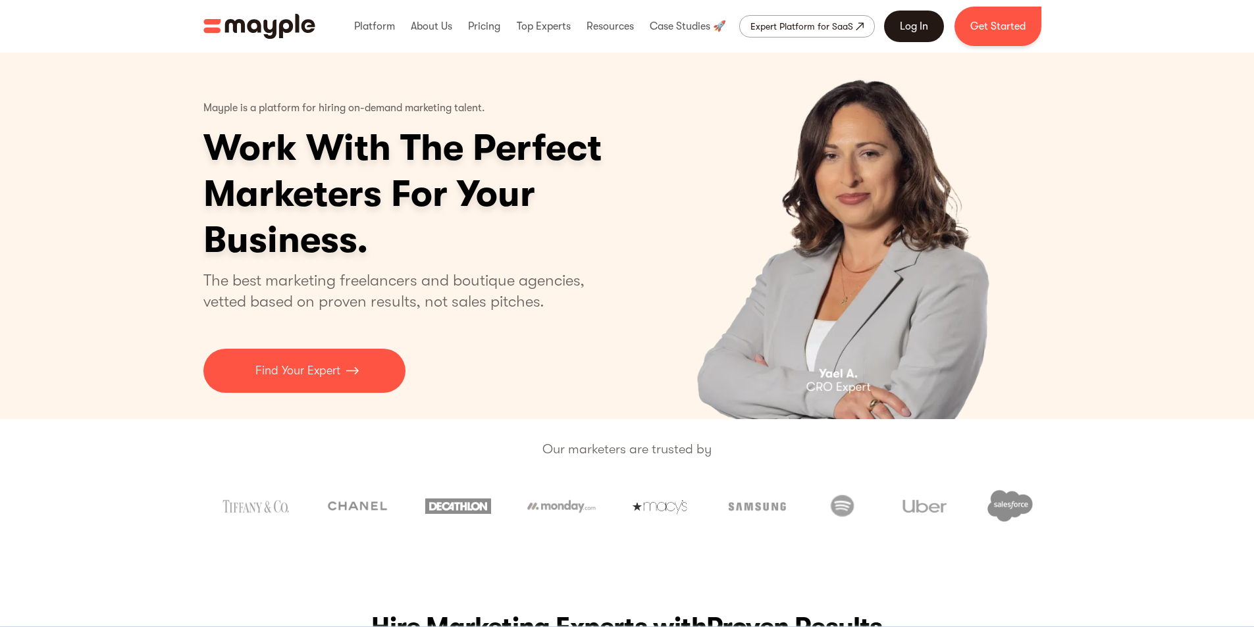
click at [919, 28] on link "Log In" at bounding box center [914, 27] width 60 height 32
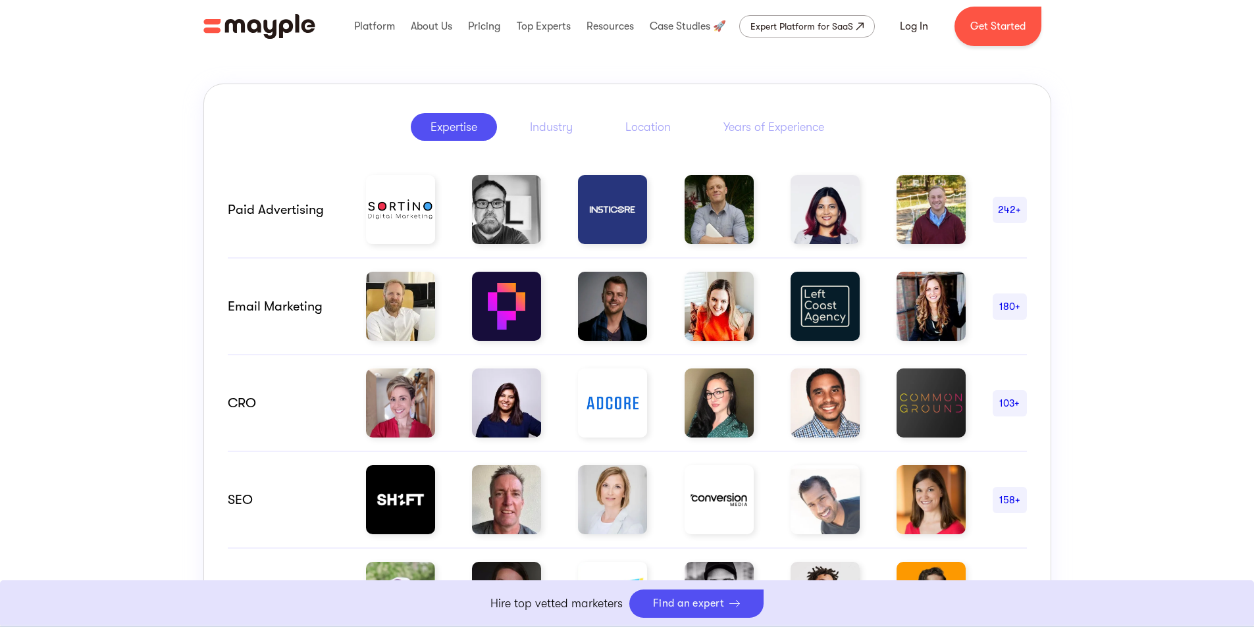
scroll to position [671, 0]
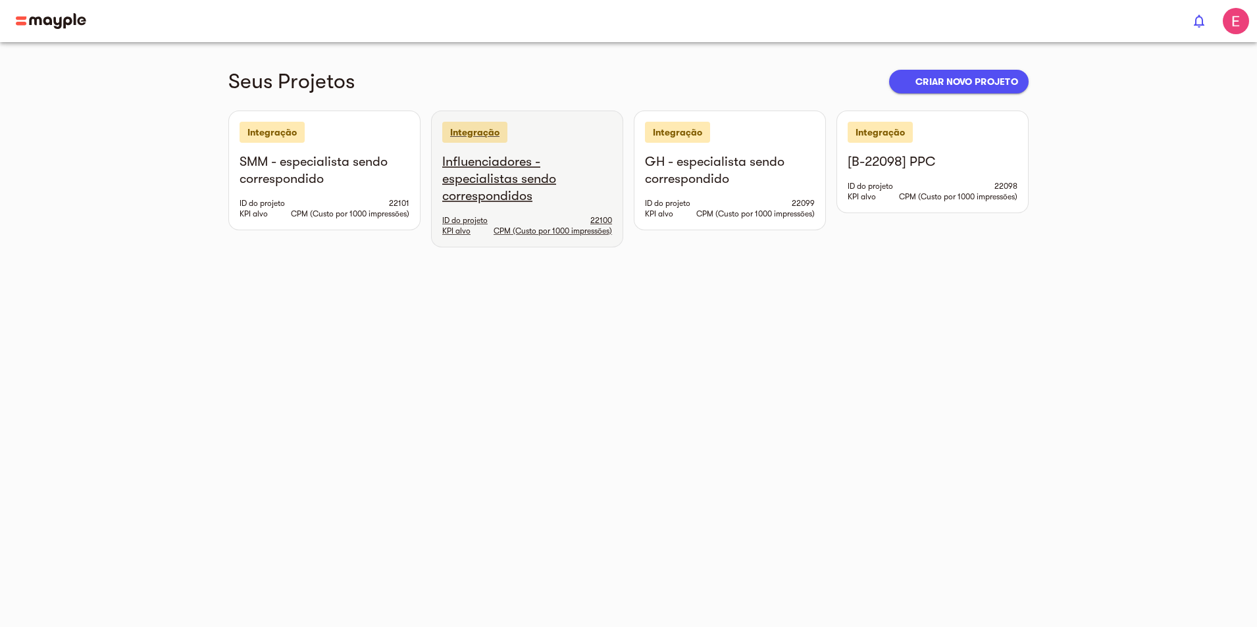
click at [542, 185] on h6 "Influenciadores - especialistas sendo correspondidos" at bounding box center [527, 178] width 170 height 51
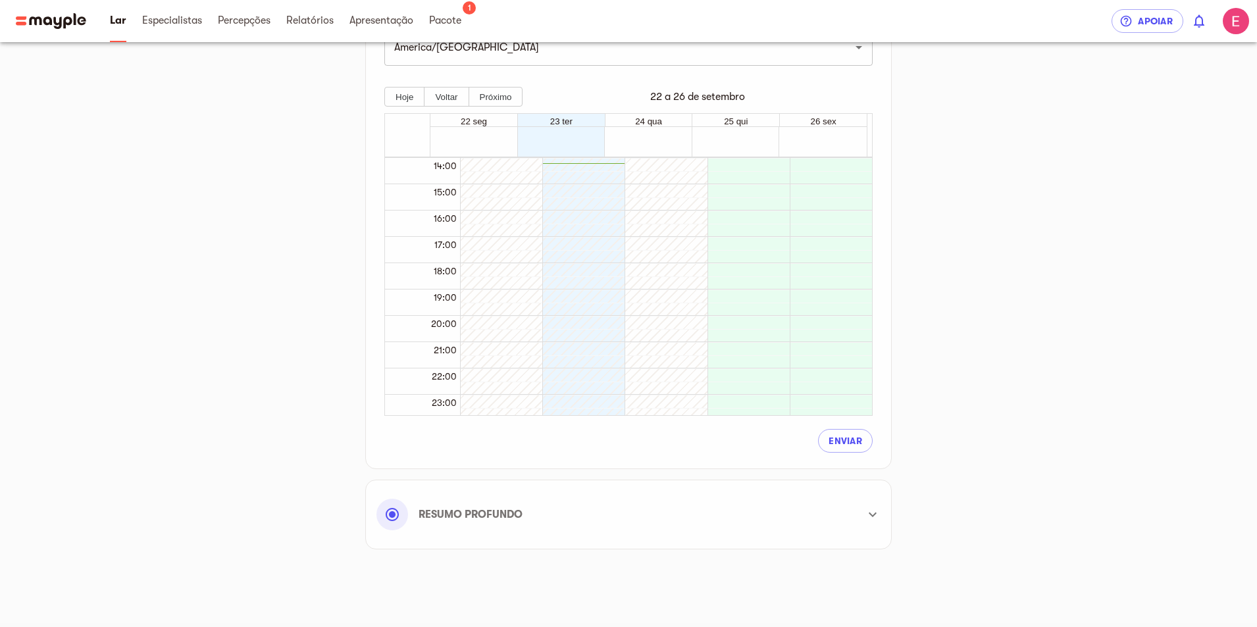
scroll to position [381, 0]
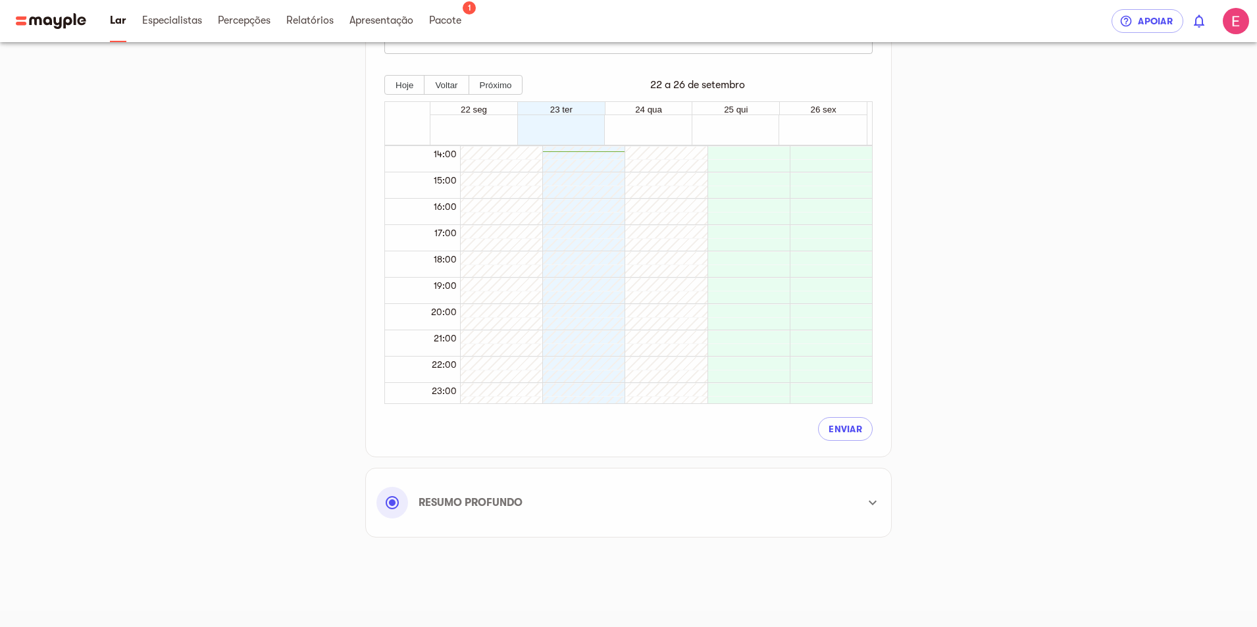
click at [578, 242] on div at bounding box center [580, 94] width 76 height 632
click at [353, 213] on div "Prepare-se para o pontapé inicial Conheça seu especialista Conectar contas Plan…" at bounding box center [628, 113] width 800 height 871
drag, startPoint x: 528, startPoint y: 107, endPoint x: 592, endPoint y: 127, distance: 66.8
click at [529, 109] on div "23 ter" at bounding box center [561, 108] width 88 height 13
click at [601, 128] on div at bounding box center [648, 134] width 436 height 13
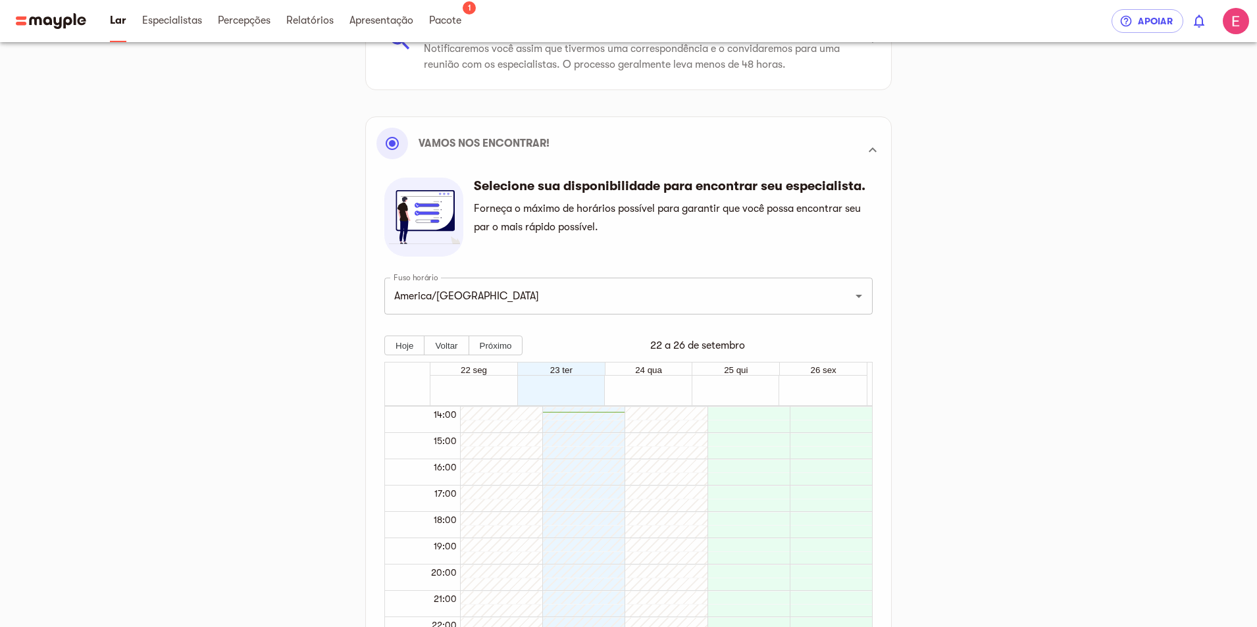
scroll to position [118, 0]
click at [822, 416] on div at bounding box center [828, 356] width 76 height 632
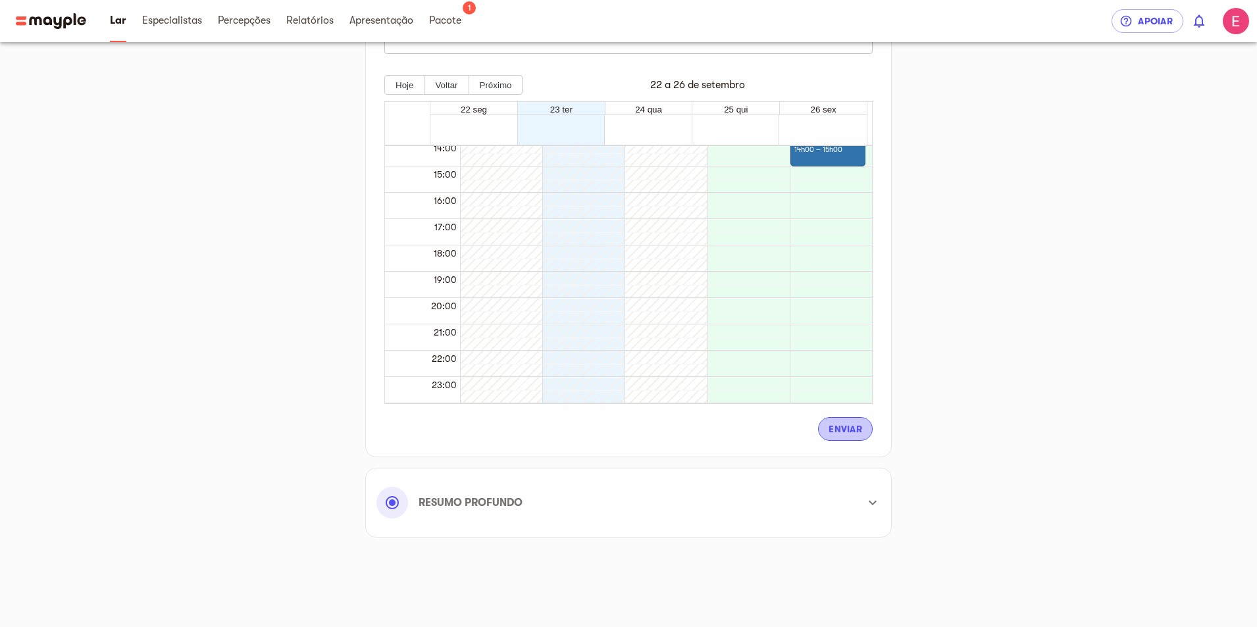
click at [838, 428] on font "Enviar" at bounding box center [846, 429] width 34 height 11
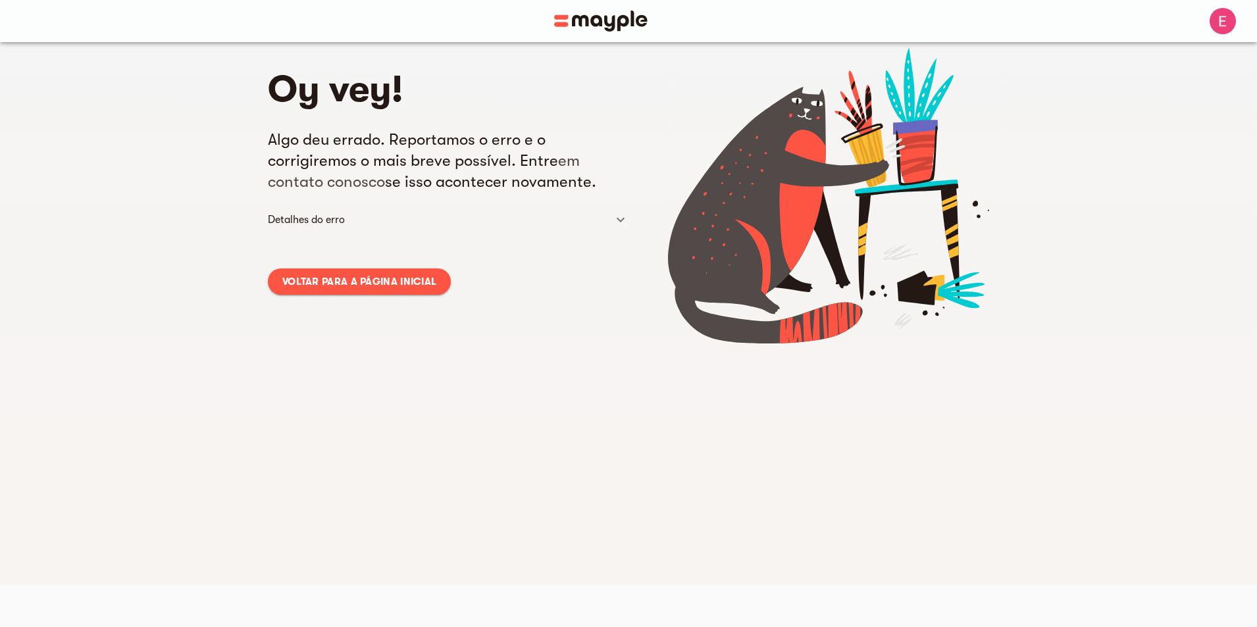
click at [362, 294] on link "Voltar para a página inicial" at bounding box center [359, 282] width 183 height 26
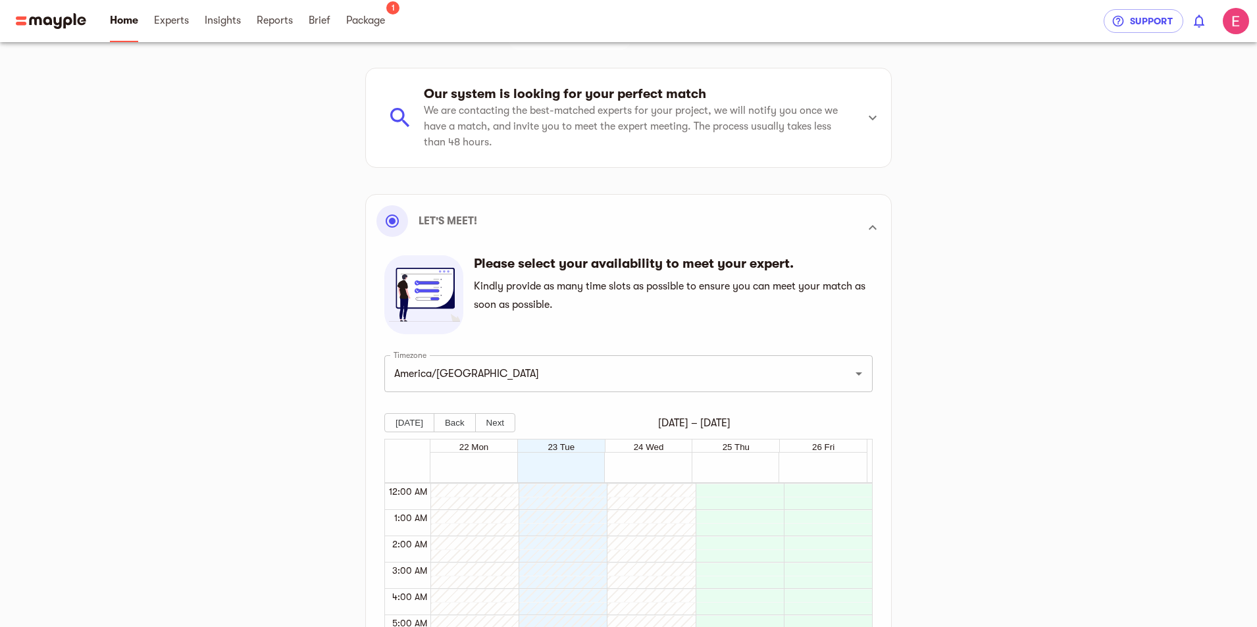
scroll to position [0, 0]
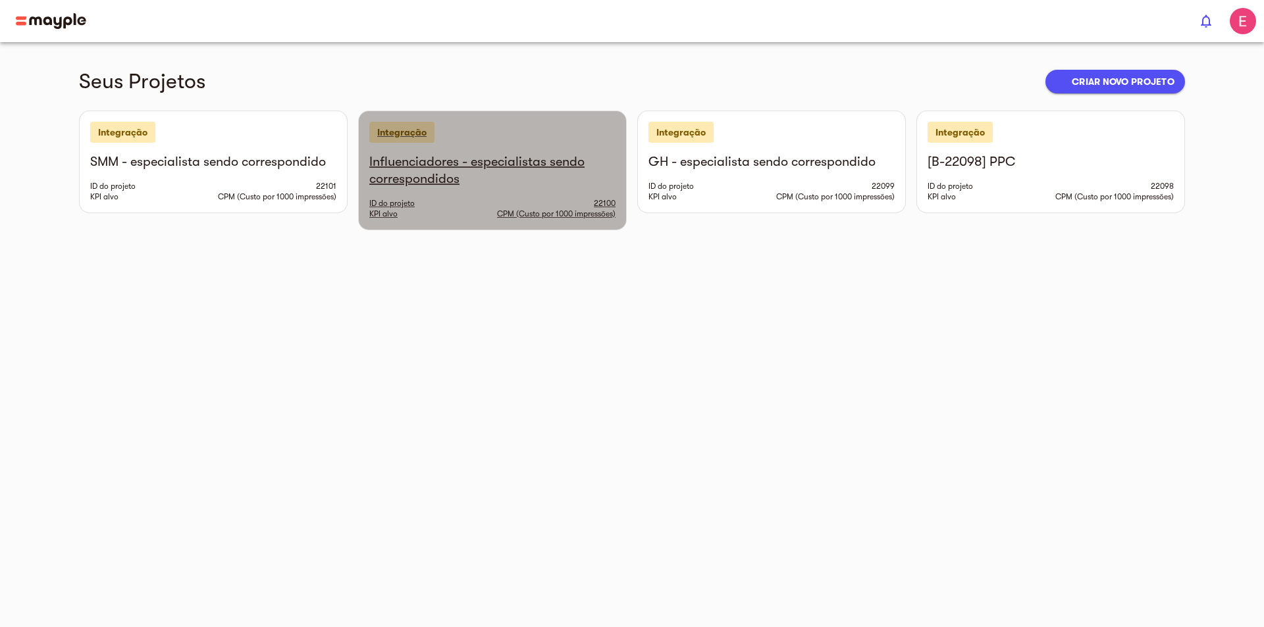
click at [580, 170] on h6 "Influenciadores - especialistas sendo correspondidos" at bounding box center [492, 170] width 246 height 34
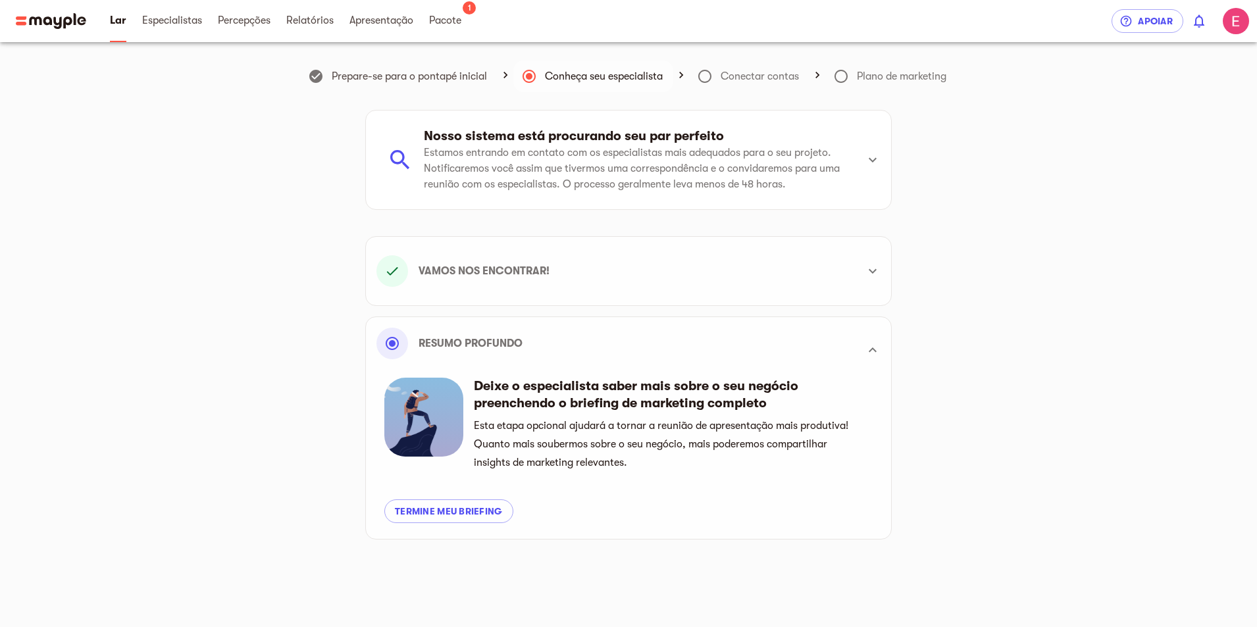
scroll to position [369, 0]
click at [496, 516] on font "Termine meu briefing" at bounding box center [449, 511] width 108 height 11
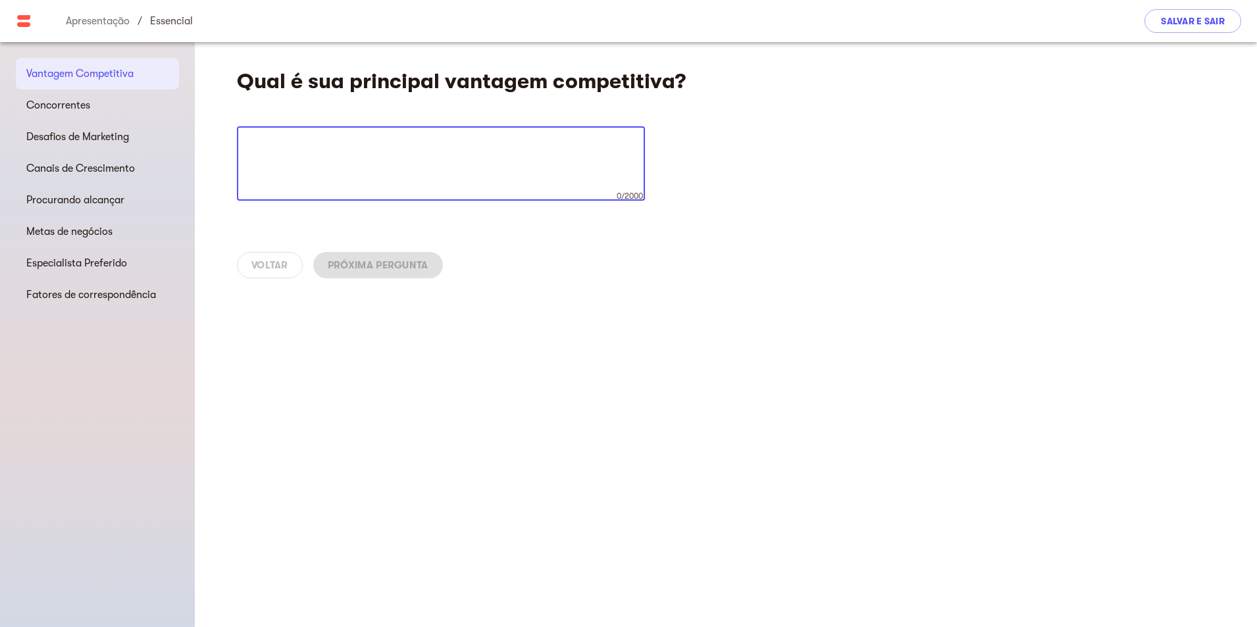
click at [360, 138] on div "x 0/2000 ​" at bounding box center [441, 163] width 408 height 74
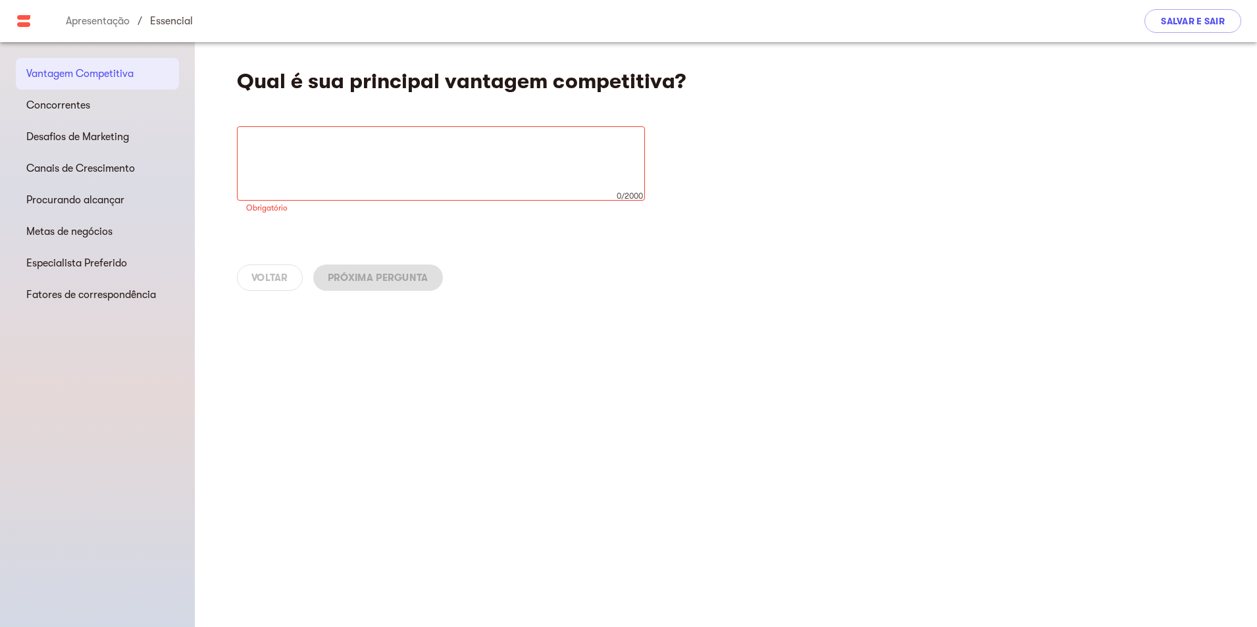
click at [481, 169] on textarea at bounding box center [441, 164] width 390 height 50
paste textarea "one day becomes recognizable"
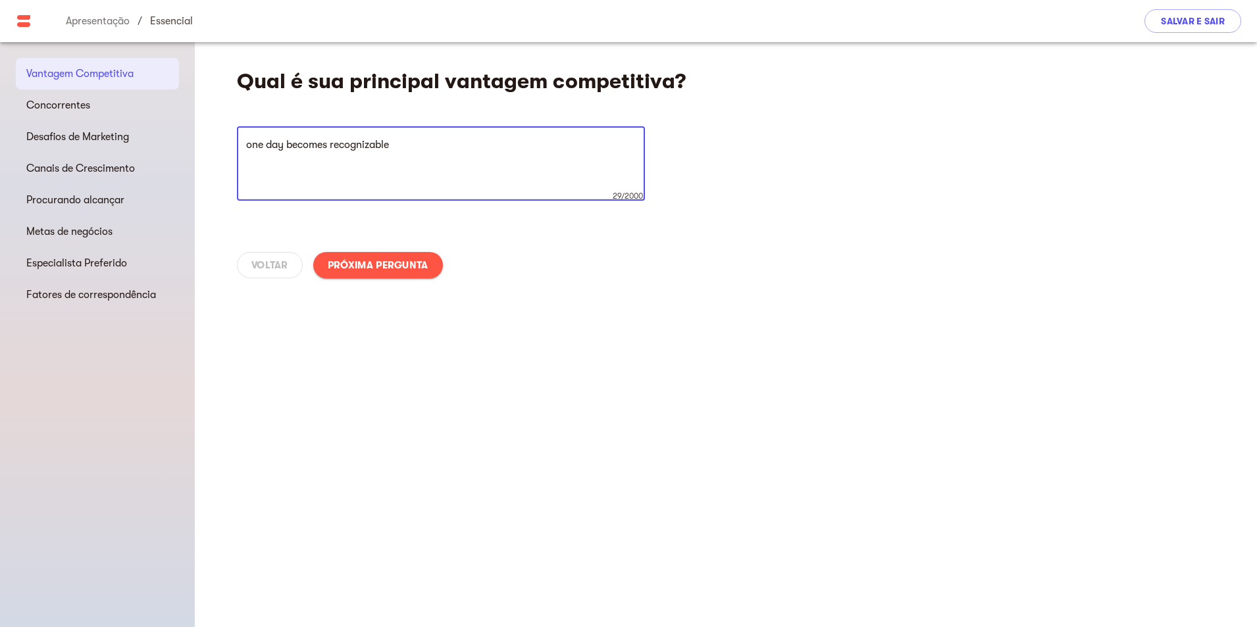
type textarea "one day becomes recognizable"
click at [367, 265] on font "Próxima pergunta" at bounding box center [378, 265] width 101 height 12
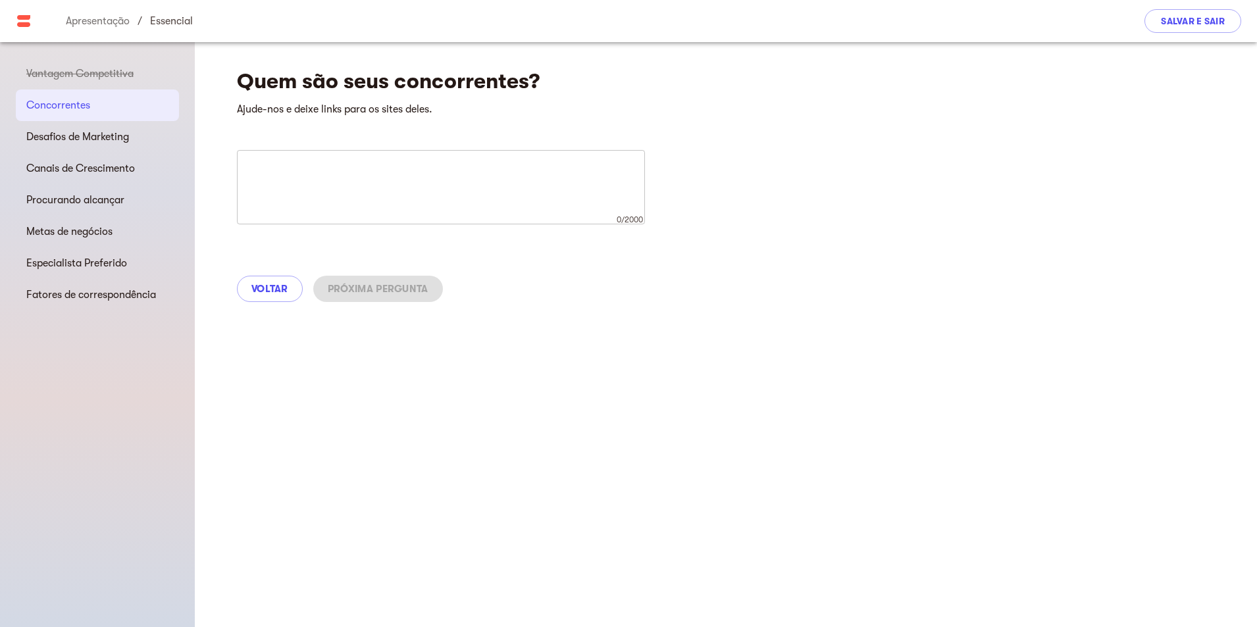
click at [438, 157] on div "x 0/2000 ​" at bounding box center [441, 187] width 408 height 74
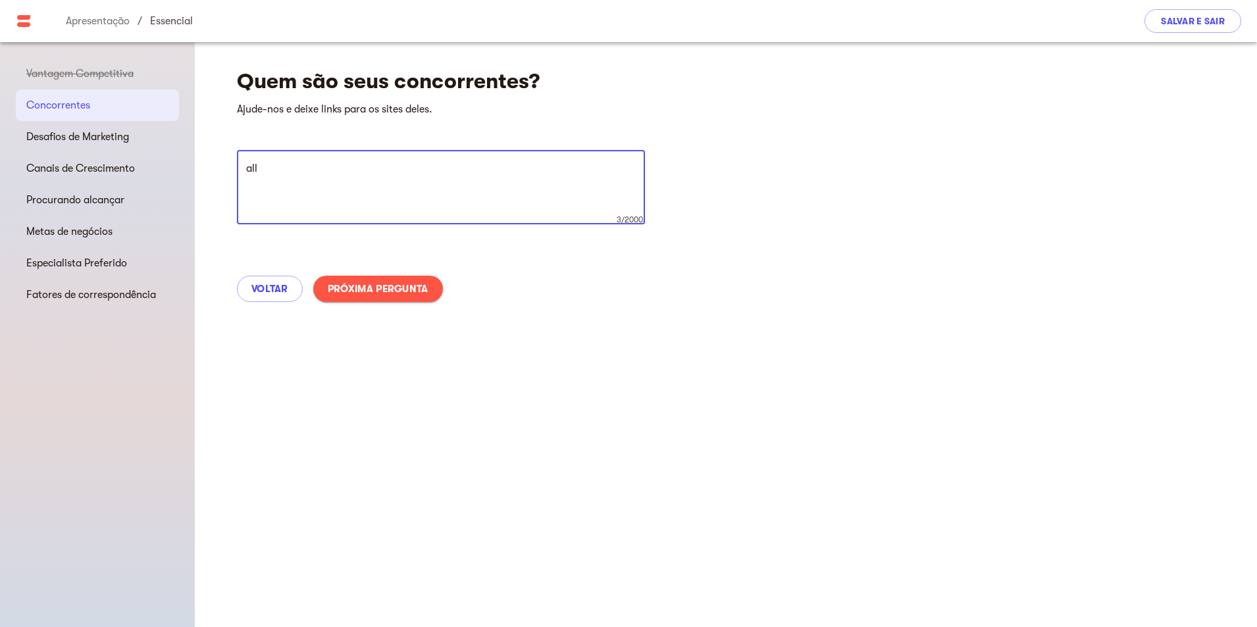
type textarea "all"
click at [408, 276] on button "Próxima pergunta" at bounding box center [378, 289] width 130 height 26
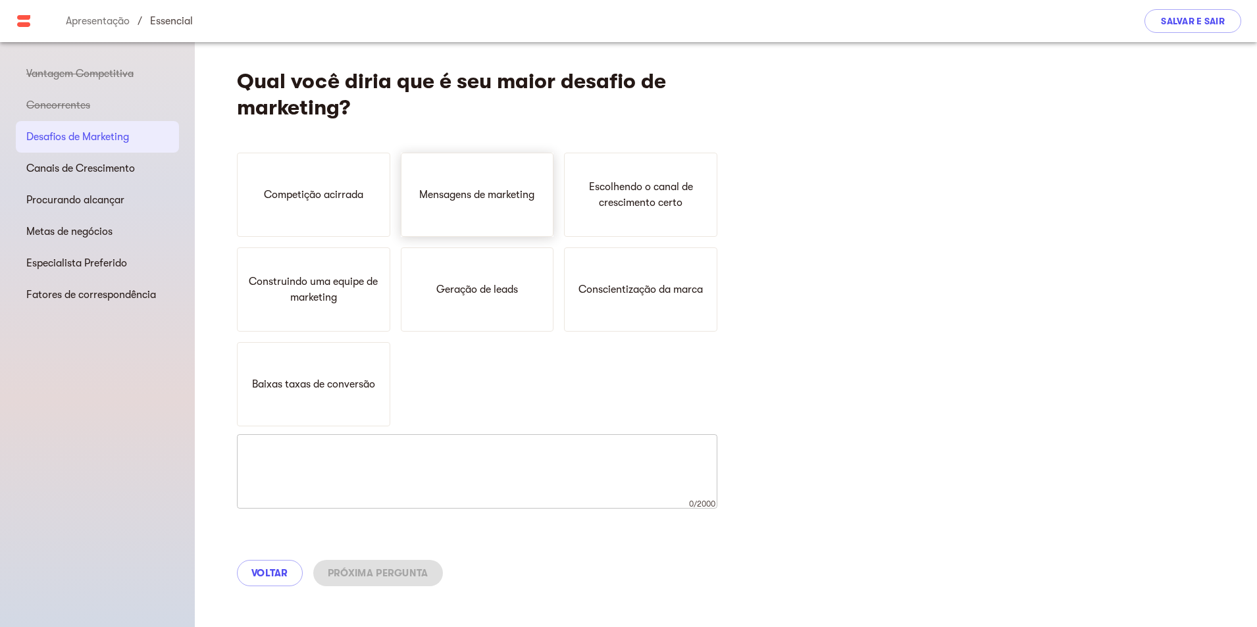
click at [513, 223] on div "Mensagens de marketing" at bounding box center [477, 195] width 153 height 84
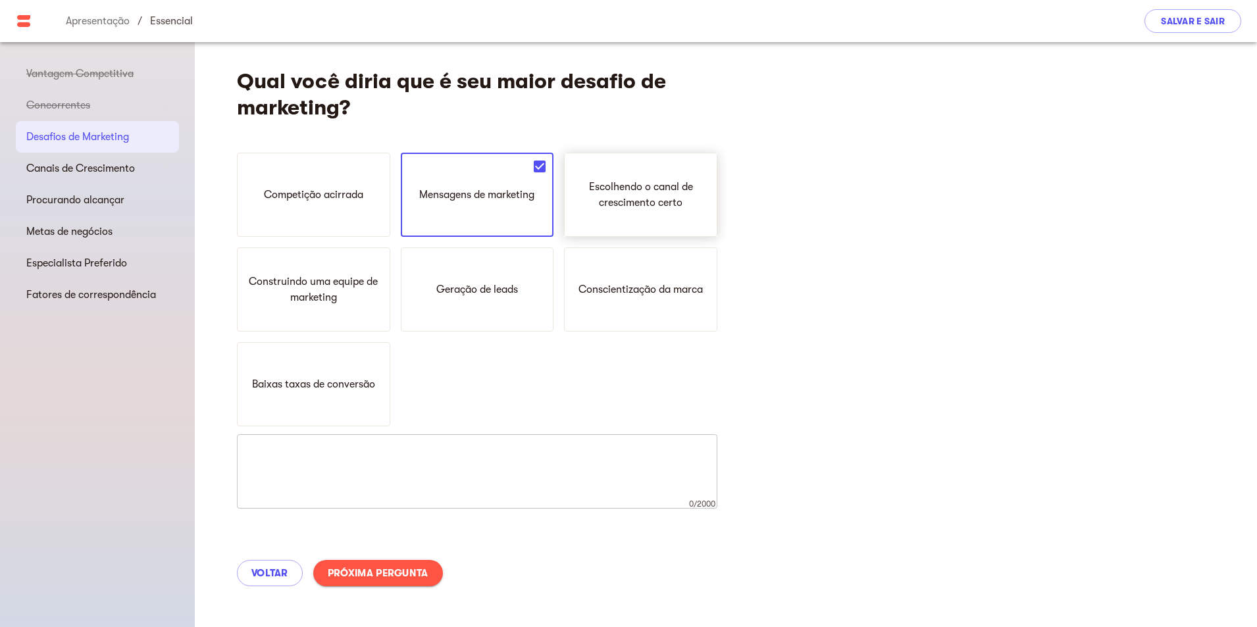
click at [683, 212] on div "Escolhendo o canal de crescimento certo" at bounding box center [640, 195] width 153 height 84
click at [604, 311] on div "Conscientização da marca" at bounding box center [640, 289] width 153 height 84
click at [344, 275] on p "Construindo uma equipe de marketing" at bounding box center [313, 290] width 141 height 32
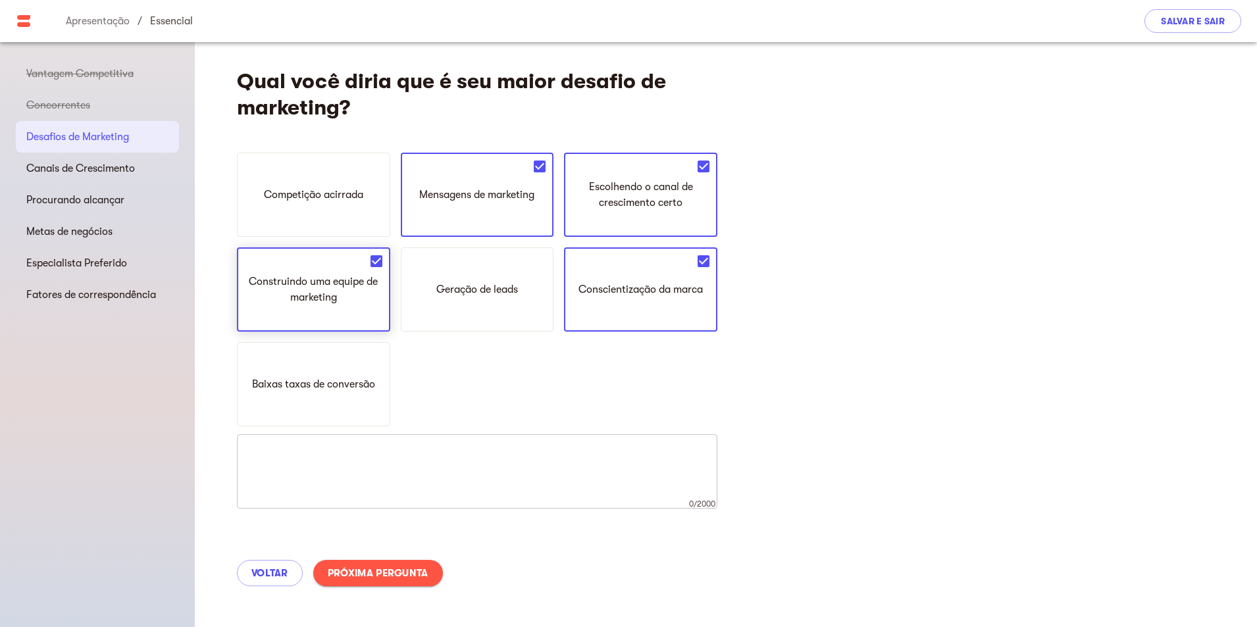
click at [342, 315] on div "Construindo uma equipe de marketing" at bounding box center [313, 289] width 153 height 84
click at [349, 209] on div "Competição acirrada" at bounding box center [313, 195] width 153 height 84
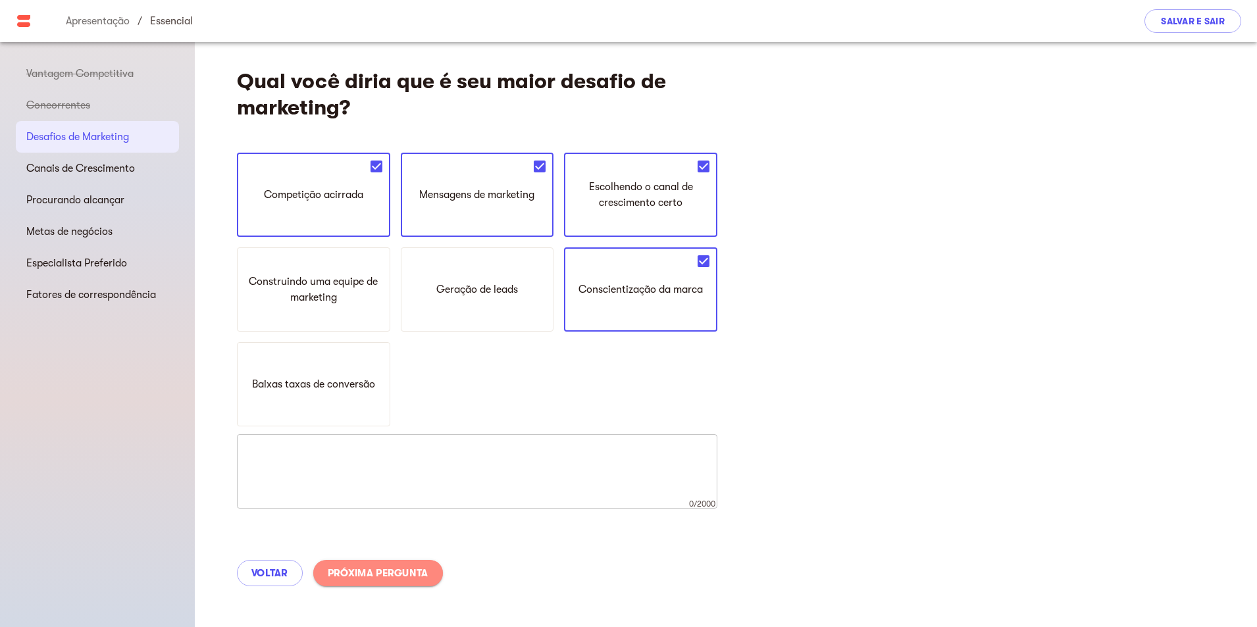
click at [405, 578] on font "Próxima pergunta" at bounding box center [378, 573] width 101 height 12
click at [405, 561] on button "Próxima pergunta" at bounding box center [378, 573] width 130 height 26
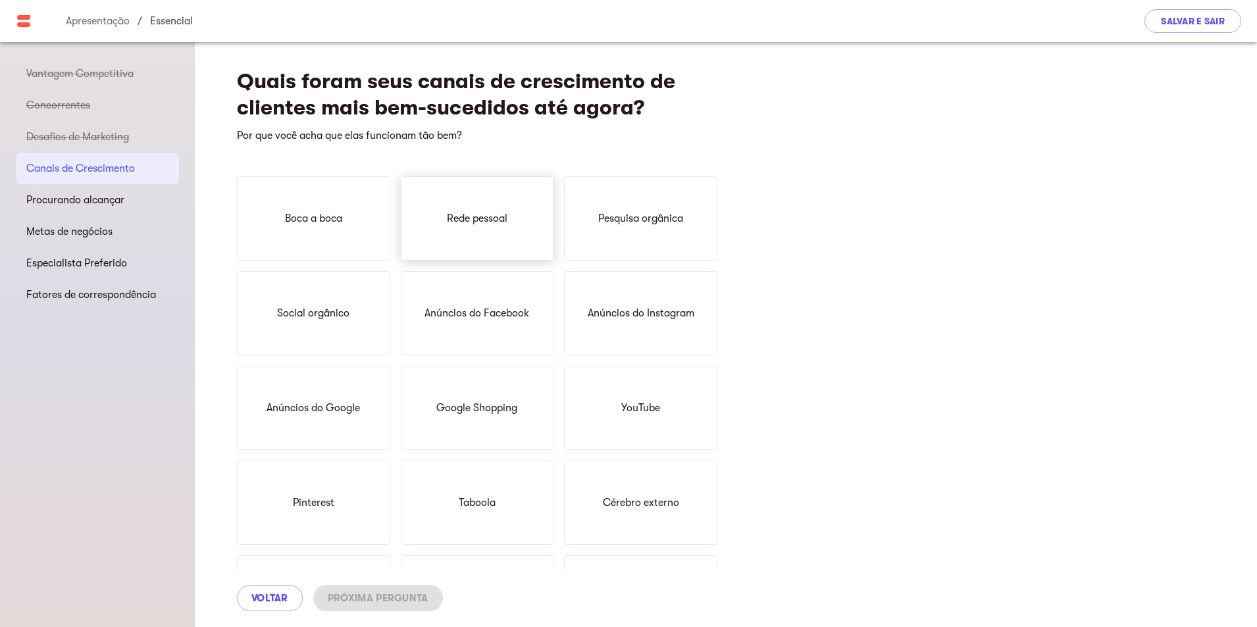
click at [476, 236] on div "Rede pessoal" at bounding box center [477, 218] width 153 height 84
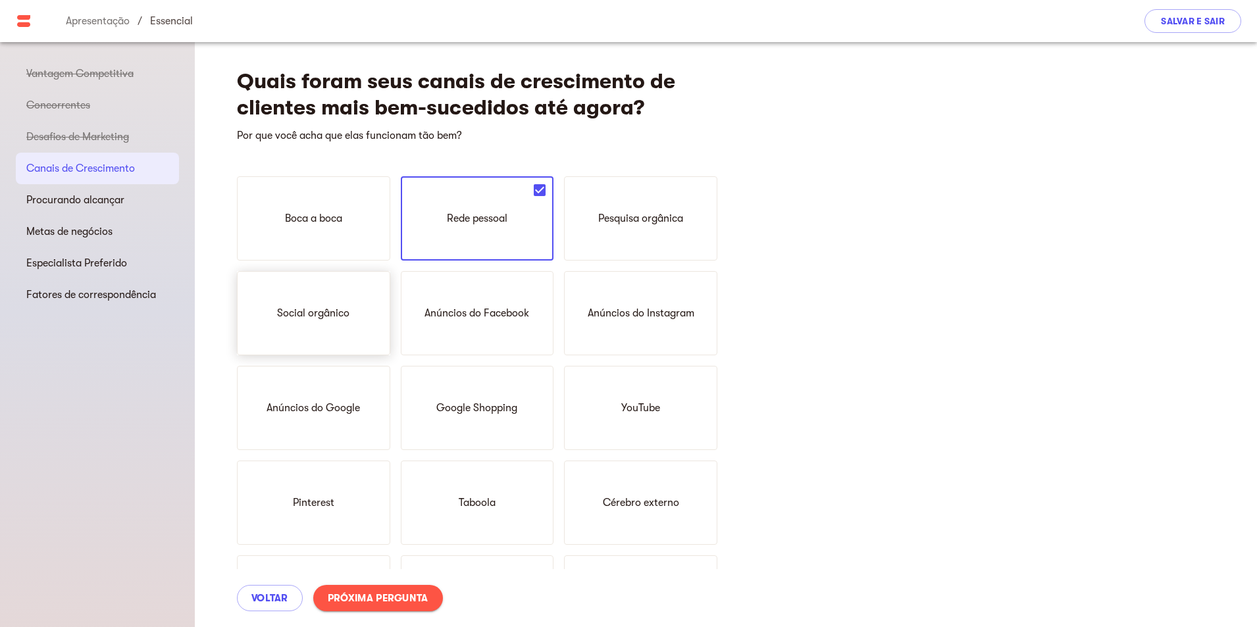
click at [321, 328] on div "Social orgânico" at bounding box center [313, 313] width 153 height 84
click at [520, 322] on div "Anúncios do Facebook" at bounding box center [477, 313] width 153 height 84
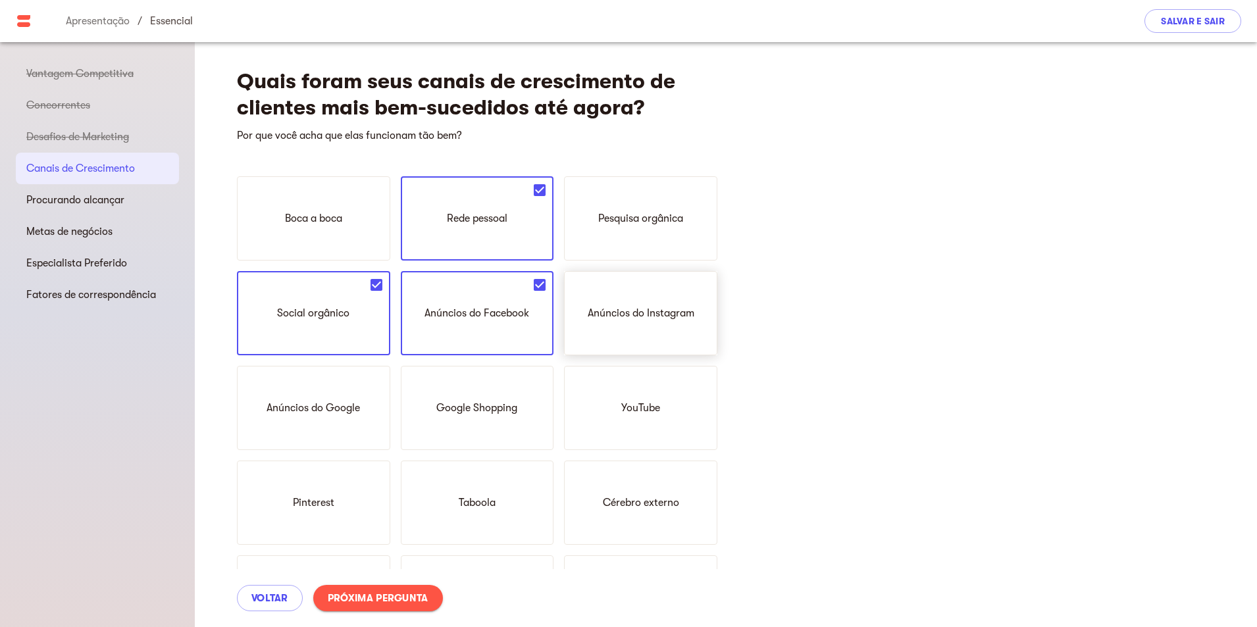
click at [678, 320] on p "Anúncios do Instagram" at bounding box center [641, 313] width 107 height 16
click at [686, 235] on div "Pesquisa orgânica" at bounding box center [640, 218] width 153 height 84
drag, startPoint x: 625, startPoint y: 426, endPoint x: 555, endPoint y: 421, distance: 70.6
click at [627, 425] on div "YouTube" at bounding box center [640, 408] width 153 height 84
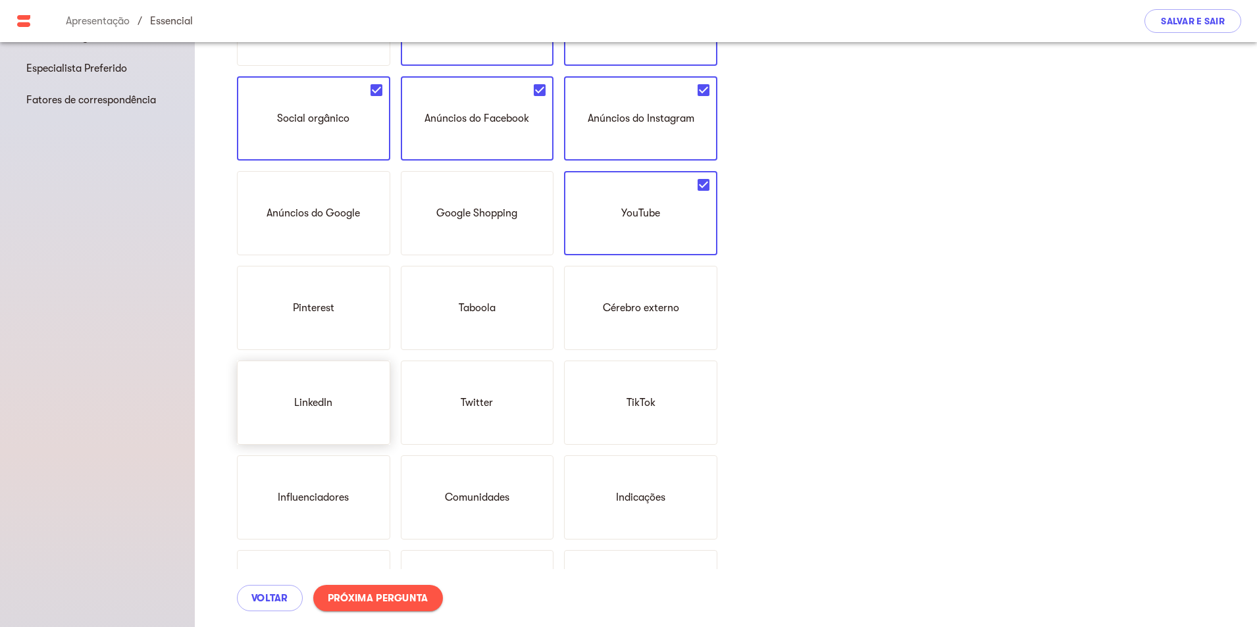
scroll to position [197, 0]
click at [682, 417] on div "TikTok" at bounding box center [640, 400] width 153 height 84
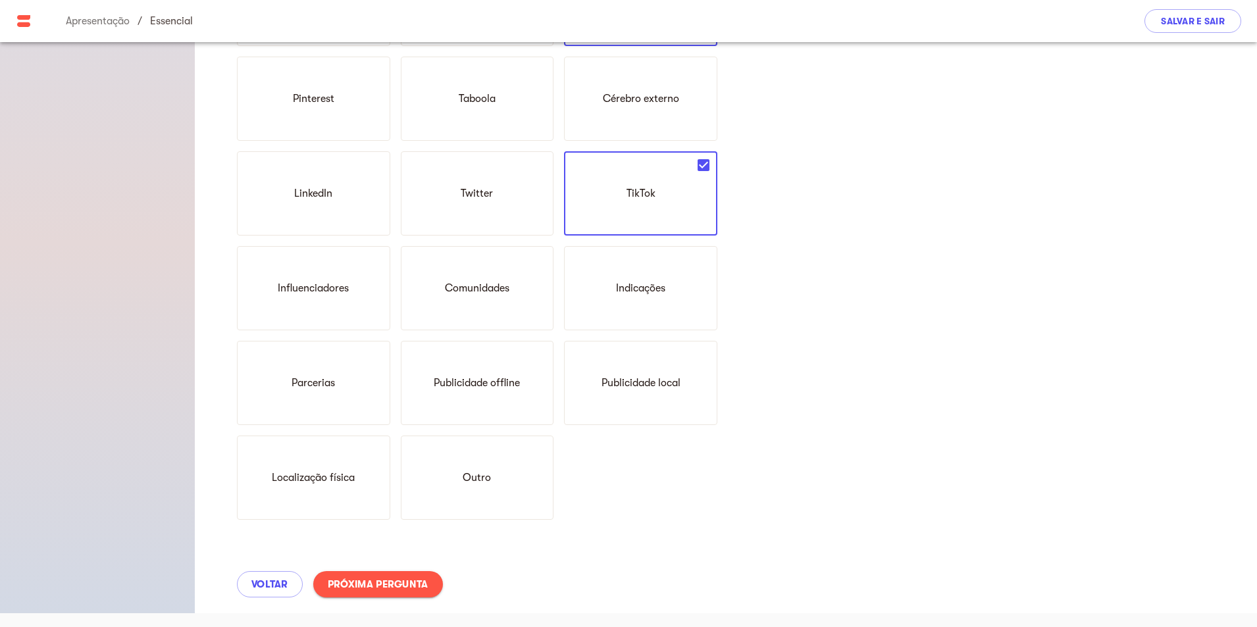
scroll to position [406, 0]
click at [380, 584] on font "Próxima pergunta" at bounding box center [378, 583] width 101 height 12
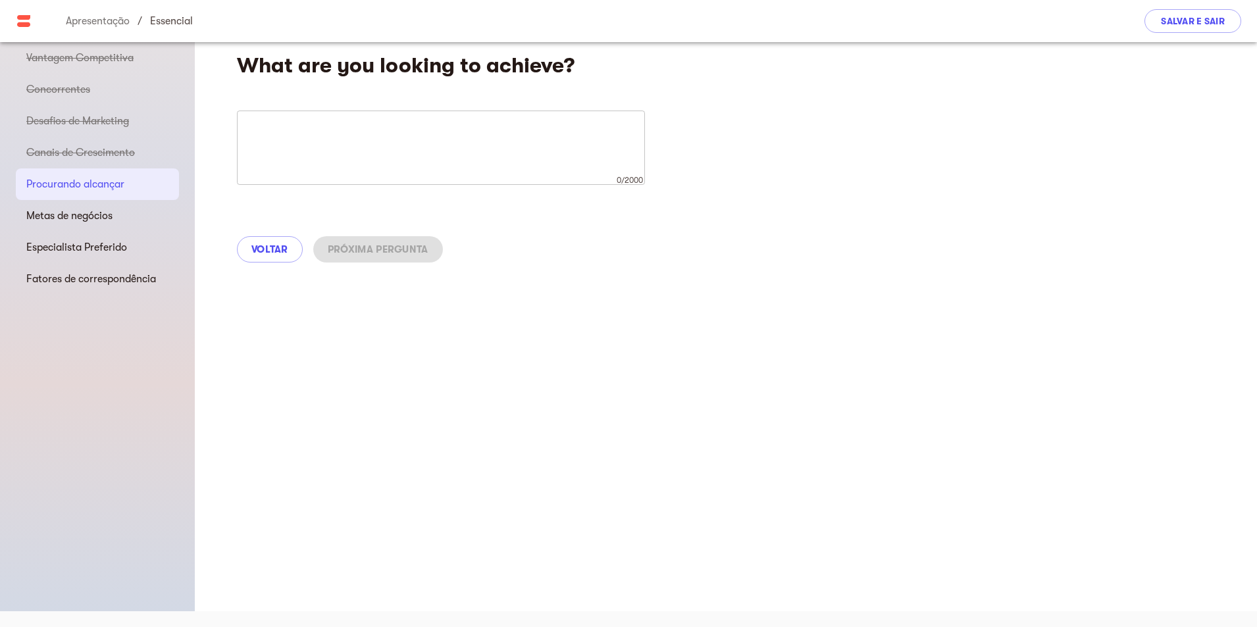
scroll to position [0, 0]
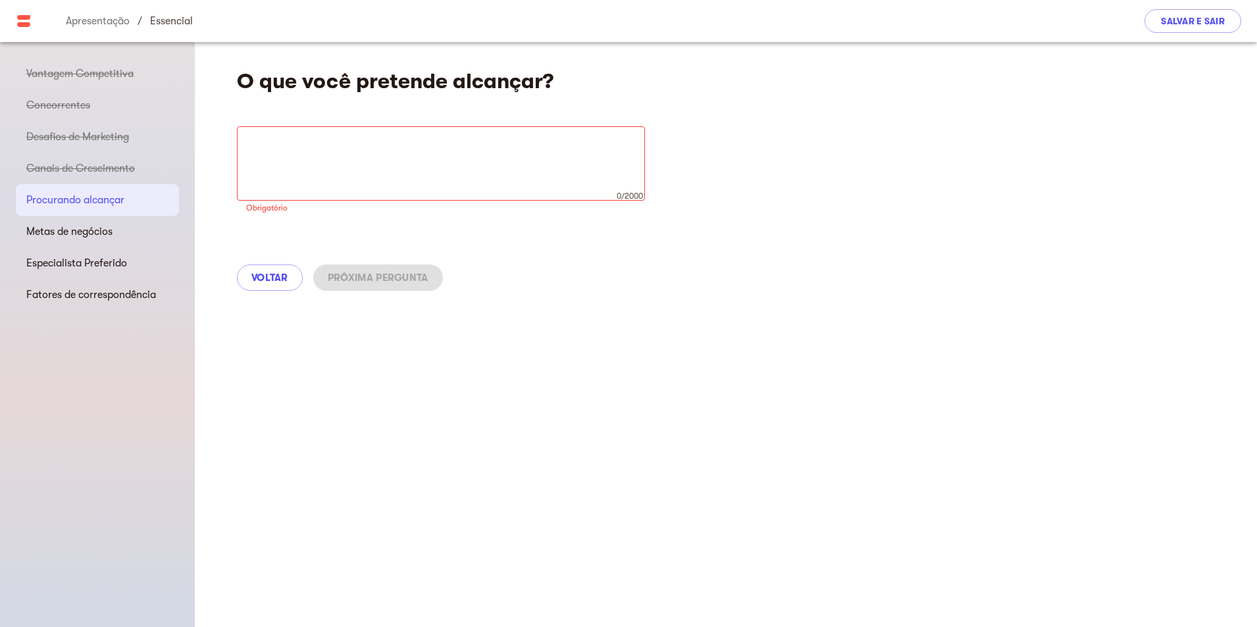
click at [302, 169] on textarea at bounding box center [441, 164] width 390 height 50
drag, startPoint x: 371, startPoint y: 145, endPoint x: 369, endPoint y: 152, distance: 7.1
click at [371, 145] on textarea at bounding box center [441, 164] width 390 height 50
paste textarea "reaches the world"
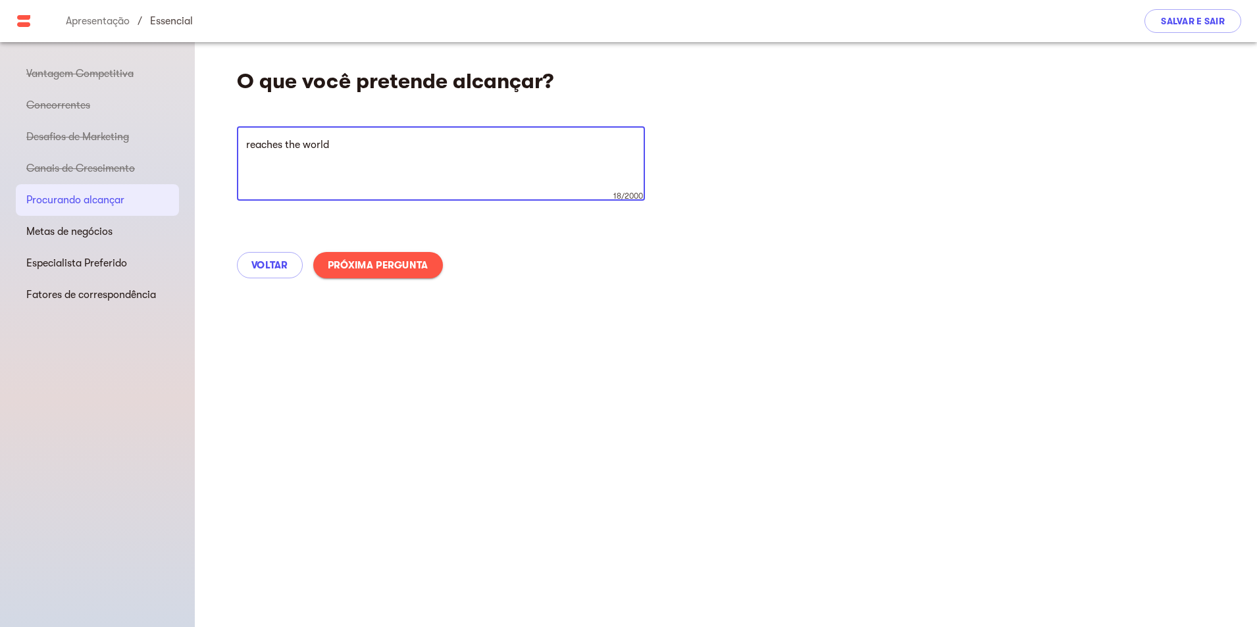
type textarea "reaches the world"
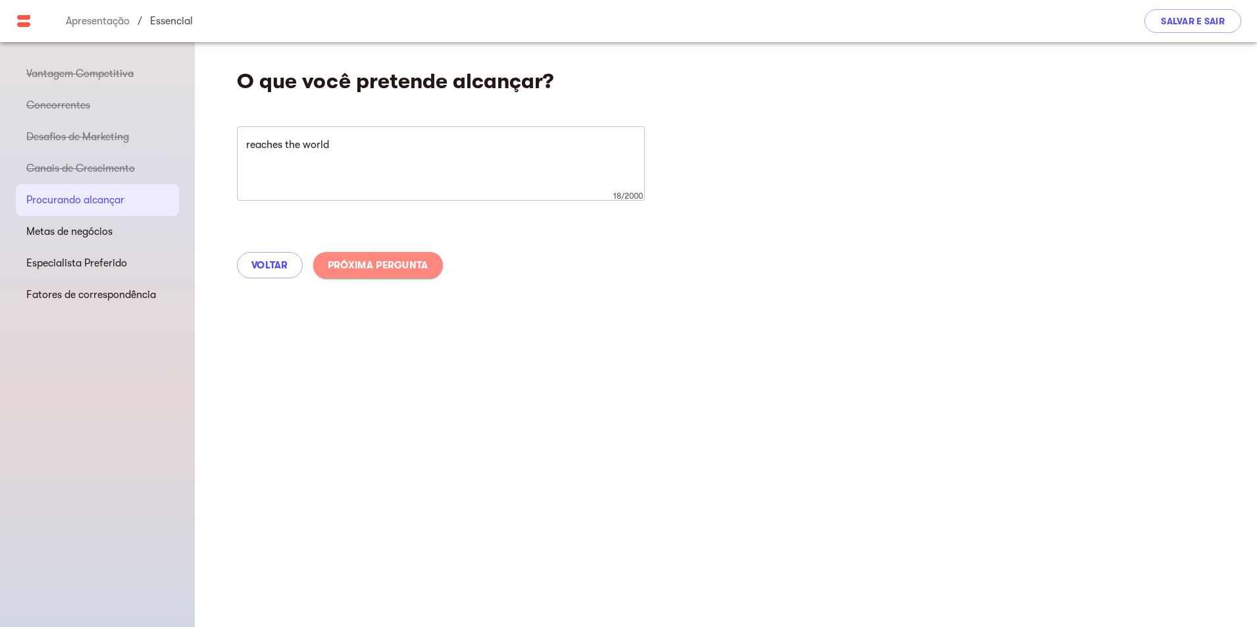
click at [398, 271] on font "Próxima pergunta" at bounding box center [378, 265] width 101 height 16
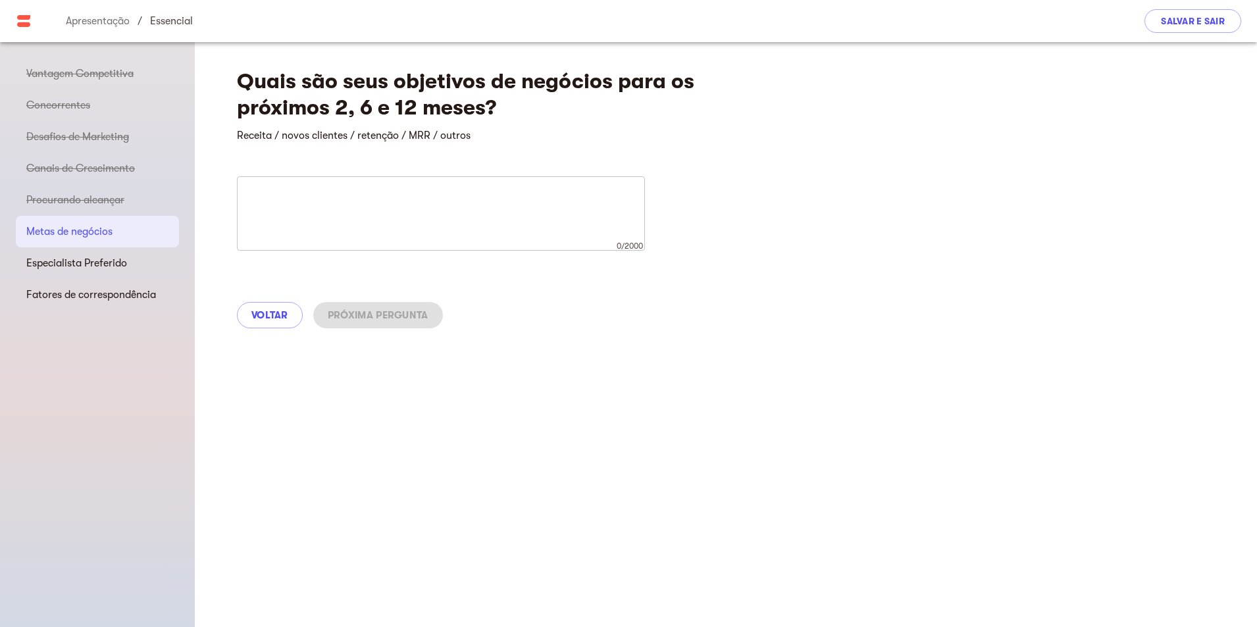
click at [389, 213] on textarea at bounding box center [441, 214] width 390 height 50
paste textarea "Reaches 10 million followers or more"
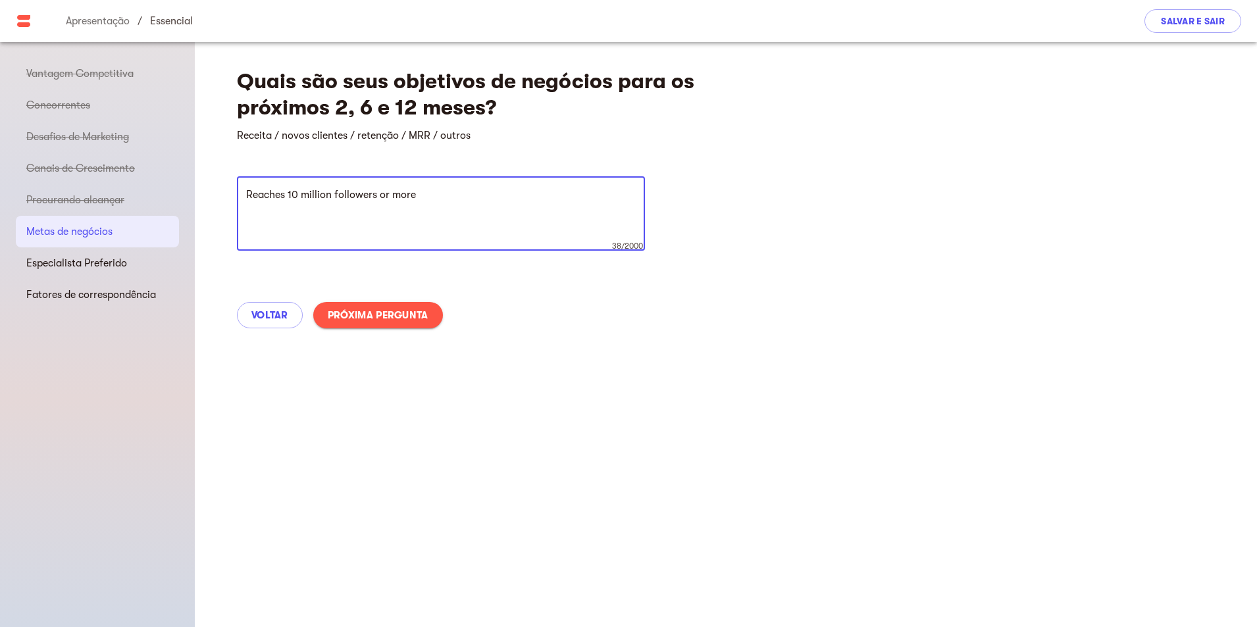
type textarea "Reaches 10 million followers or more"
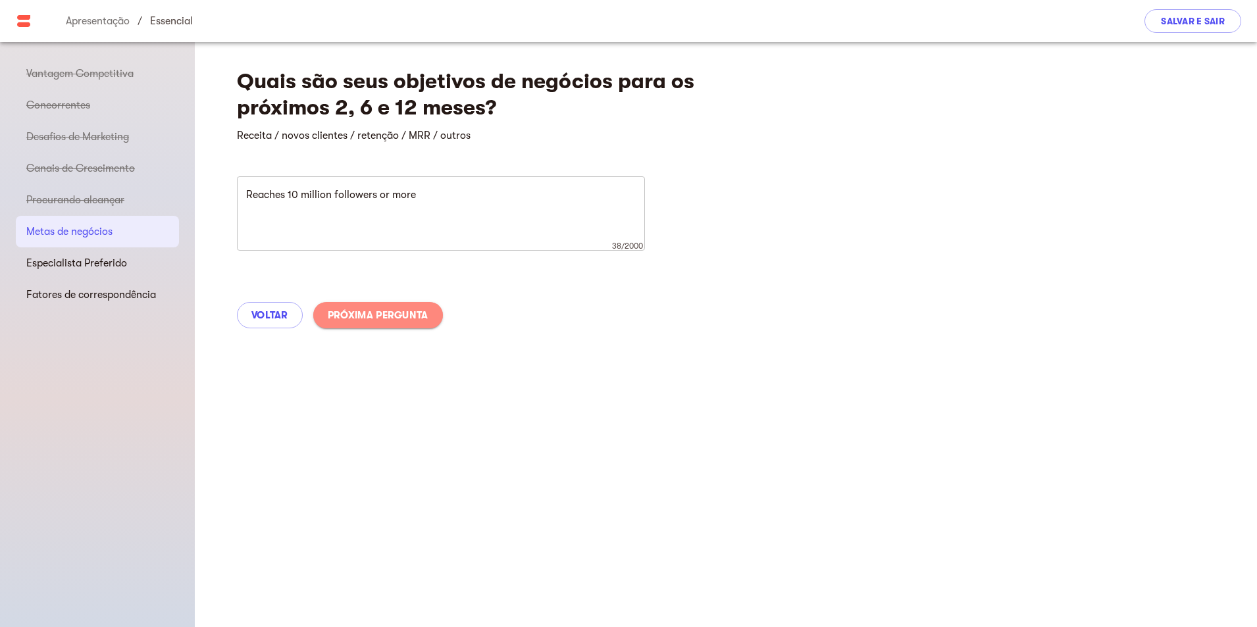
click at [424, 324] on button "Próxima pergunta" at bounding box center [378, 315] width 130 height 26
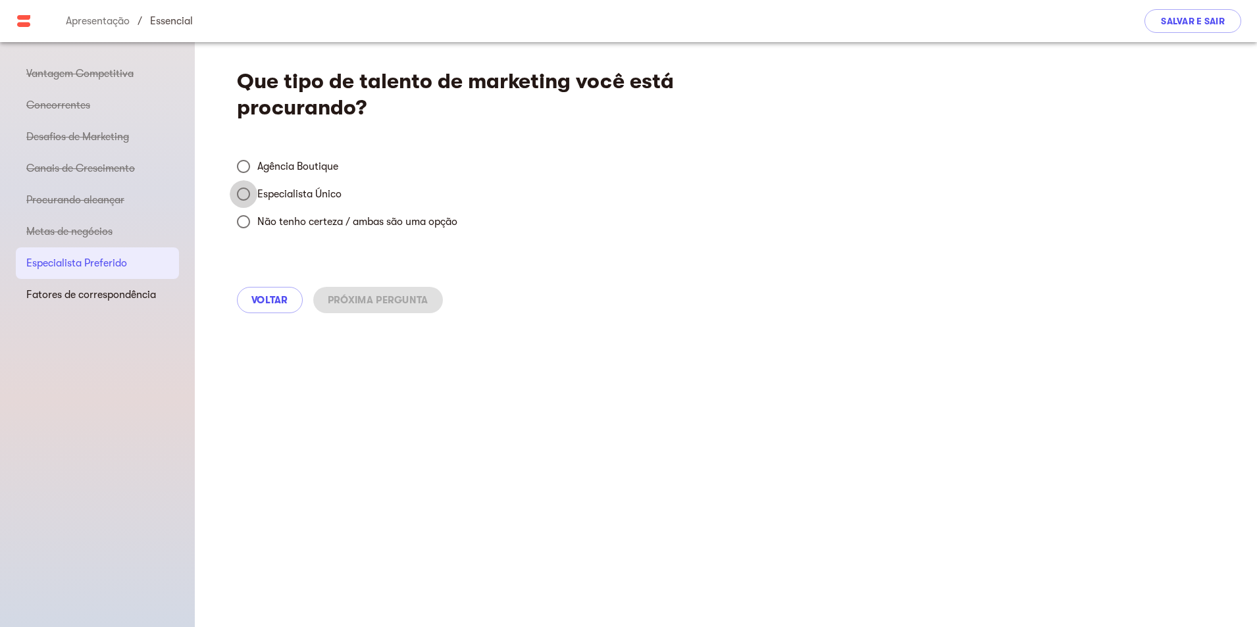
drag, startPoint x: 728, startPoint y: 138, endPoint x: 238, endPoint y: 192, distance: 492.6
click at [238, 192] on input "Especialista Único" at bounding box center [244, 194] width 28 height 28
radio input "true"
drag, startPoint x: 376, startPoint y: 305, endPoint x: 415, endPoint y: 321, distance: 41.9
click at [377, 307] on font "Próxima pergunta" at bounding box center [378, 300] width 101 height 16
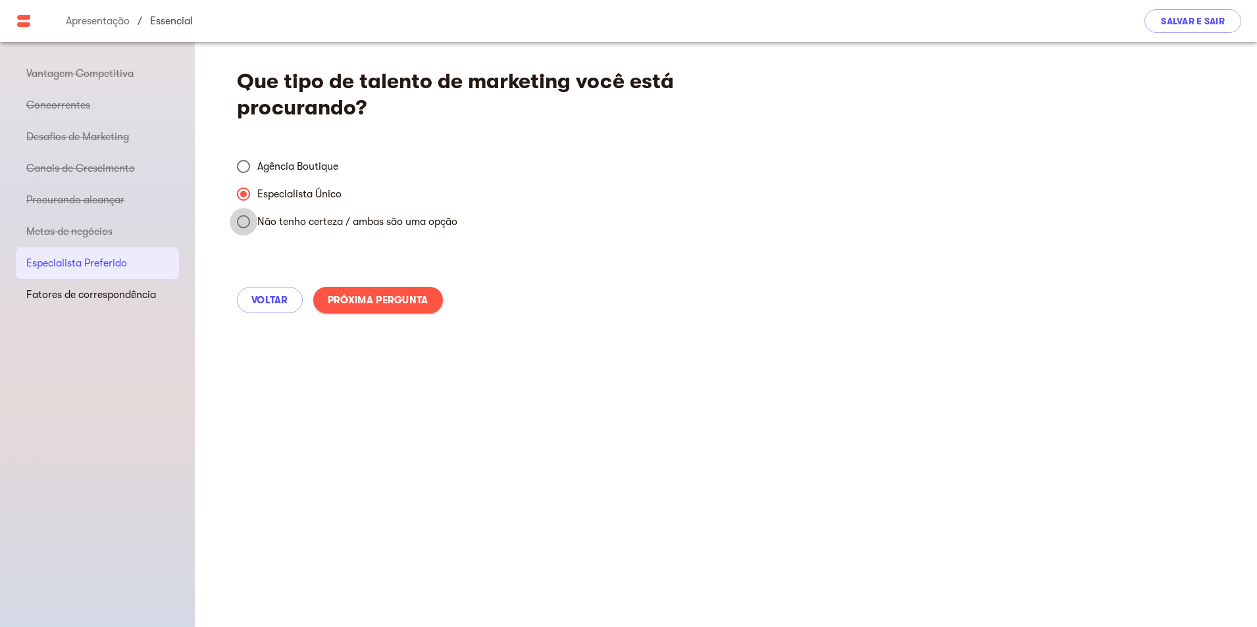
click at [249, 227] on input "Não tenho certeza / ambas são uma opção" at bounding box center [244, 222] width 28 height 28
radio input "true"
click at [373, 295] on font "Próxima pergunta" at bounding box center [378, 300] width 101 height 12
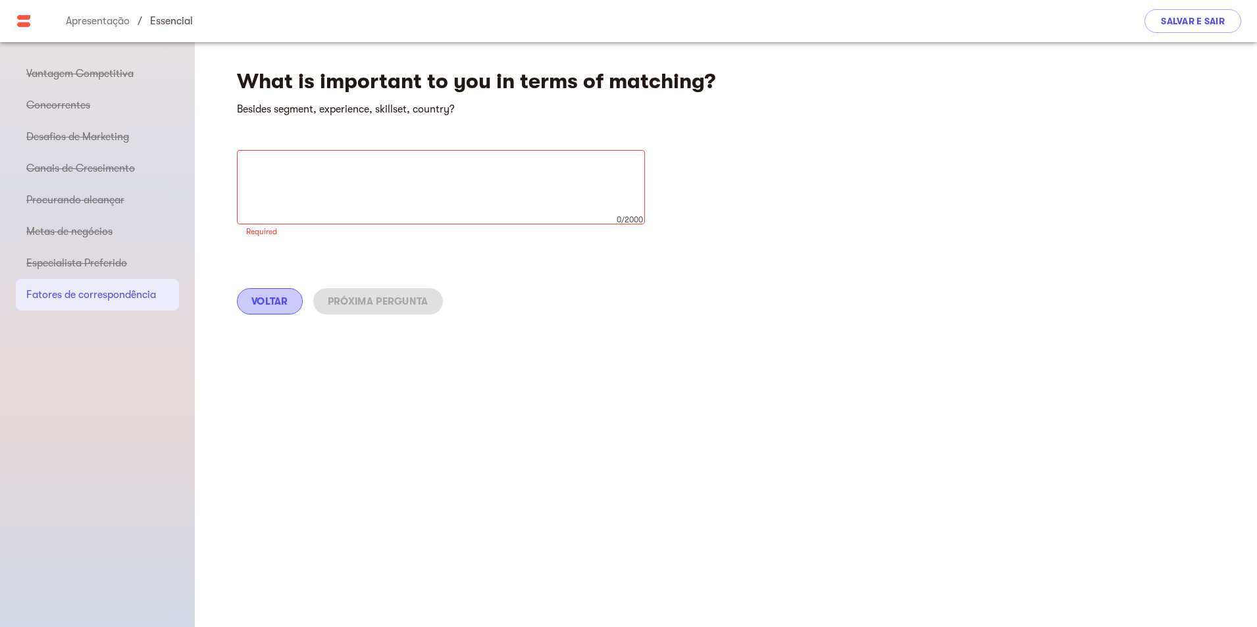
drag, startPoint x: 856, startPoint y: 183, endPoint x: 267, endPoint y: 307, distance: 601.2
click at [267, 307] on font "Voltar" at bounding box center [269, 301] width 37 height 12
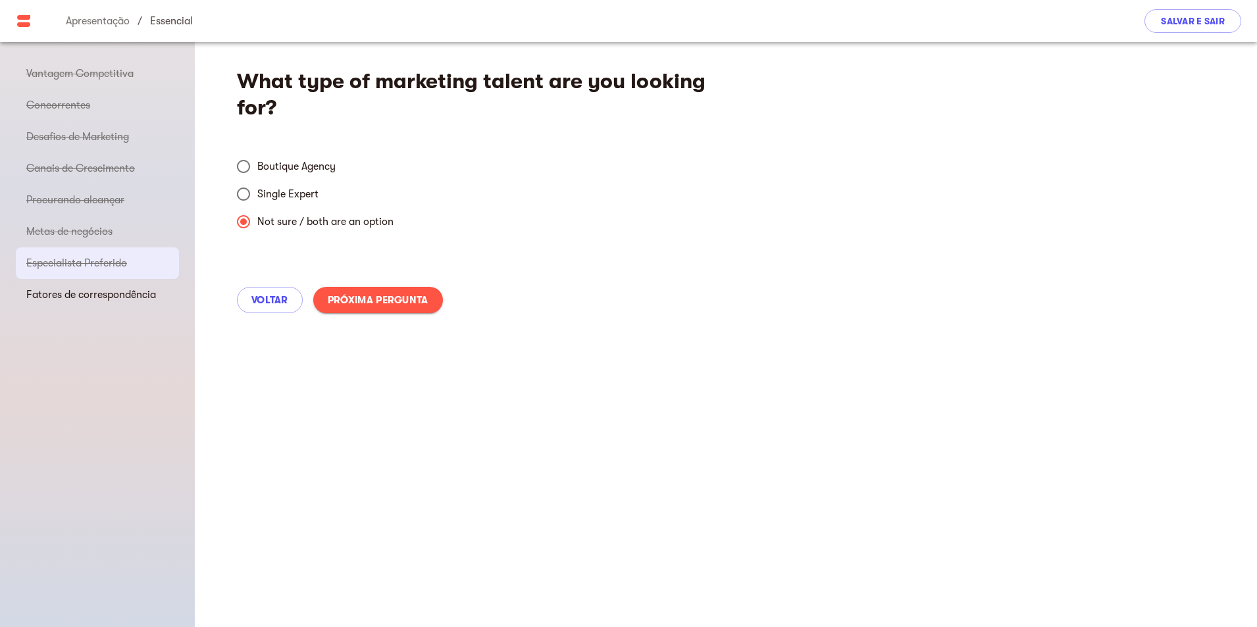
click at [376, 304] on font "Próxima pergunta" at bounding box center [378, 300] width 101 height 12
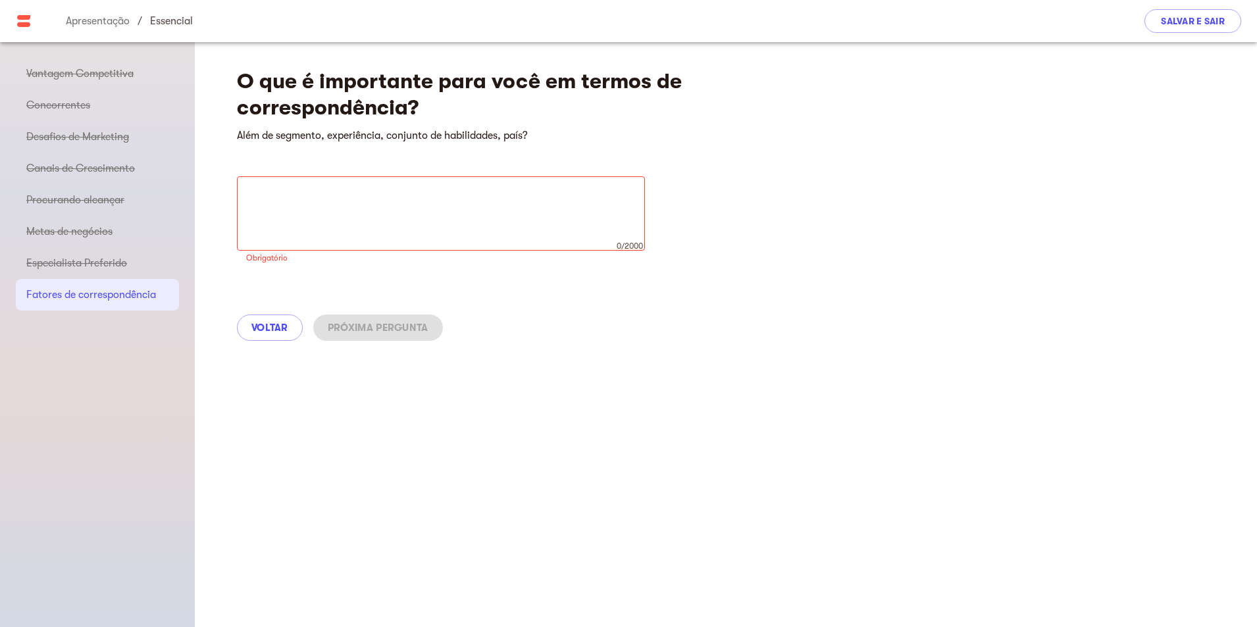
click at [343, 227] on textarea at bounding box center [441, 214] width 390 height 50
click at [517, 217] on textarea at bounding box center [441, 214] width 390 height 50
paste textarea "I don't know"
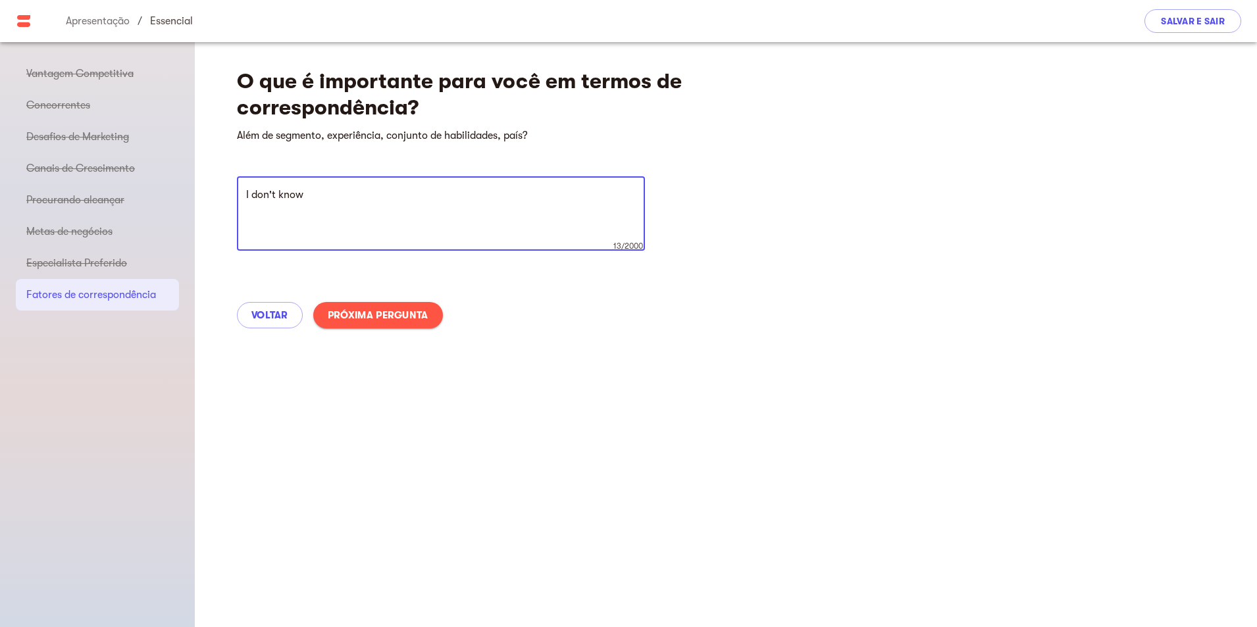
type textarea "I don't know"
click at [399, 327] on button "Próxima pergunta" at bounding box center [378, 315] width 130 height 26
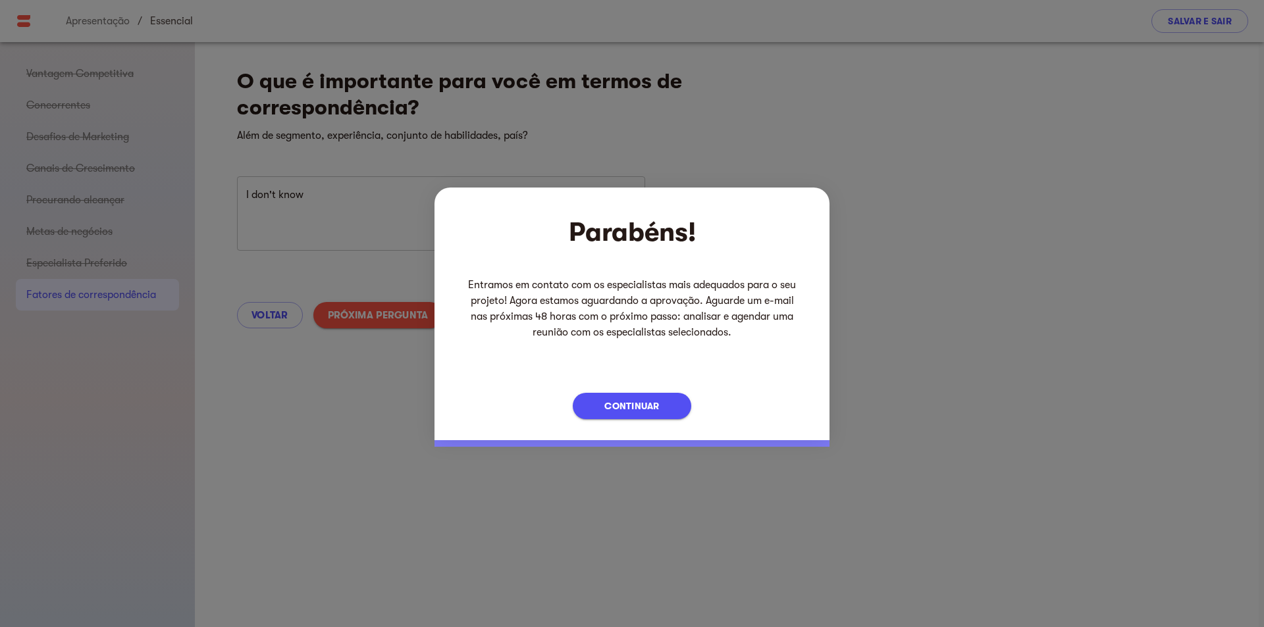
drag, startPoint x: 665, startPoint y: 409, endPoint x: 1262, endPoint y: 351, distance: 600.4
click at [665, 409] on button "Continuar" at bounding box center [632, 406] width 118 height 26
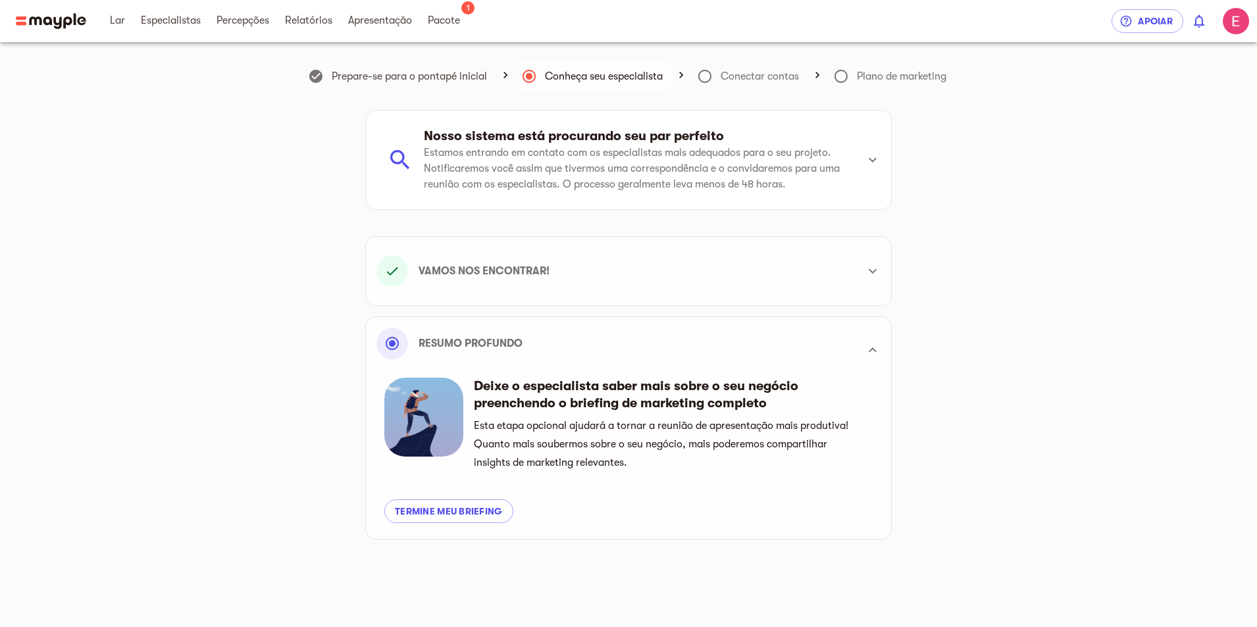
scroll to position [369, 0]
click at [457, 515] on font "Termine meu briefing" at bounding box center [449, 511] width 108 height 11
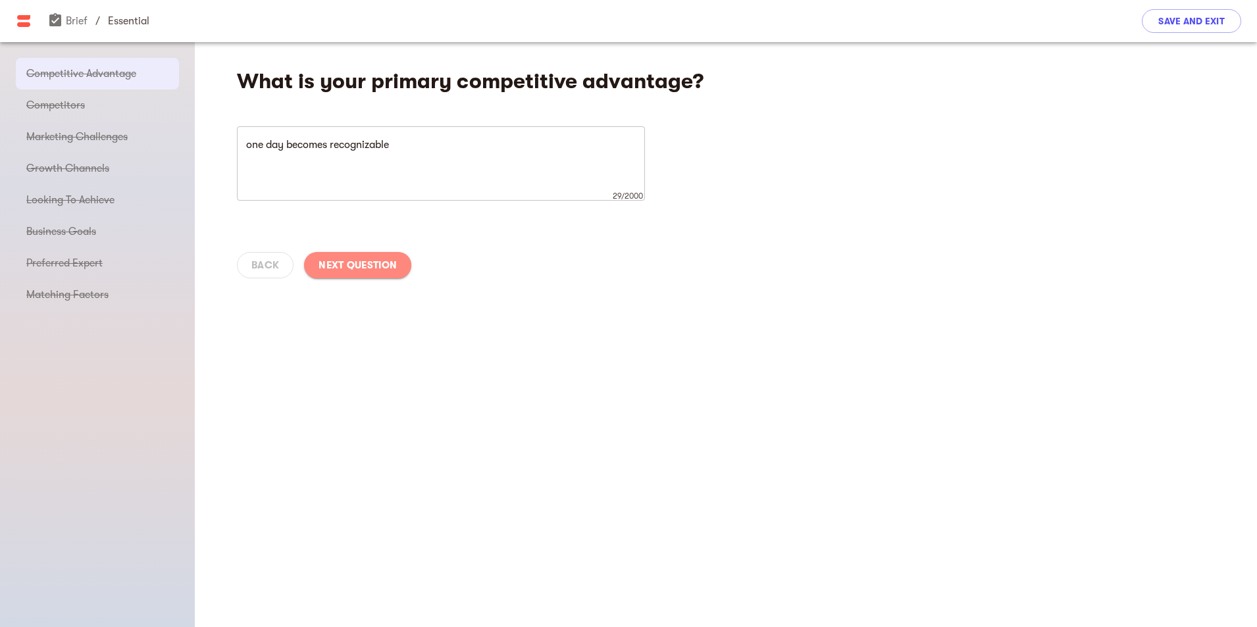
drag, startPoint x: 364, startPoint y: 272, endPoint x: 372, endPoint y: 278, distance: 10.3
click at [365, 272] on span "Next Question" at bounding box center [358, 265] width 78 height 16
click at [386, 265] on span "Next Question" at bounding box center [358, 265] width 78 height 16
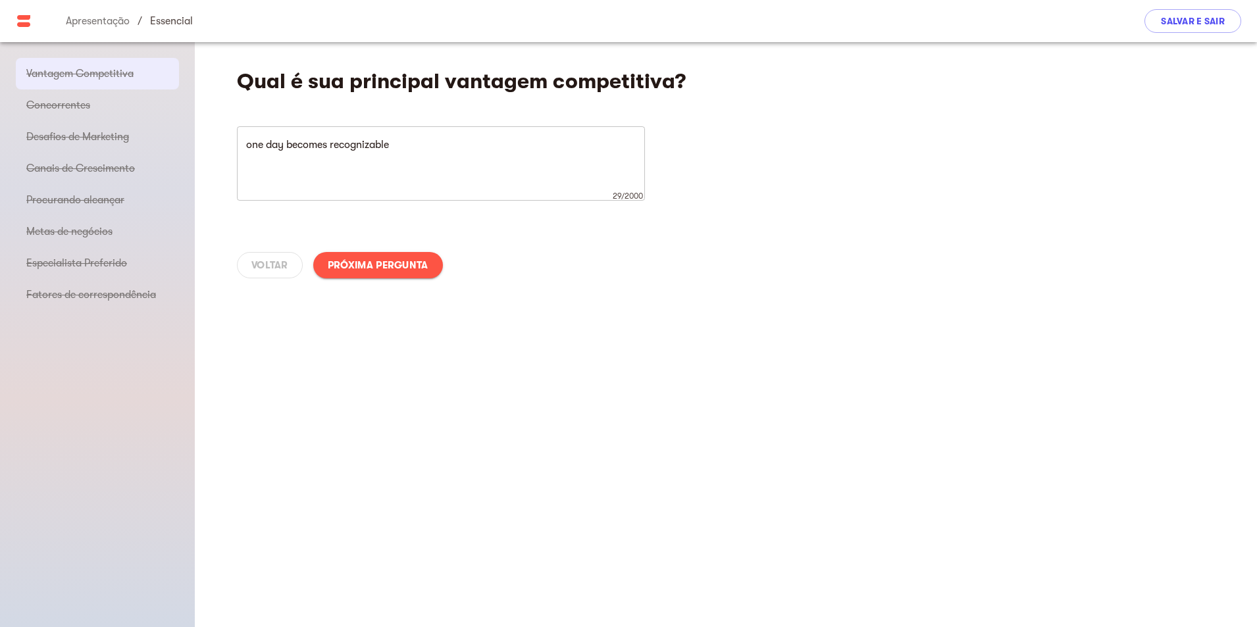
click at [386, 265] on font "Próxima pergunta" at bounding box center [378, 265] width 101 height 12
click at [386, 265] on div "Voltar Próxima pergunta" at bounding box center [726, 265] width 1062 height 58
type textarea "all"
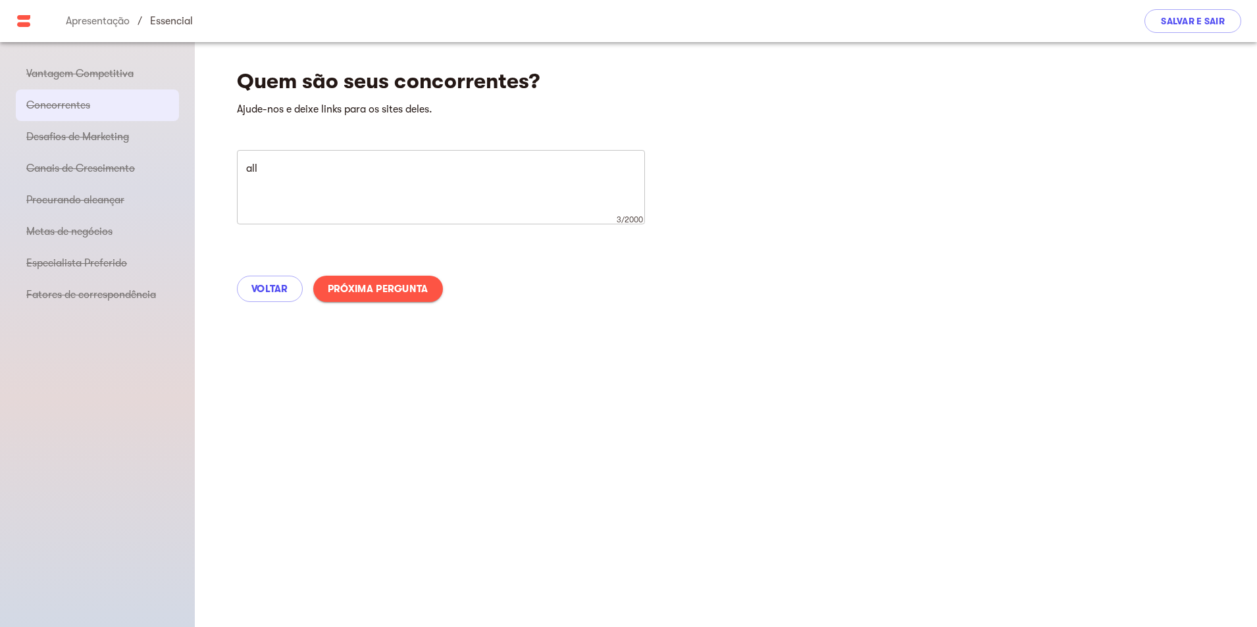
click at [386, 265] on div "Voltar Próxima pergunta" at bounding box center [726, 289] width 1062 height 58
click at [382, 286] on font "Próxima pergunta" at bounding box center [378, 289] width 101 height 12
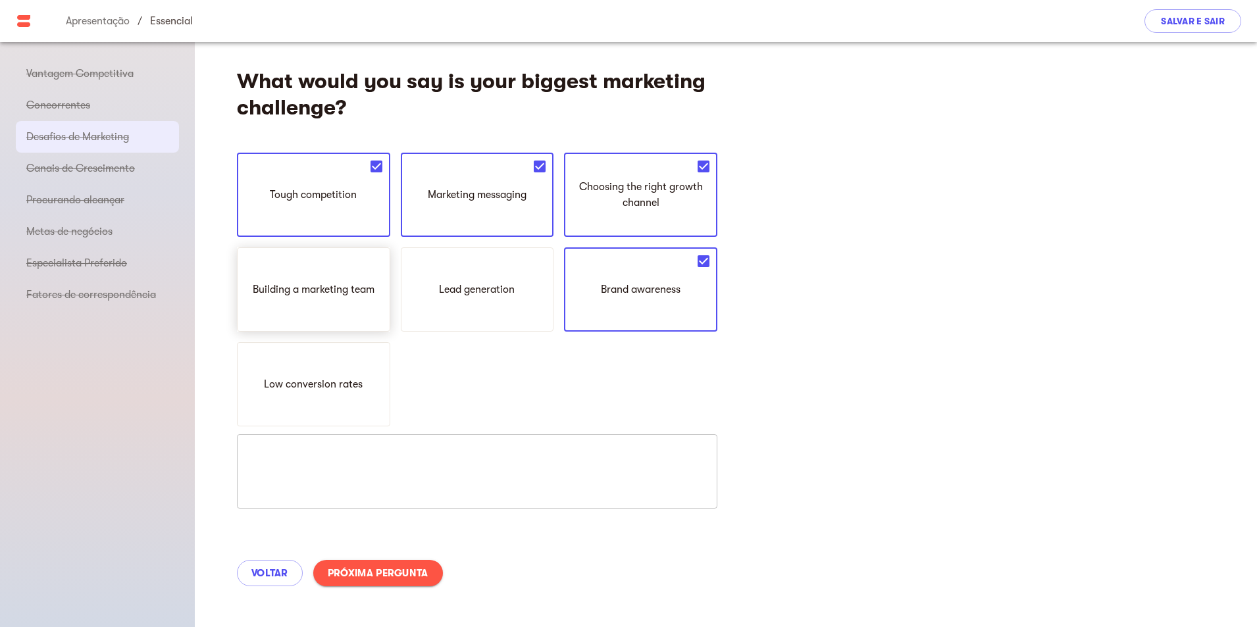
click at [381, 286] on div "Building a marketing team" at bounding box center [313, 289] width 153 height 84
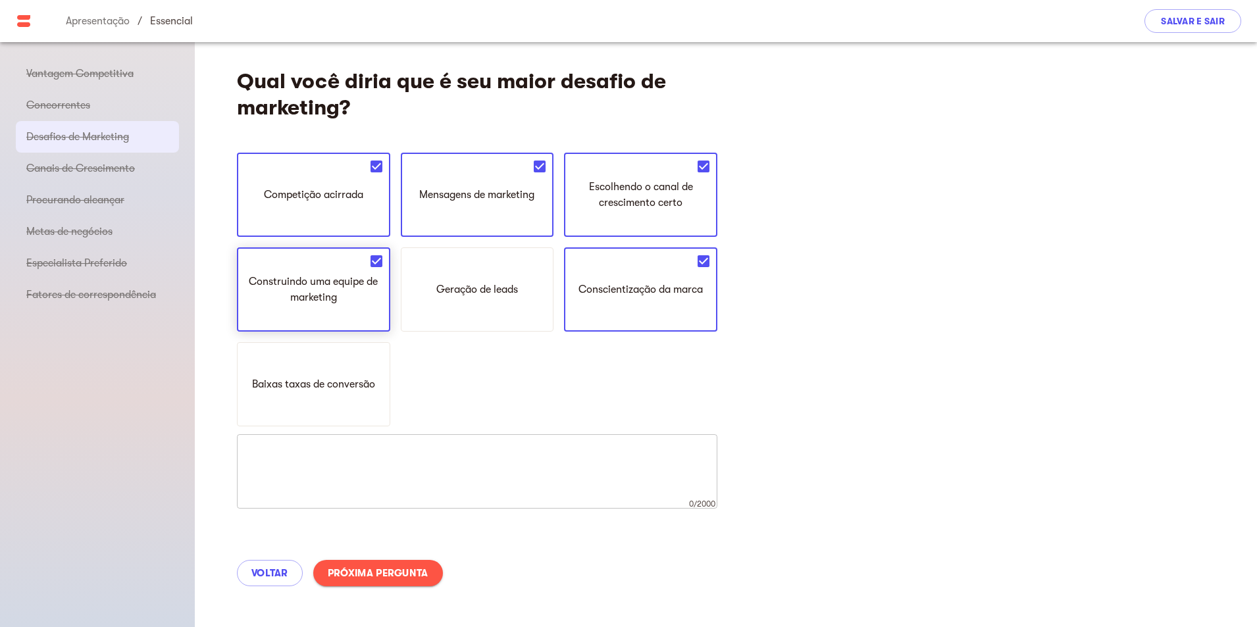
click at [381, 286] on p "Construindo uma equipe de marketing" at bounding box center [314, 290] width 140 height 32
drag, startPoint x: 329, startPoint y: 270, endPoint x: 375, endPoint y: 493, distance: 227.2
click at [329, 272] on div "Construindo uma equipe de marketing" at bounding box center [313, 289] width 153 height 84
click at [534, 302] on div "Geração de leads" at bounding box center [477, 289] width 153 height 84
click at [419, 569] on font "Próxima pergunta" at bounding box center [378, 573] width 101 height 12
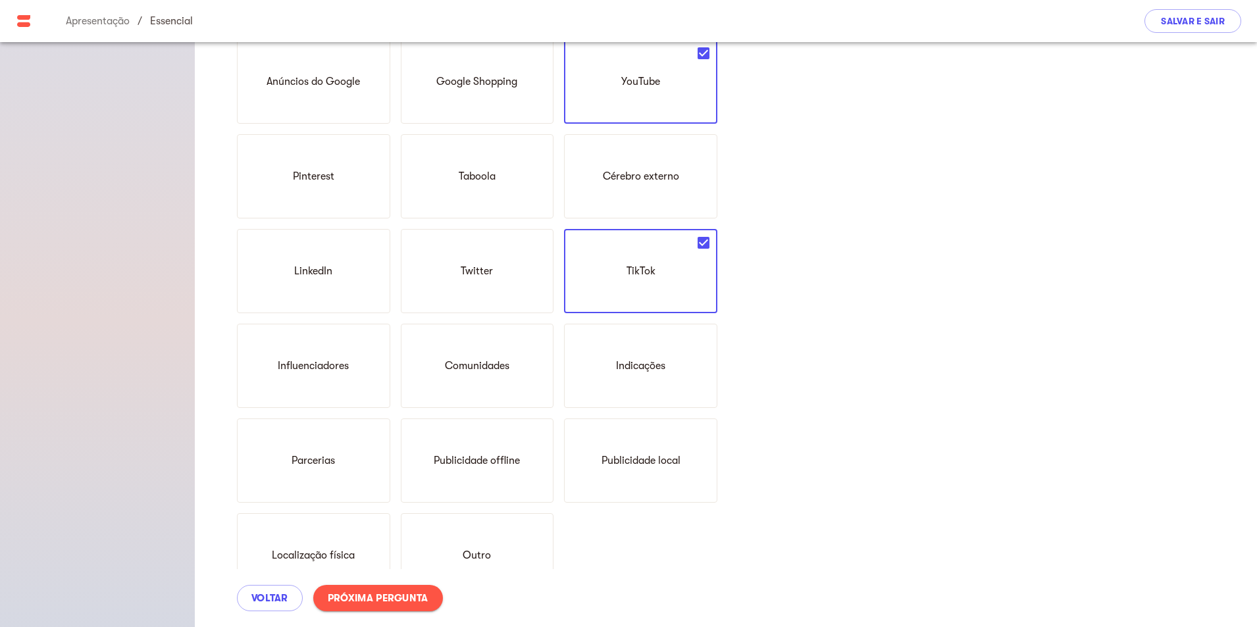
scroll to position [406, 0]
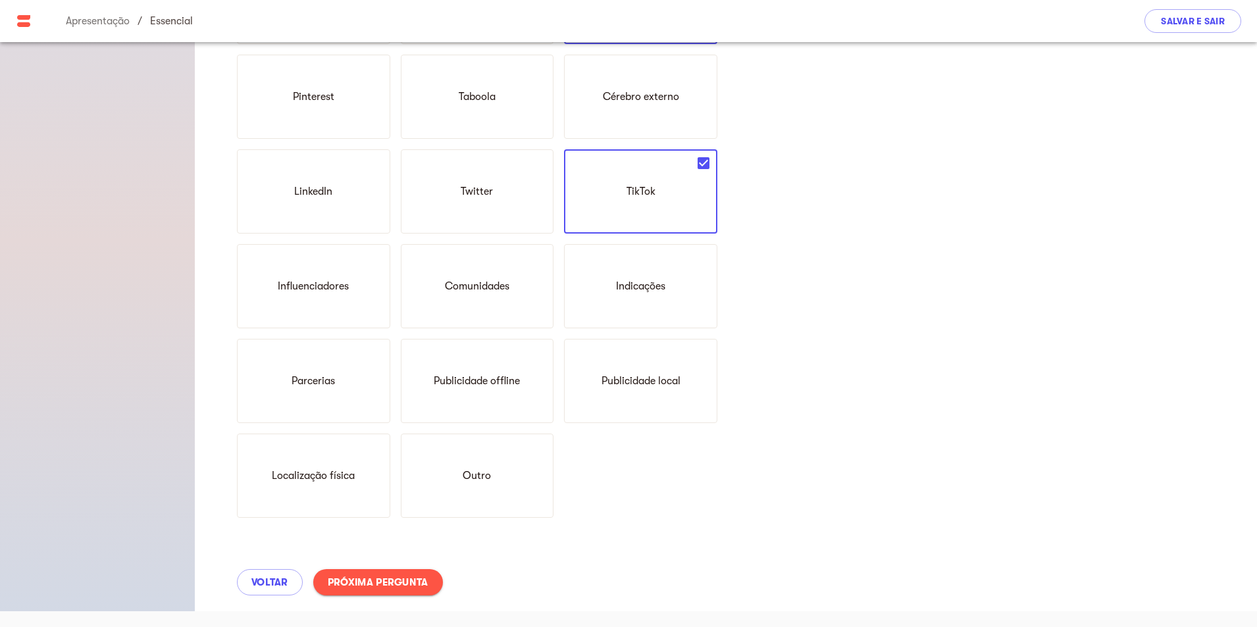
click at [376, 590] on button "Próxima pergunta" at bounding box center [378, 582] width 130 height 26
click at [399, 586] on font "Próxima pergunta" at bounding box center [378, 583] width 101 height 12
drag, startPoint x: 399, startPoint y: 586, endPoint x: 408, endPoint y: 586, distance: 9.2
click at [399, 586] on font "Próxima pergunta" at bounding box center [378, 583] width 101 height 12
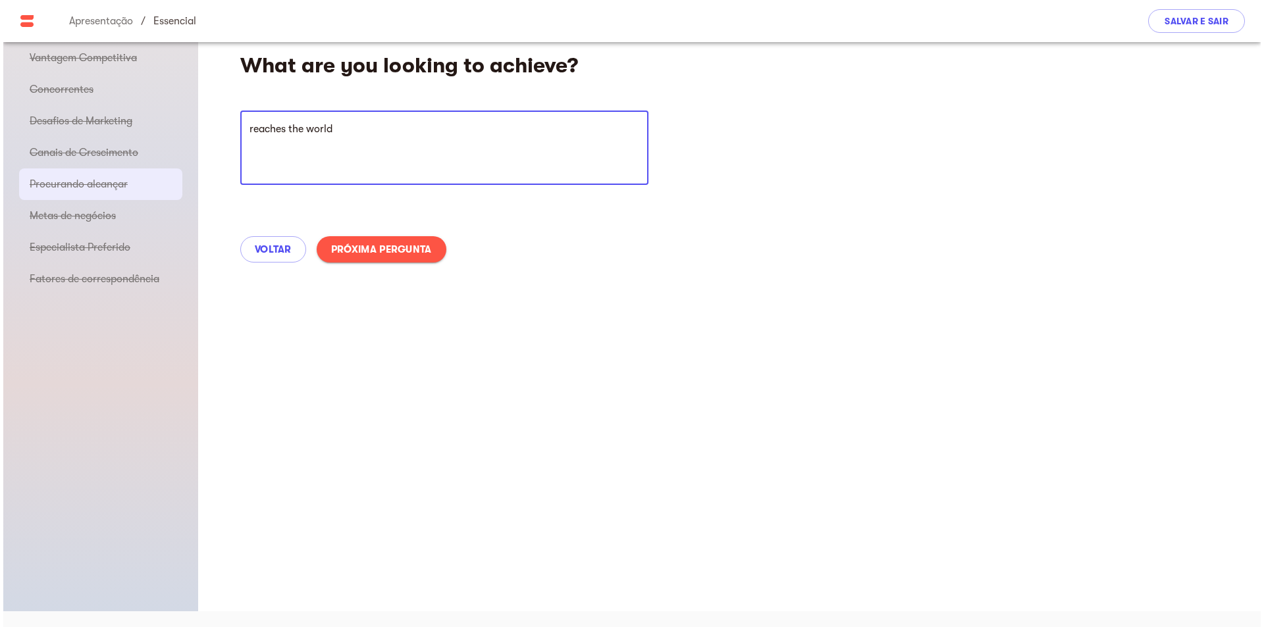
scroll to position [16, 0]
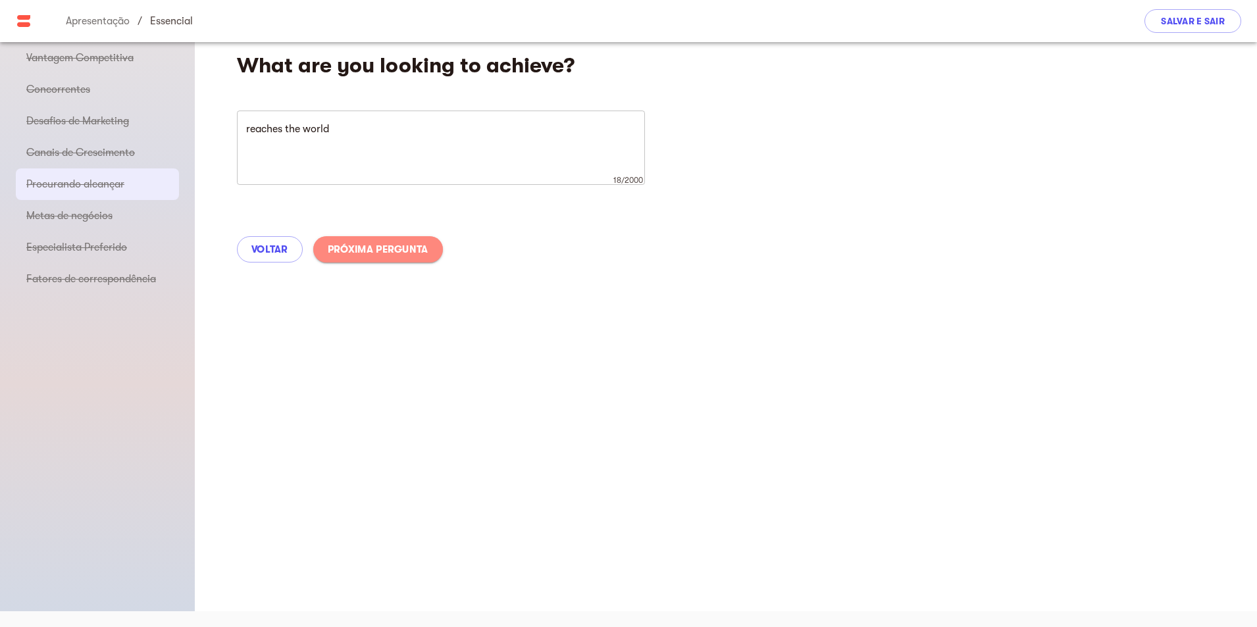
click at [391, 247] on font "Próxima pergunta" at bounding box center [378, 250] width 101 height 12
type textarea "Reaches 10 million followers or more"
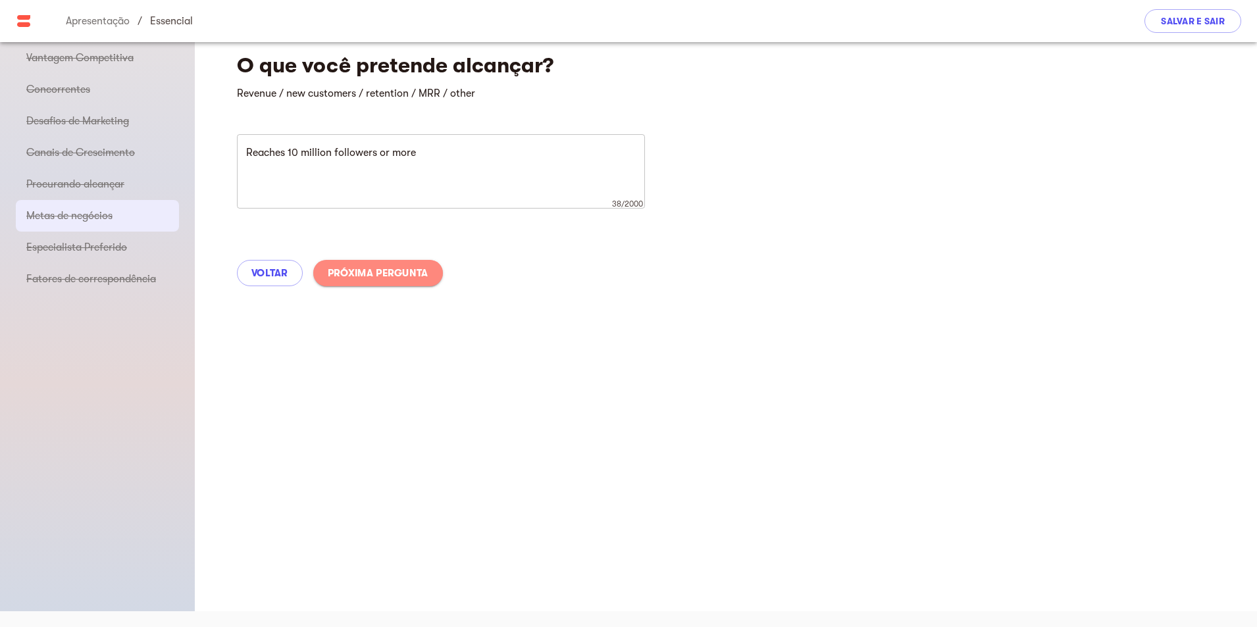
click at [397, 267] on font "Próxima pergunta" at bounding box center [378, 273] width 101 height 12
click at [397, 267] on div "Voltar Próxima pergunta" at bounding box center [726, 273] width 1062 height 58
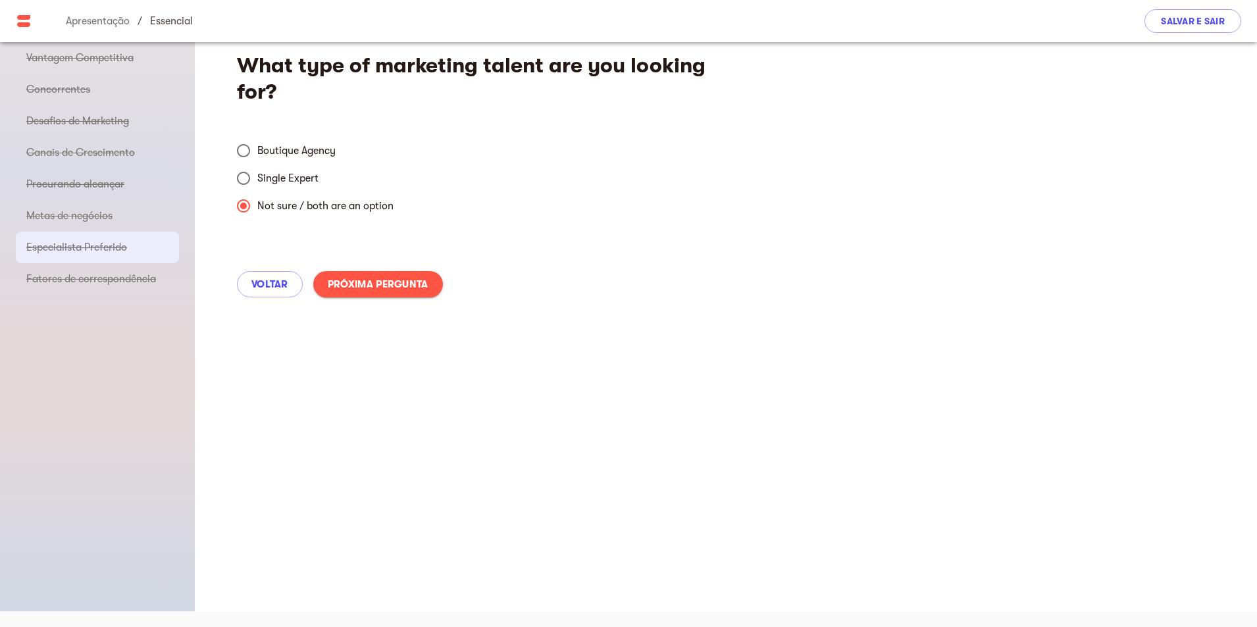
click at [397, 267] on div "Voltar Próxima pergunta" at bounding box center [726, 284] width 1062 height 58
click at [399, 267] on div "Voltar Próxima pergunta" at bounding box center [726, 284] width 1062 height 58
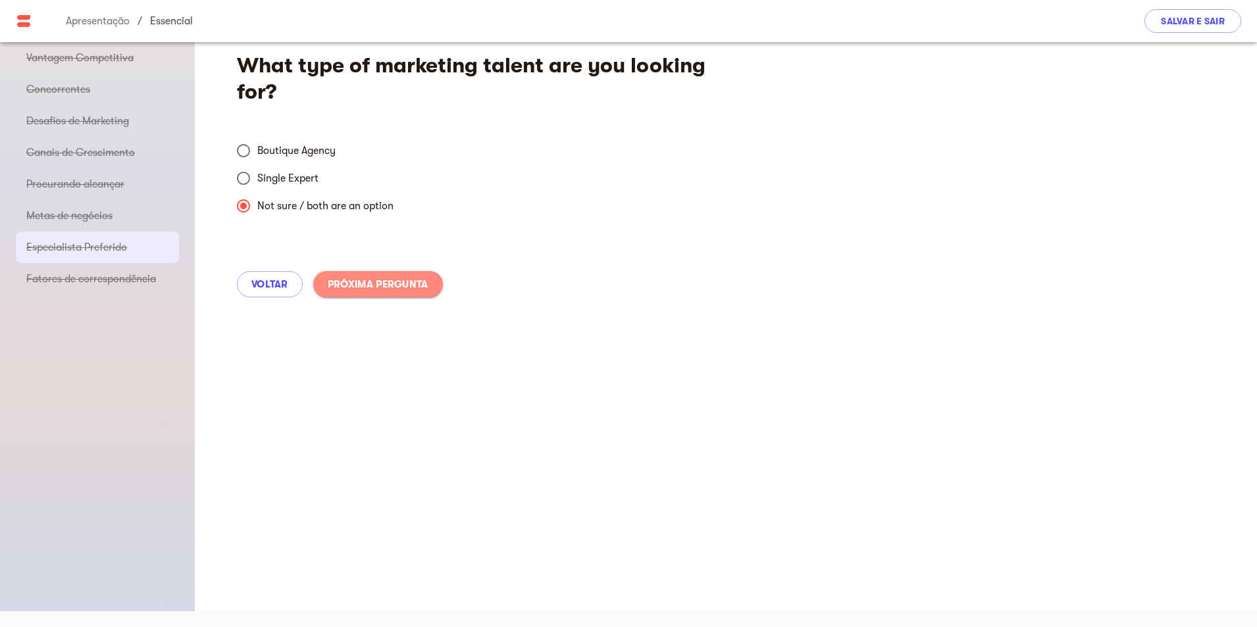
click at [403, 288] on font "Próxima pergunta" at bounding box center [378, 284] width 101 height 12
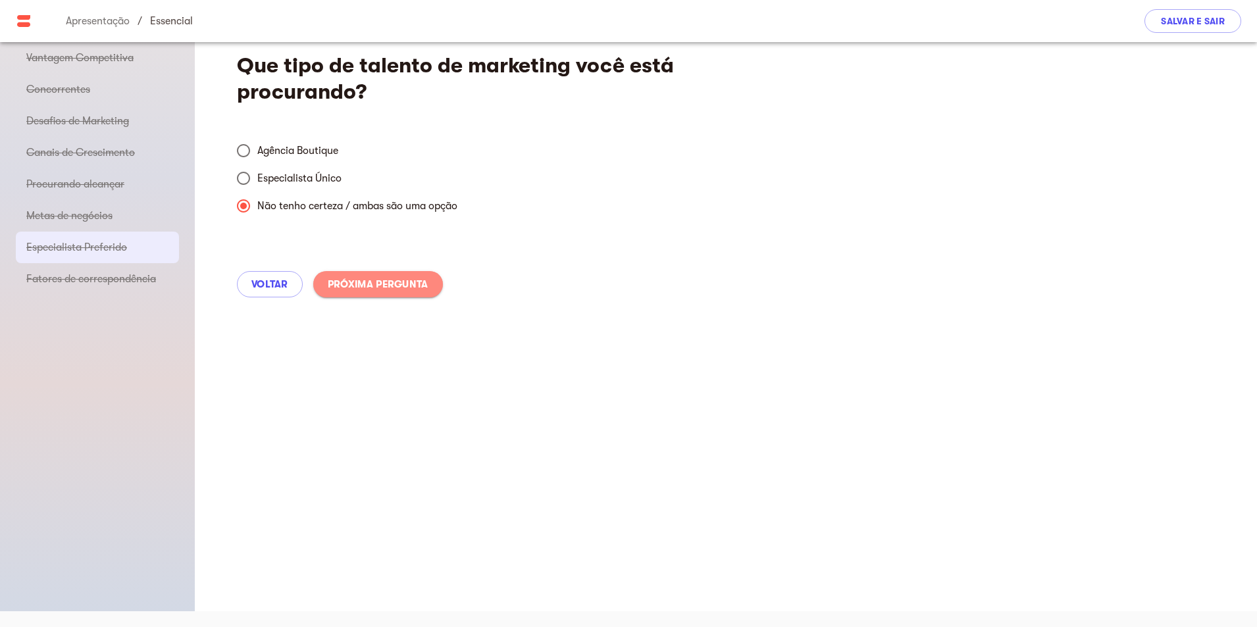
click at [402, 288] on font "Próxima pergunta" at bounding box center [378, 284] width 101 height 12
click at [402, 288] on div "Voltar Próxima pergunta" at bounding box center [726, 284] width 1062 height 58
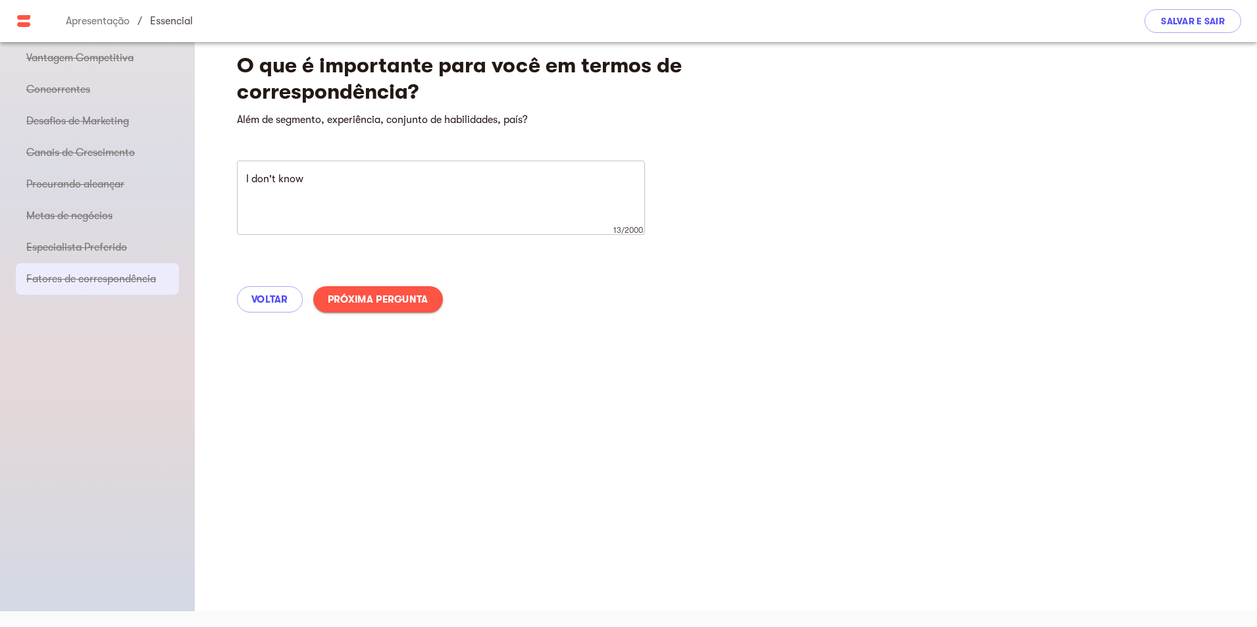
click at [419, 307] on button "Próxima pergunta" at bounding box center [378, 299] width 130 height 26
click at [417, 307] on font "Próxima pergunta" at bounding box center [378, 300] width 101 height 16
click at [417, 307] on body "tarefa_entregue_ Apresentação / essencial Salvar e sair Vantagem Competitiva Co…" at bounding box center [628, 305] width 1257 height 643
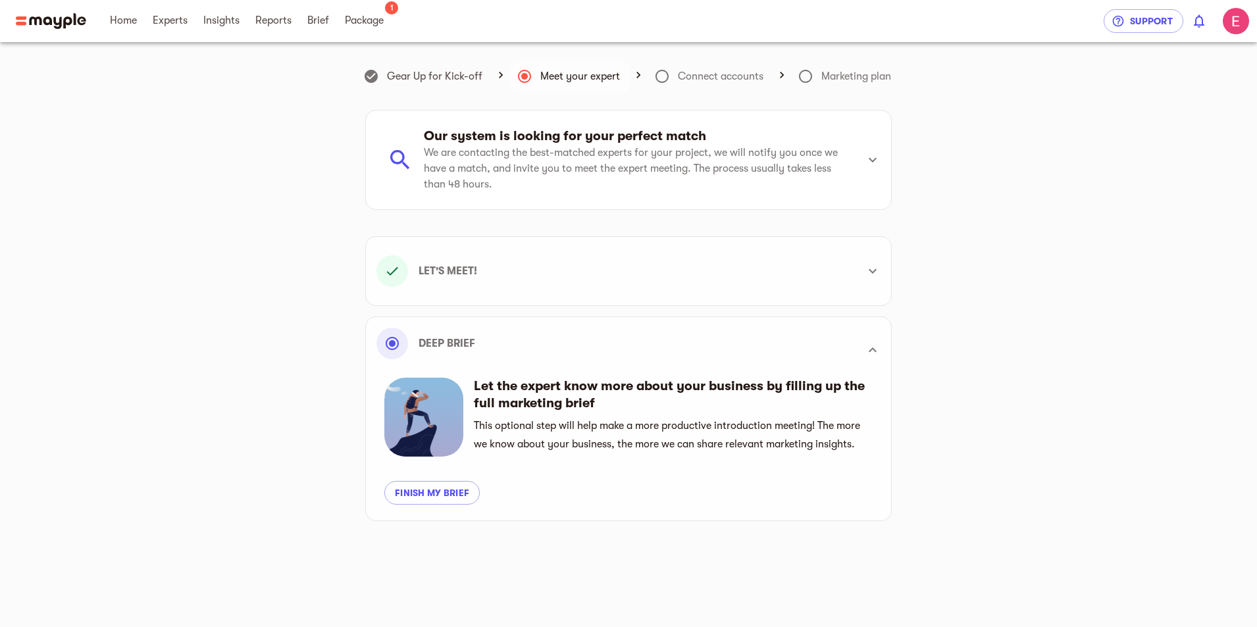
click at [414, 307] on div "Our system is looking for your perfect match We are contacting the best-matched…" at bounding box center [628, 321] width 526 height 422
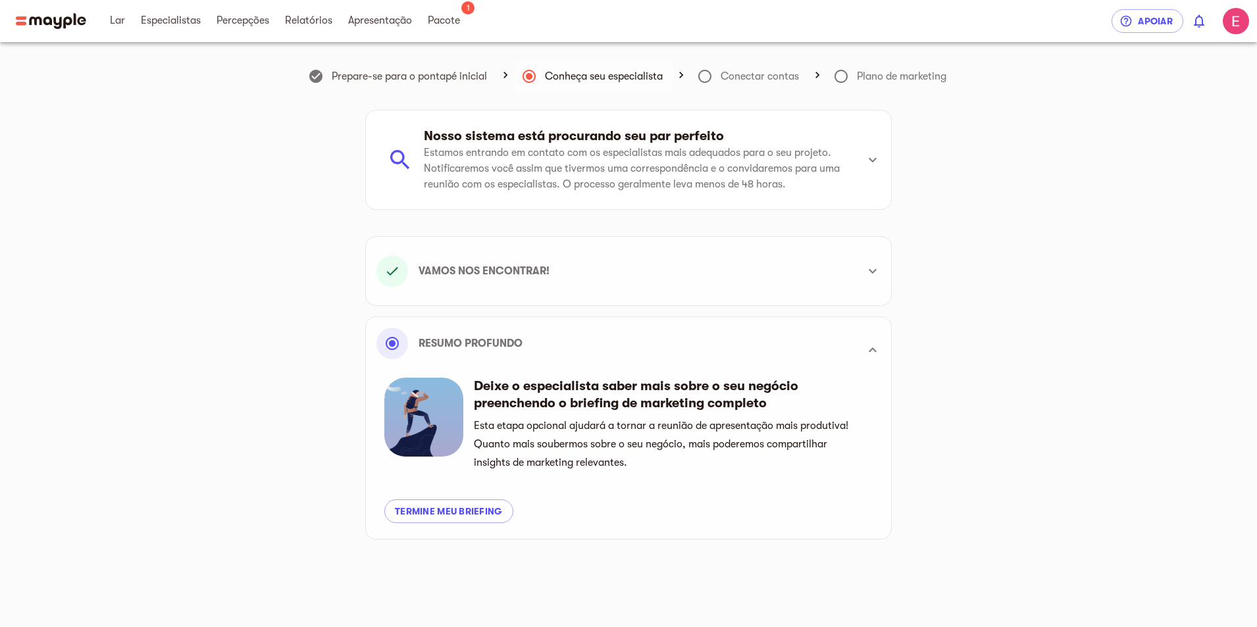
click at [706, 71] on icon at bounding box center [705, 76] width 16 height 16
click at [707, 76] on icon at bounding box center [705, 76] width 16 height 16
click at [514, 163] on font "Estamos entrando em contato com os especialistas mais adequados para o seu proj…" at bounding box center [632, 168] width 416 height 43
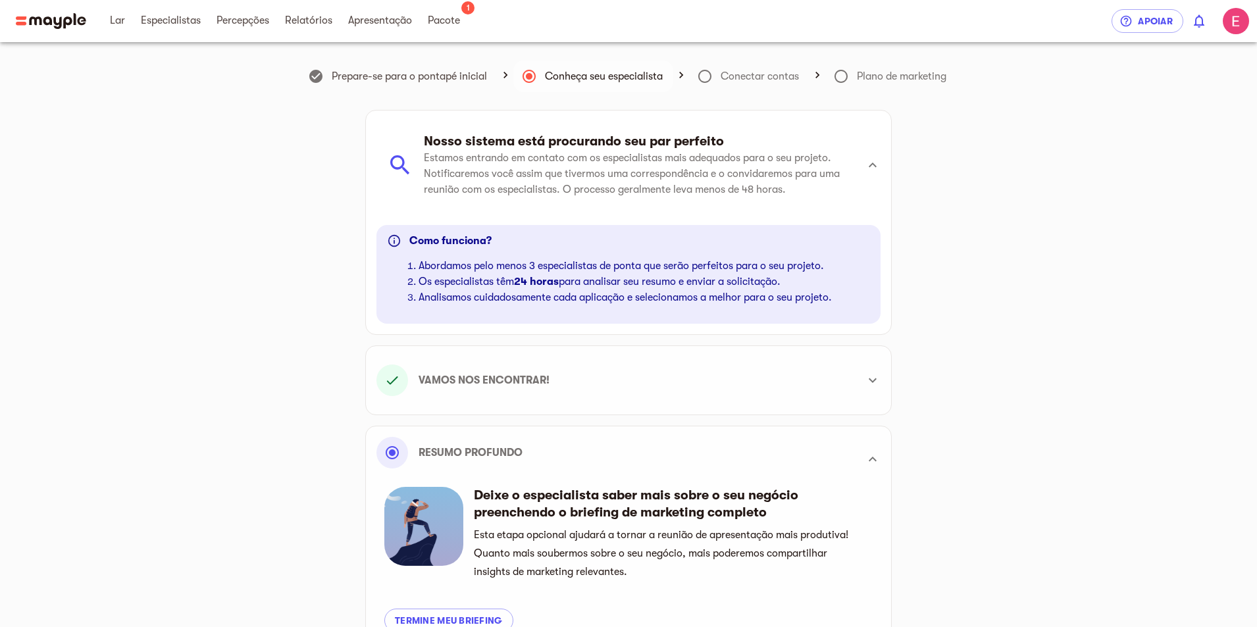
click at [698, 298] on font "Analisamos cuidadosamente cada aplicação e selecionamos a melhor para o seu pro…" at bounding box center [625, 298] width 413 height 12
click at [885, 168] on div at bounding box center [873, 165] width 32 height 32
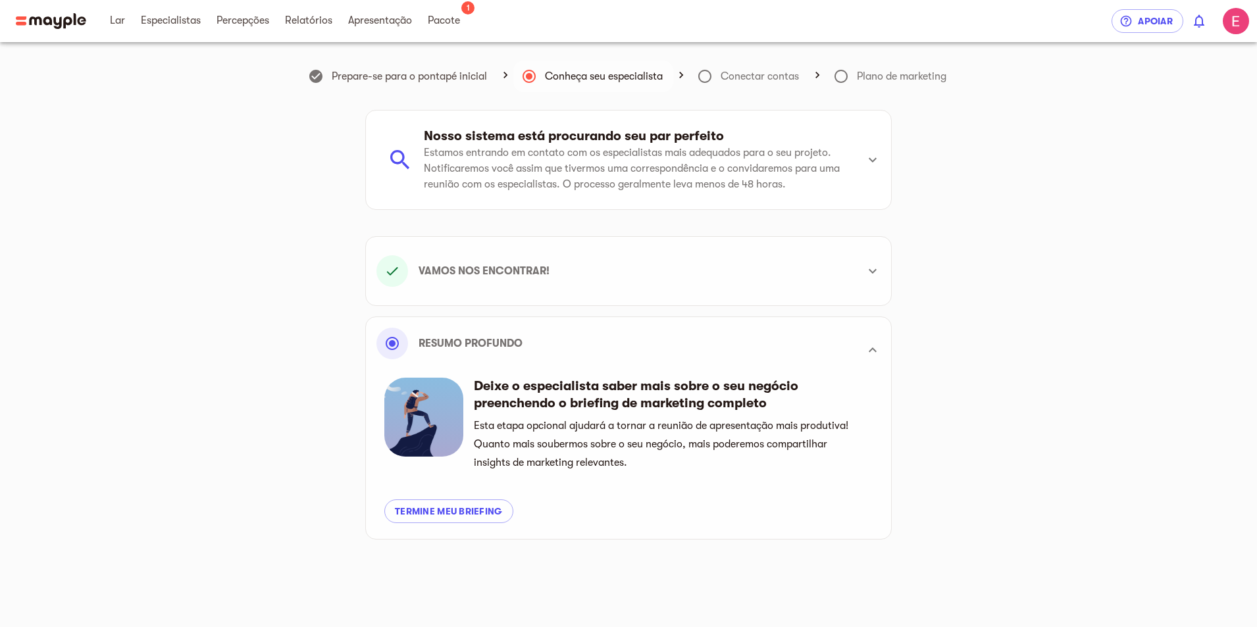
drag, startPoint x: 745, startPoint y: 80, endPoint x: 696, endPoint y: 76, distance: 49.5
click at [744, 80] on font "Conectar contas" at bounding box center [760, 76] width 78 height 12
click at [696, 76] on span at bounding box center [705, 77] width 32 height 32
drag, startPoint x: 709, startPoint y: 76, endPoint x: 827, endPoint y: 108, distance: 122.6
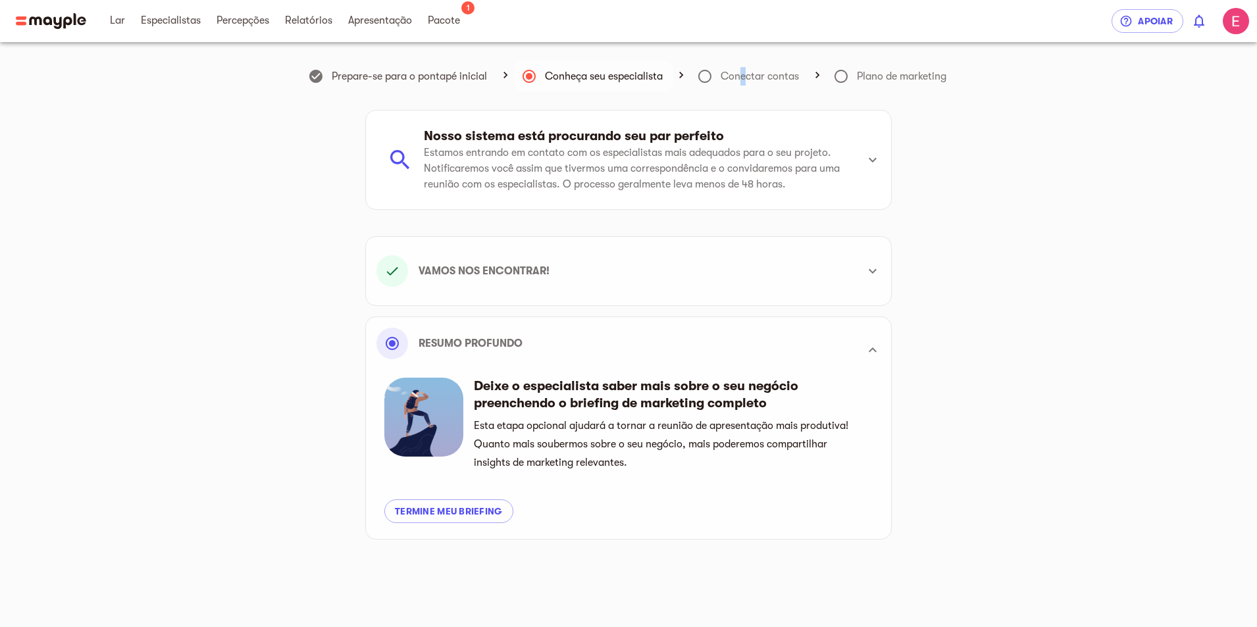
click at [712, 78] on icon at bounding box center [705, 76] width 16 height 16
click at [867, 157] on icon at bounding box center [873, 160] width 16 height 16
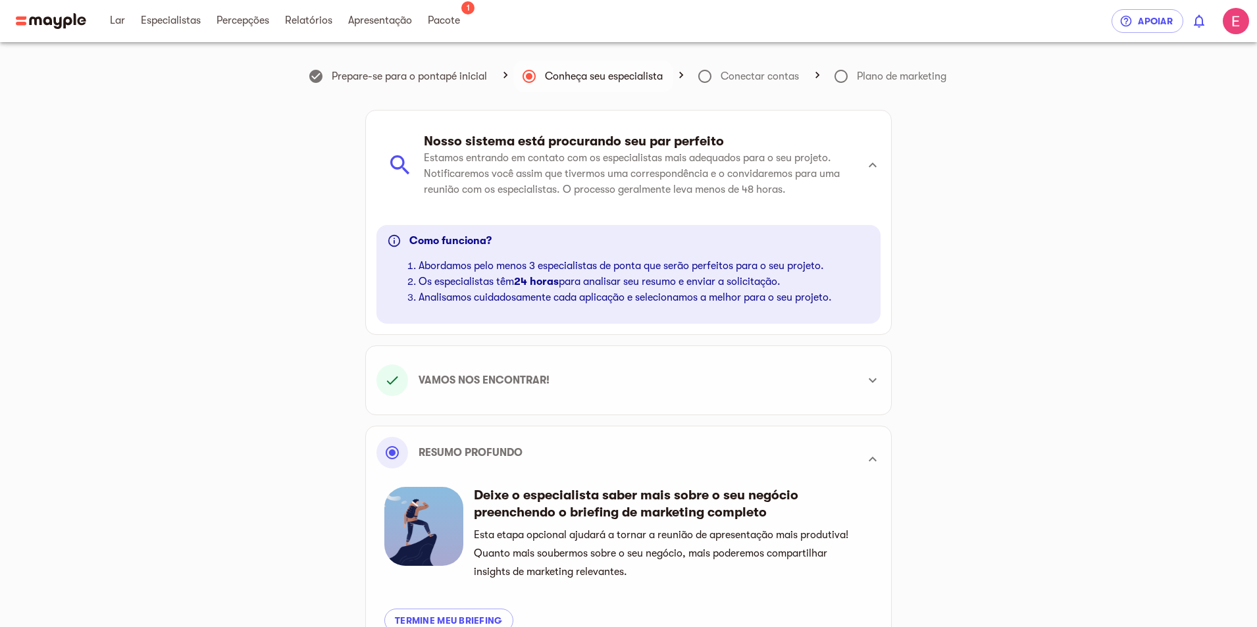
drag, startPoint x: 681, startPoint y: 222, endPoint x: 652, endPoint y: 258, distance: 46.3
click at [669, 228] on div "Como funciona? Abordamos pelo menos 3 especialistas de ponta que serão perfeito…" at bounding box center [628, 277] width 525 height 115
drag, startPoint x: 642, startPoint y: 284, endPoint x: 694, endPoint y: 215, distance: 87.0
click at [642, 286] on font "para analisar seu resumo e enviar a solicitação." at bounding box center [670, 282] width 222 height 12
click at [706, 197] on li "Nosso sistema está procurando seu par perfeito Estamos entrando em contato com …" at bounding box center [616, 165] width 480 height 83
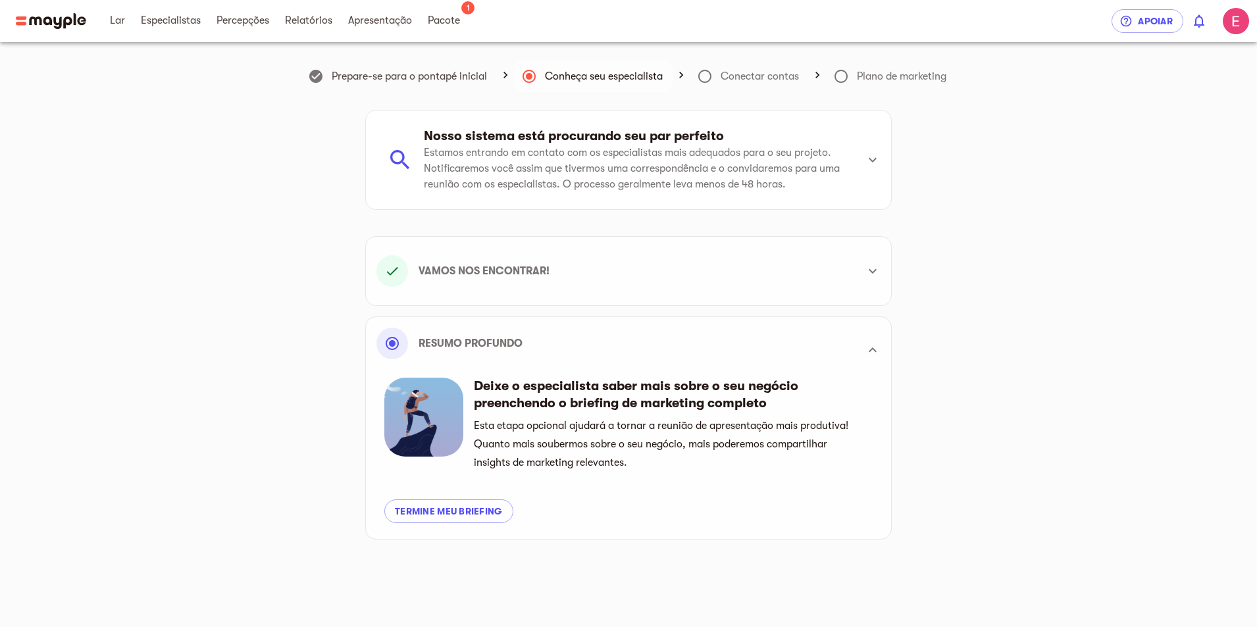
click at [798, 315] on div "Nosso sistema está procurando seu par perfeito Estamos entrando em contato com …" at bounding box center [628, 330] width 526 height 440
click at [804, 300] on div "Vamos nos encontrar! Selecione sua disponibilidade para encontrar seu especiali…" at bounding box center [628, 271] width 526 height 70
click at [816, 288] on div "Vamos nos encontrar!" at bounding box center [628, 270] width 504 height 47
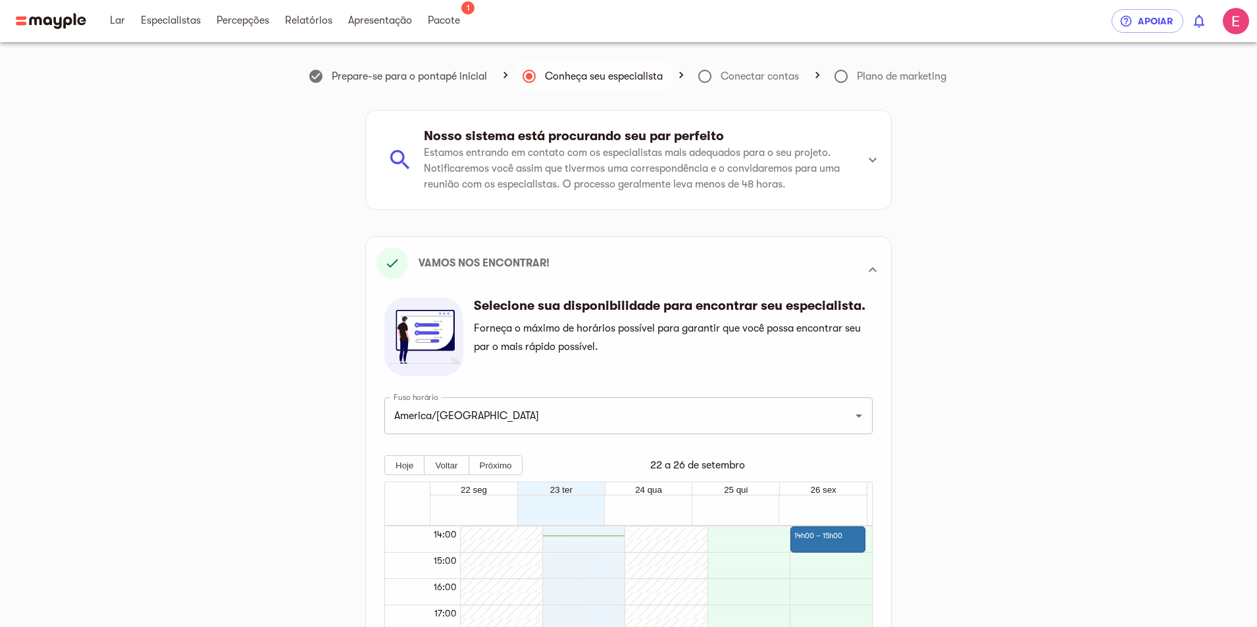
click at [816, 288] on div "Vamos nos encontrar!" at bounding box center [628, 269] width 504 height 45
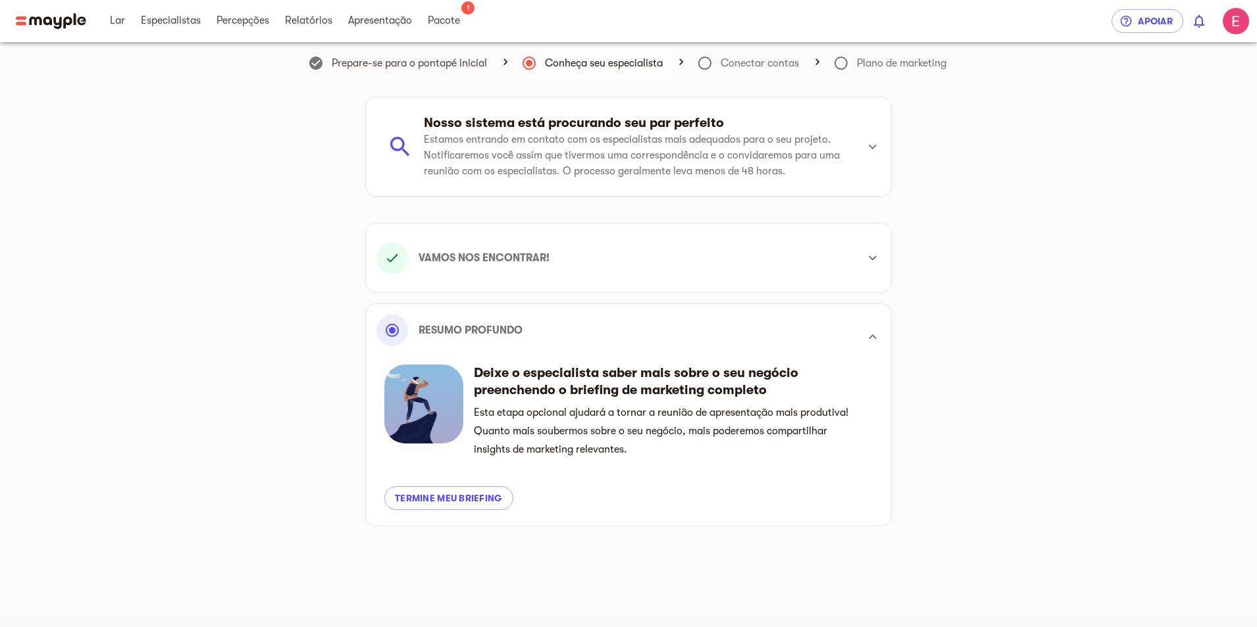
scroll to position [16, 0]
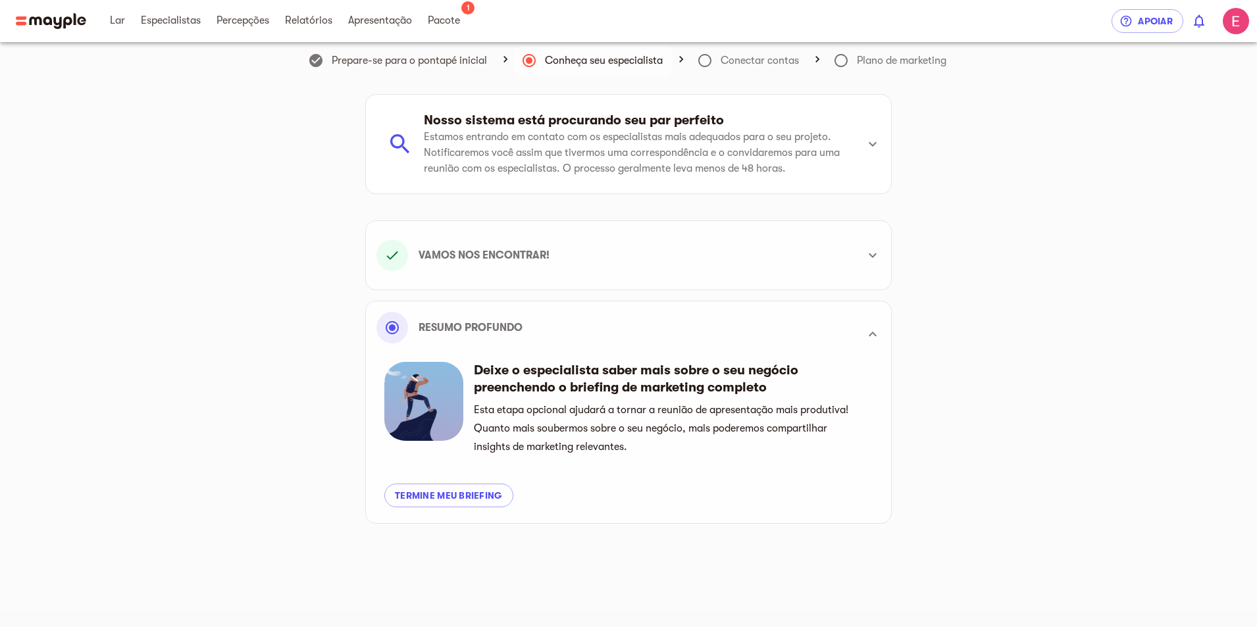
click at [792, 250] on div "Vamos nos encontrar!" at bounding box center [616, 256] width 480 height 32
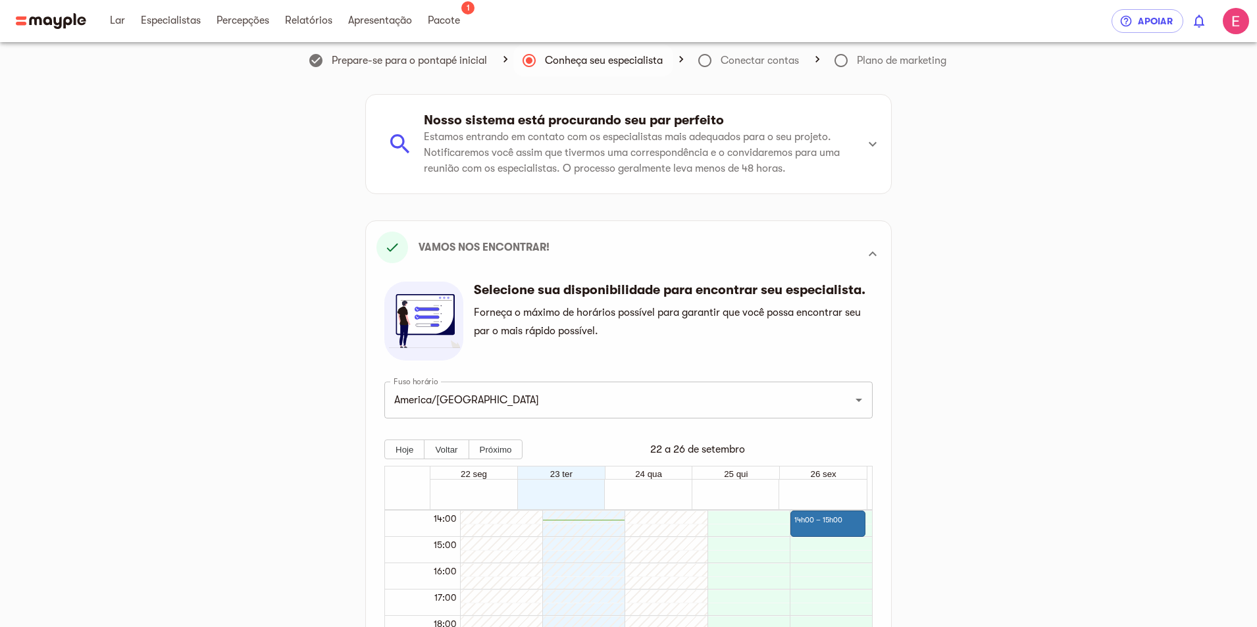
click at [792, 250] on div "Vamos nos encontrar!" at bounding box center [616, 248] width 480 height 32
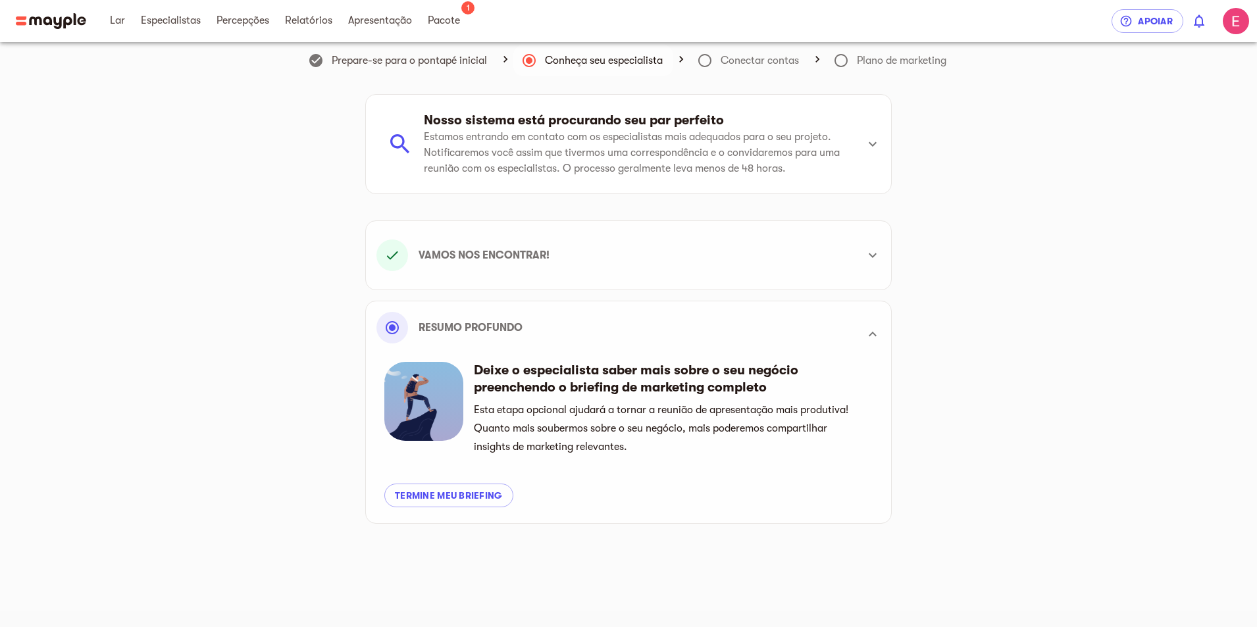
scroll to position [0, 0]
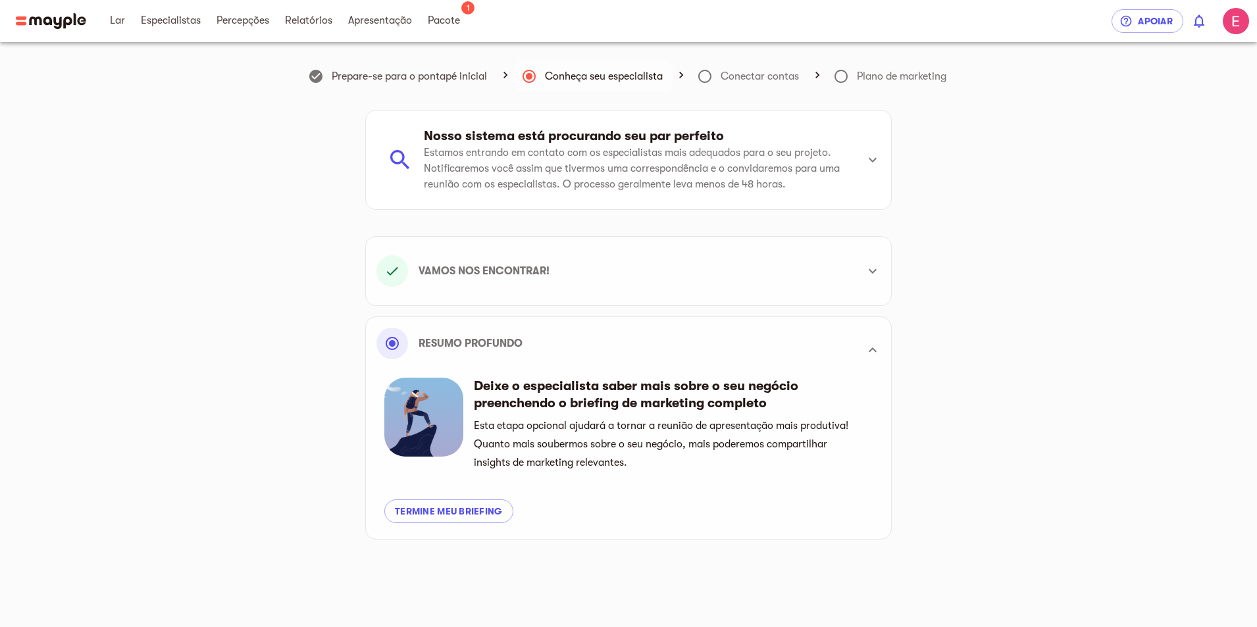
click at [443, 203] on div "Nosso sistema está procurando seu par perfeito Estamos entrando em contato com …" at bounding box center [628, 160] width 525 height 99
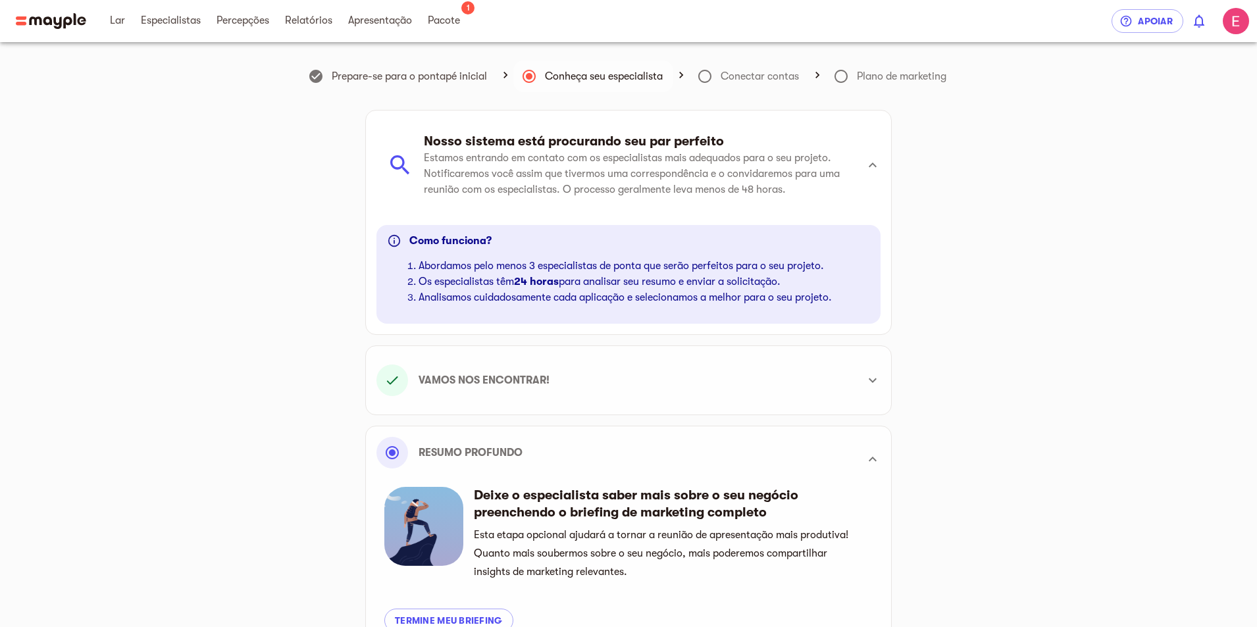
click at [415, 173] on div at bounding box center [405, 165] width 37 height 26
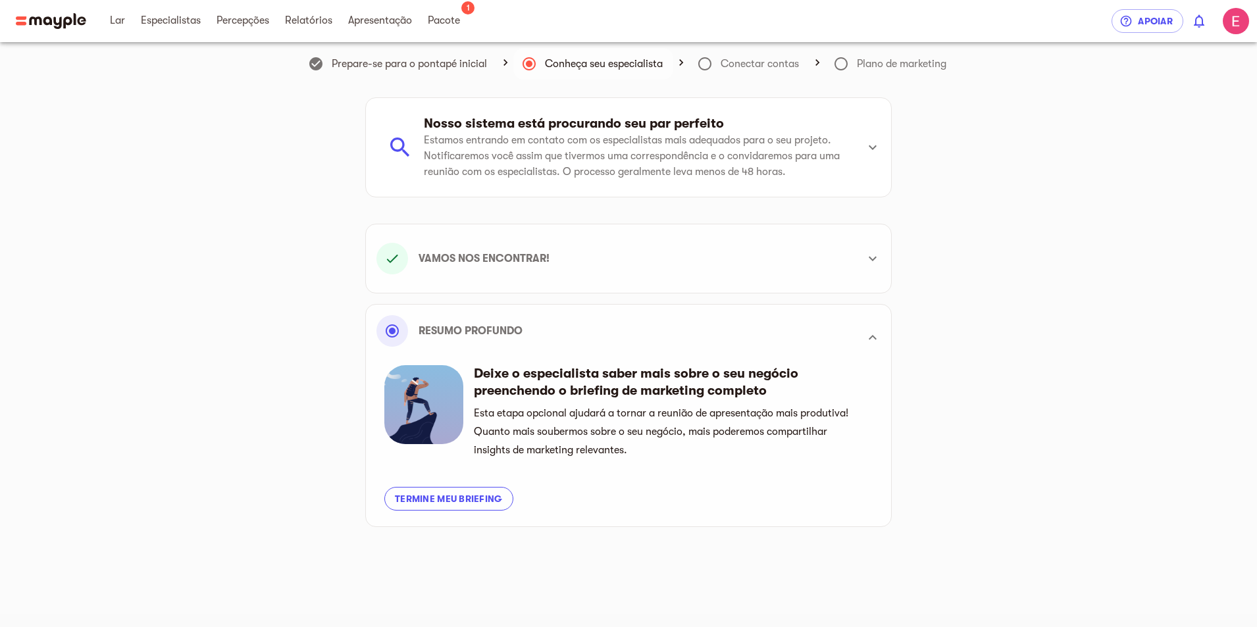
scroll to position [16, 0]
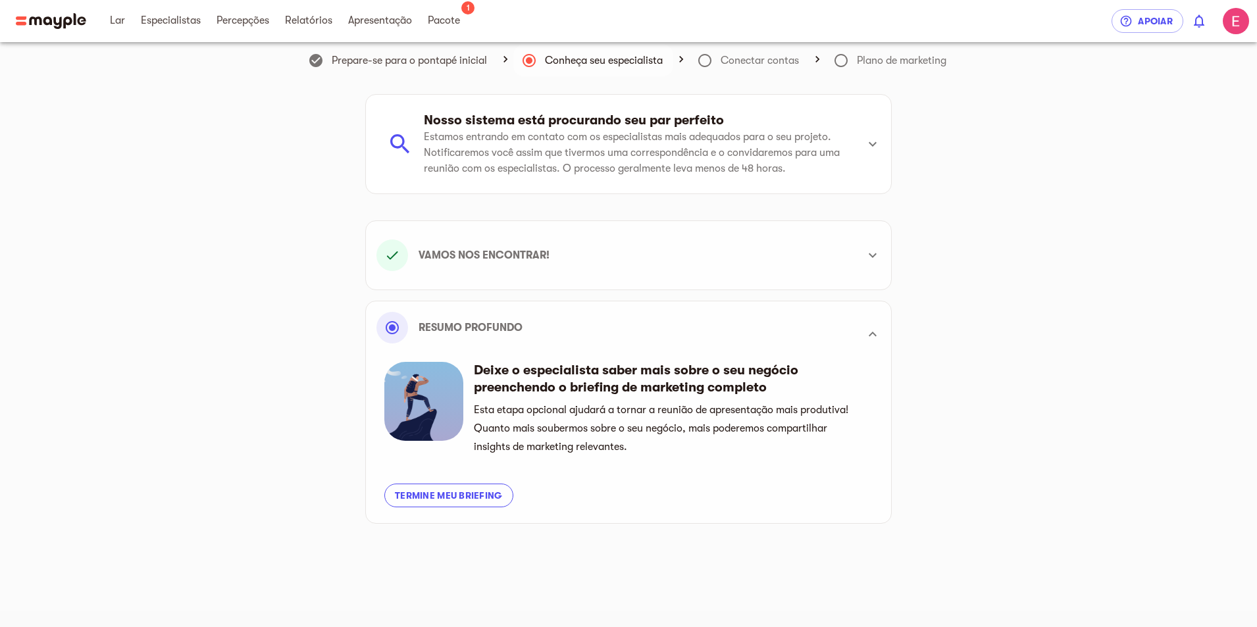
click at [471, 498] on font "Termine meu briefing" at bounding box center [449, 495] width 108 height 11
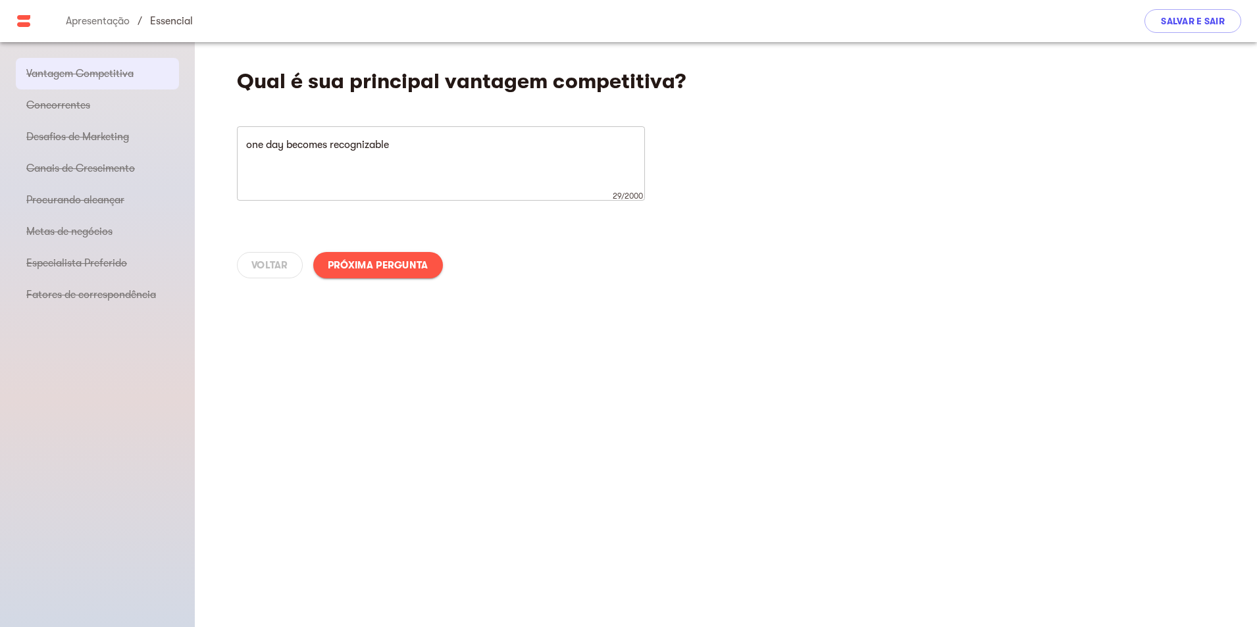
drag, startPoint x: 368, startPoint y: 244, endPoint x: 376, endPoint y: 261, distance: 19.1
click at [372, 245] on div "Voltar Próxima pergunta" at bounding box center [726, 265] width 1062 height 58
click at [378, 272] on font "Próxima pergunta" at bounding box center [378, 265] width 101 height 16
type textarea "all"
click at [387, 274] on div "Voltar Próxima pergunta" at bounding box center [726, 265] width 1062 height 58
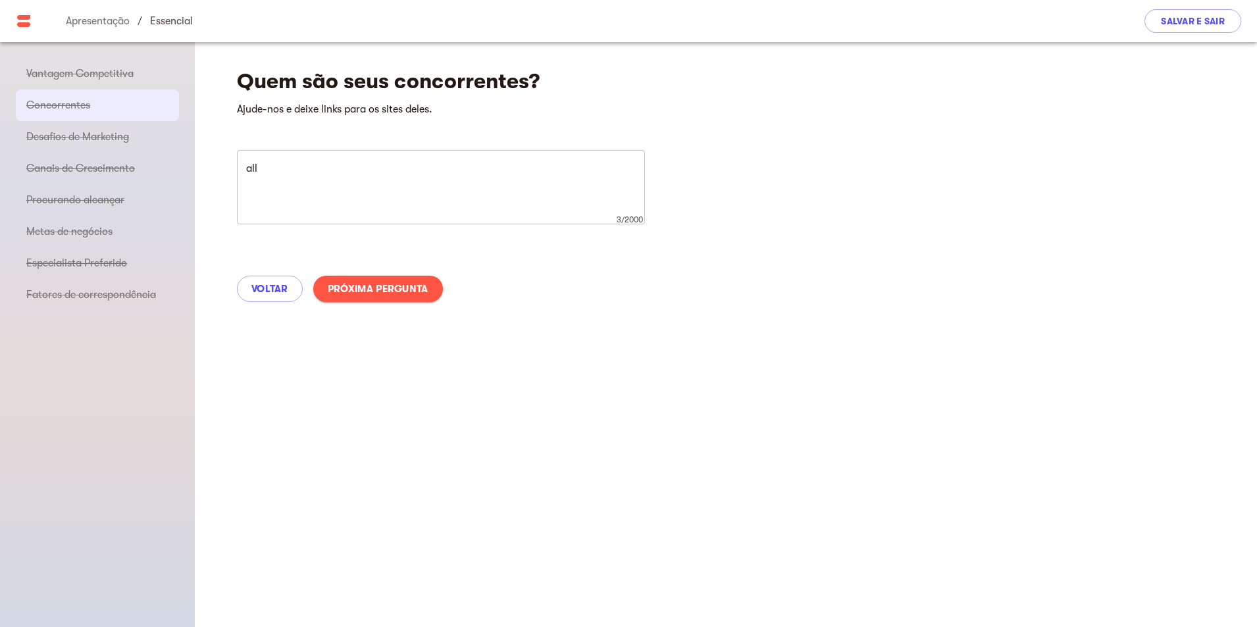
click at [387, 274] on div "Voltar Próxima pergunta" at bounding box center [726, 289] width 1062 height 58
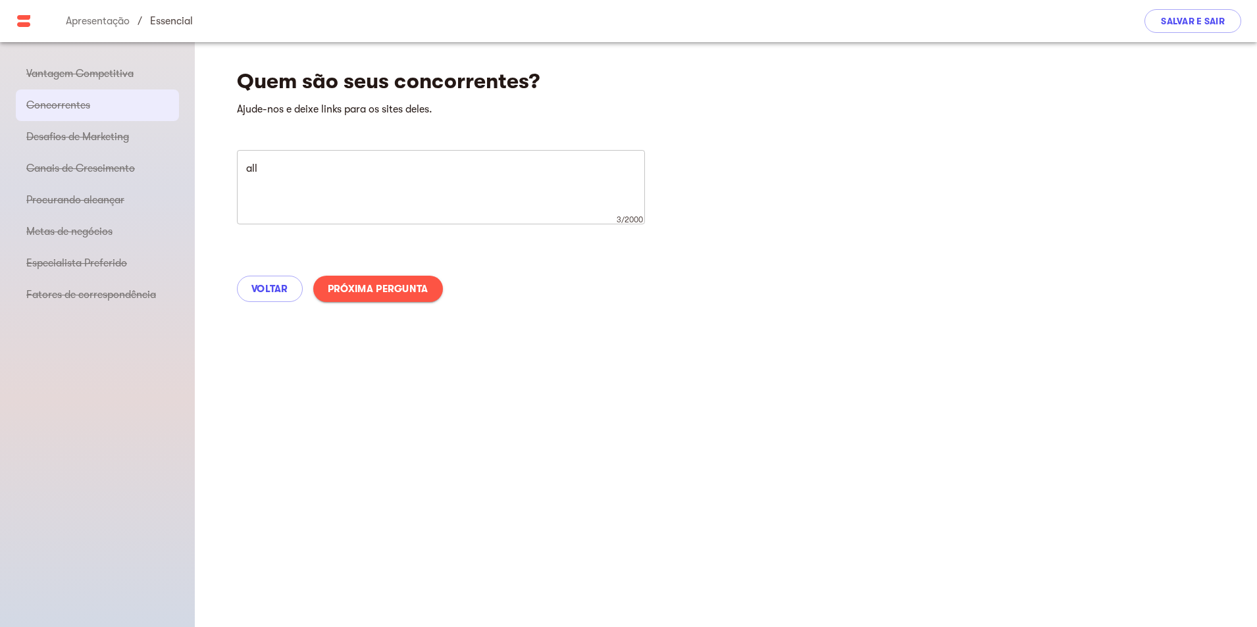
click at [385, 274] on div "Voltar Próxima pergunta" at bounding box center [726, 289] width 1062 height 58
click at [396, 292] on font "Próxima pergunta" at bounding box center [378, 289] width 101 height 12
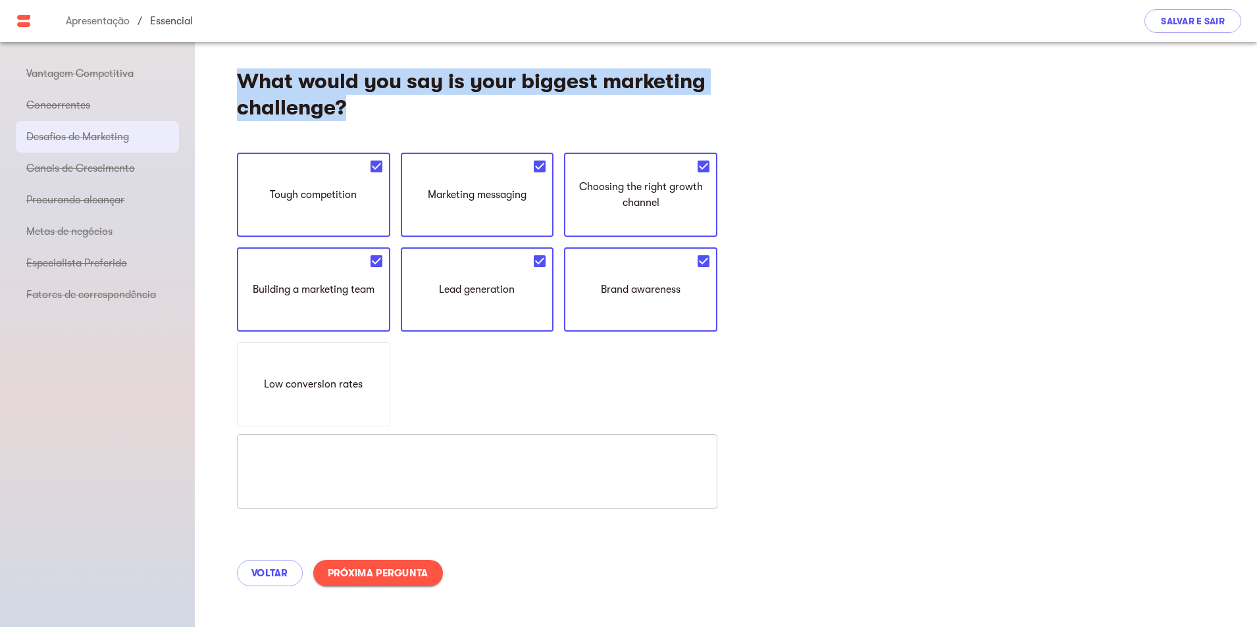
click at [396, 292] on div "Tough competition Marketing messaging Choosing the right growth channel Buildin…" at bounding box center [477, 290] width 480 height 274
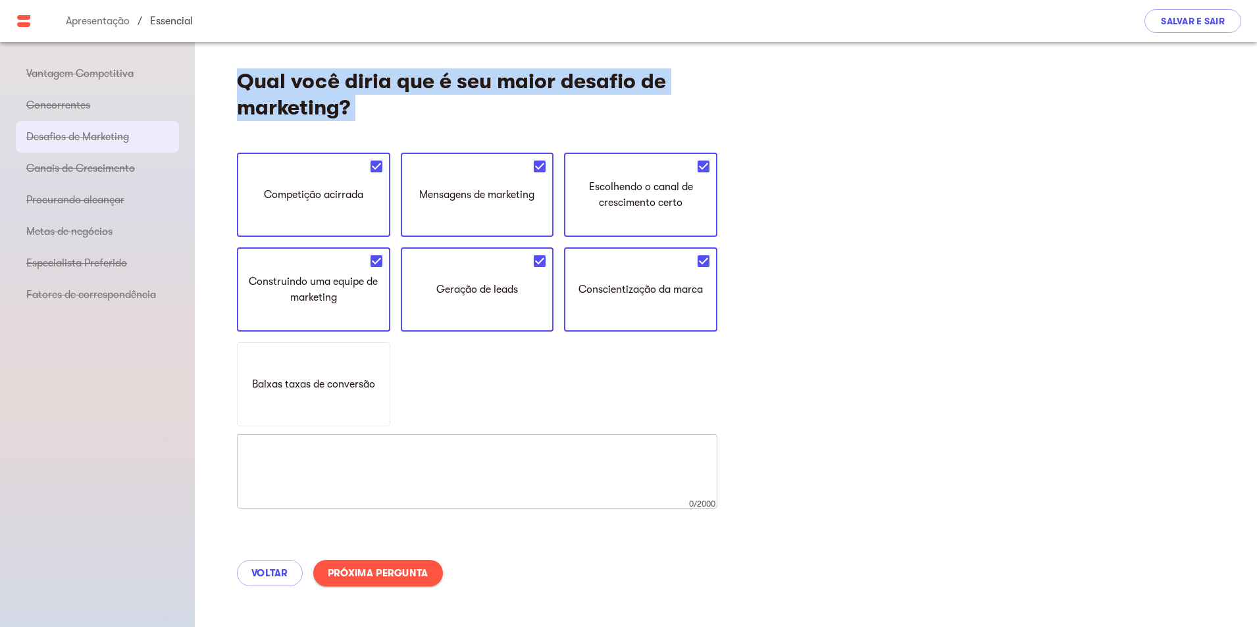
click at [396, 292] on div "Competição acirrada Mensagens de marketing Escolhendo o canal de crescimento ce…" at bounding box center [477, 290] width 480 height 274
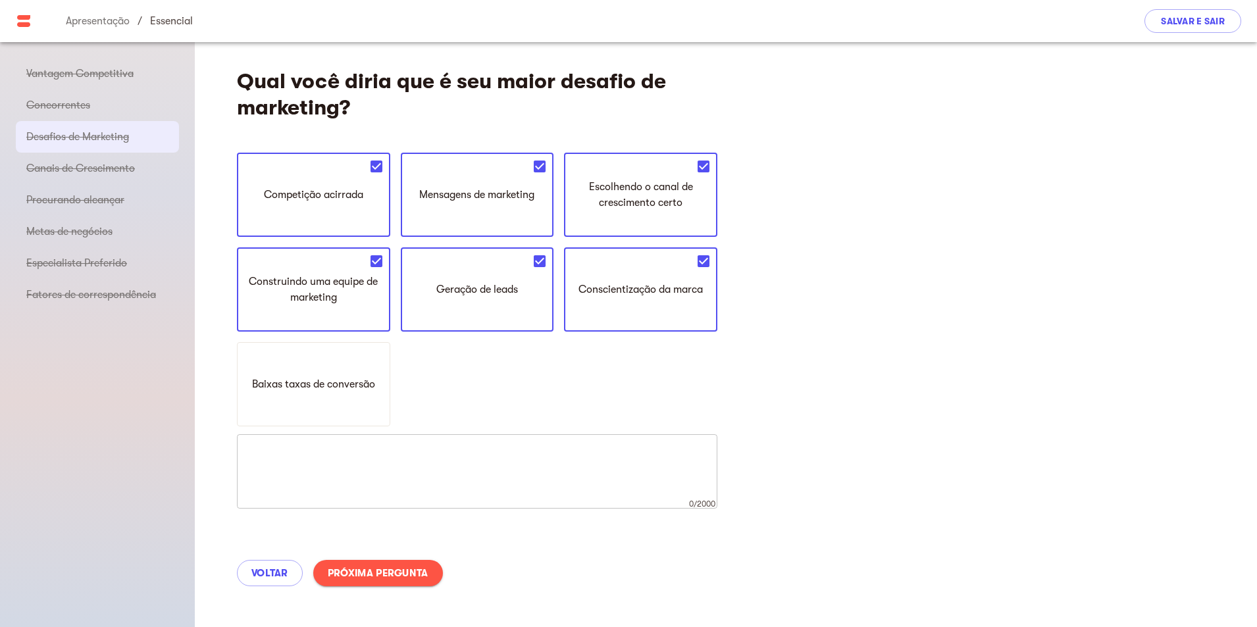
drag, startPoint x: 351, startPoint y: 595, endPoint x: 365, endPoint y: 577, distance: 22.5
click at [357, 594] on div "Voltar Próxima pergunta" at bounding box center [726, 573] width 1062 height 58
click at [365, 575] on font "Próxima pergunta" at bounding box center [378, 573] width 101 height 12
click at [365, 575] on div "Voltar Próxima pergunta" at bounding box center [726, 573] width 1062 height 58
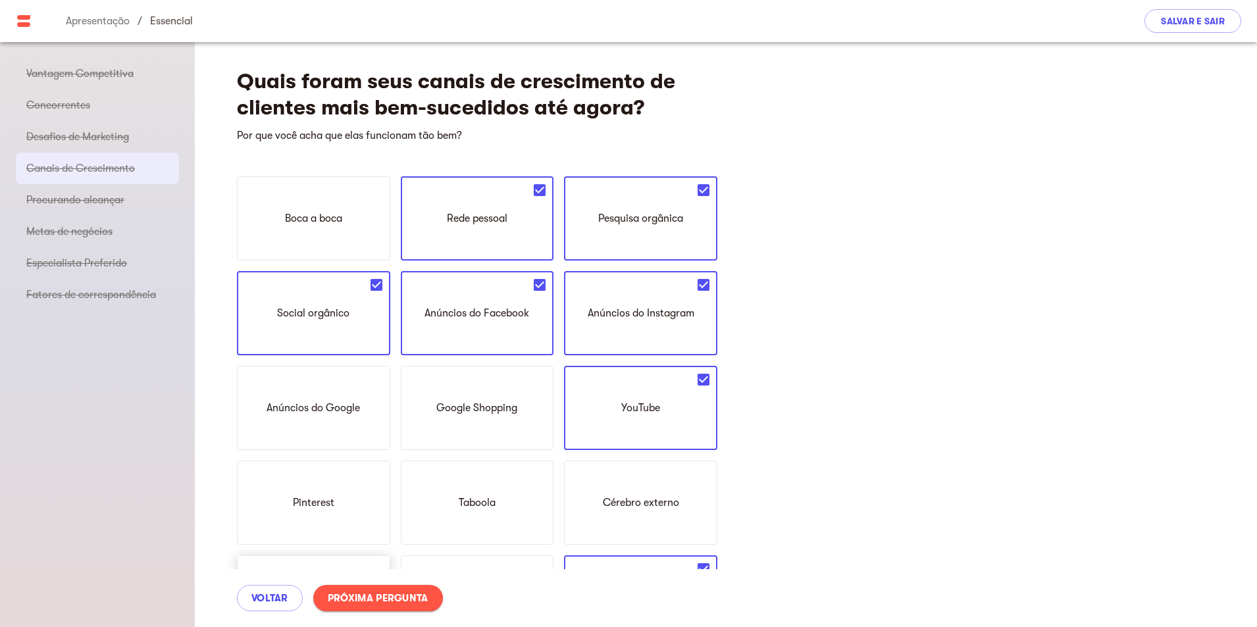
click at [380, 568] on div "LinkedIn" at bounding box center [313, 597] width 153 height 84
click at [375, 596] on font "Próxima pergunta" at bounding box center [378, 598] width 101 height 12
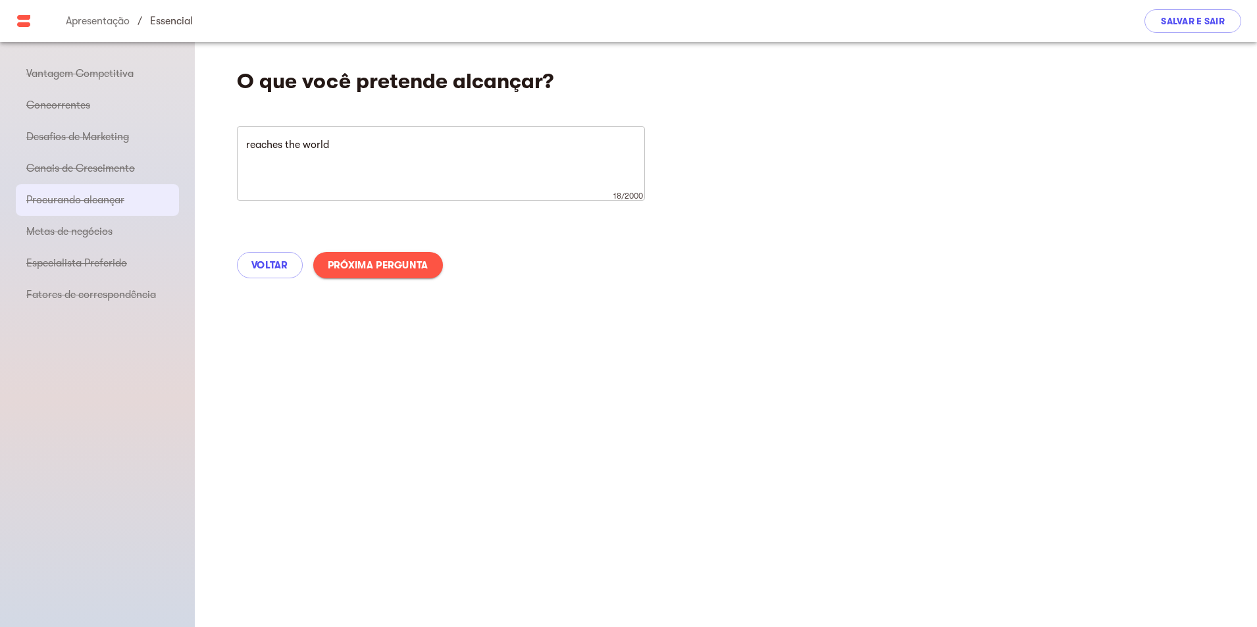
click at [419, 251] on div "Voltar Próxima pergunta" at bounding box center [726, 265] width 1062 height 58
click at [421, 265] on font "Próxima pergunta" at bounding box center [378, 265] width 101 height 12
type textarea "Reaches 10 million followers or more"
click at [421, 265] on div "O que você pretende alcançar? reaches the world x 18/2000 ​ Voltar Próxima perg…" at bounding box center [726, 168] width 1062 height 252
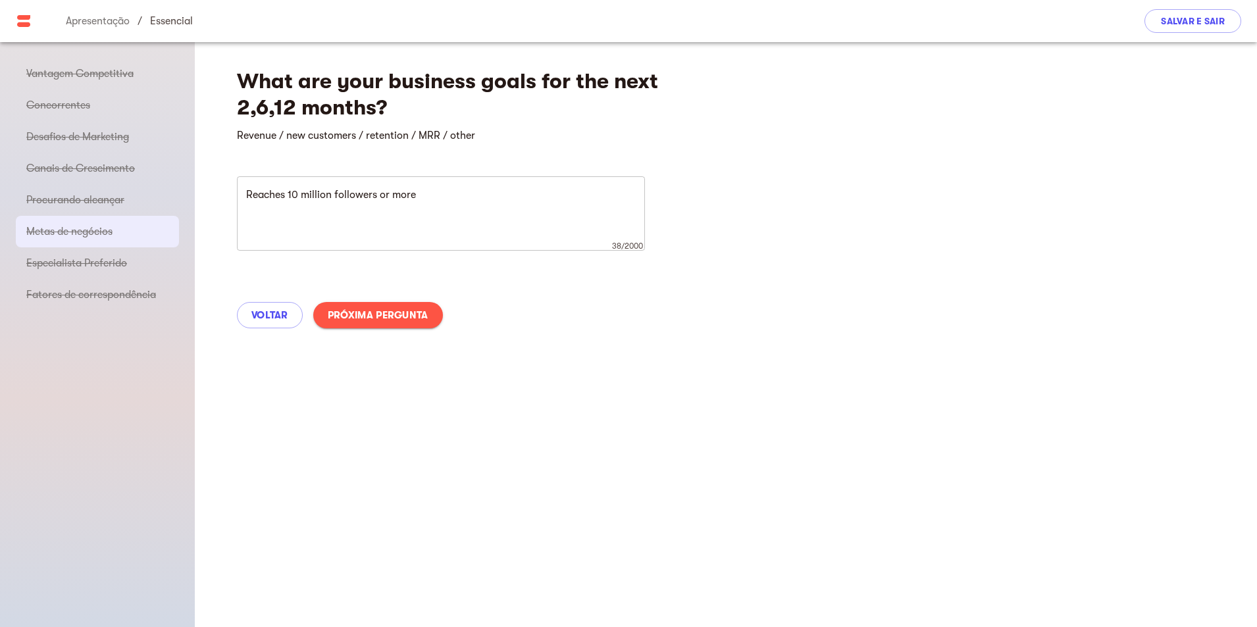
click at [421, 265] on div "What are your business goals for the next 2,6,12 months? Revenue / new customer…" at bounding box center [726, 193] width 1062 height 303
